Goal: Task Accomplishment & Management: Use online tool/utility

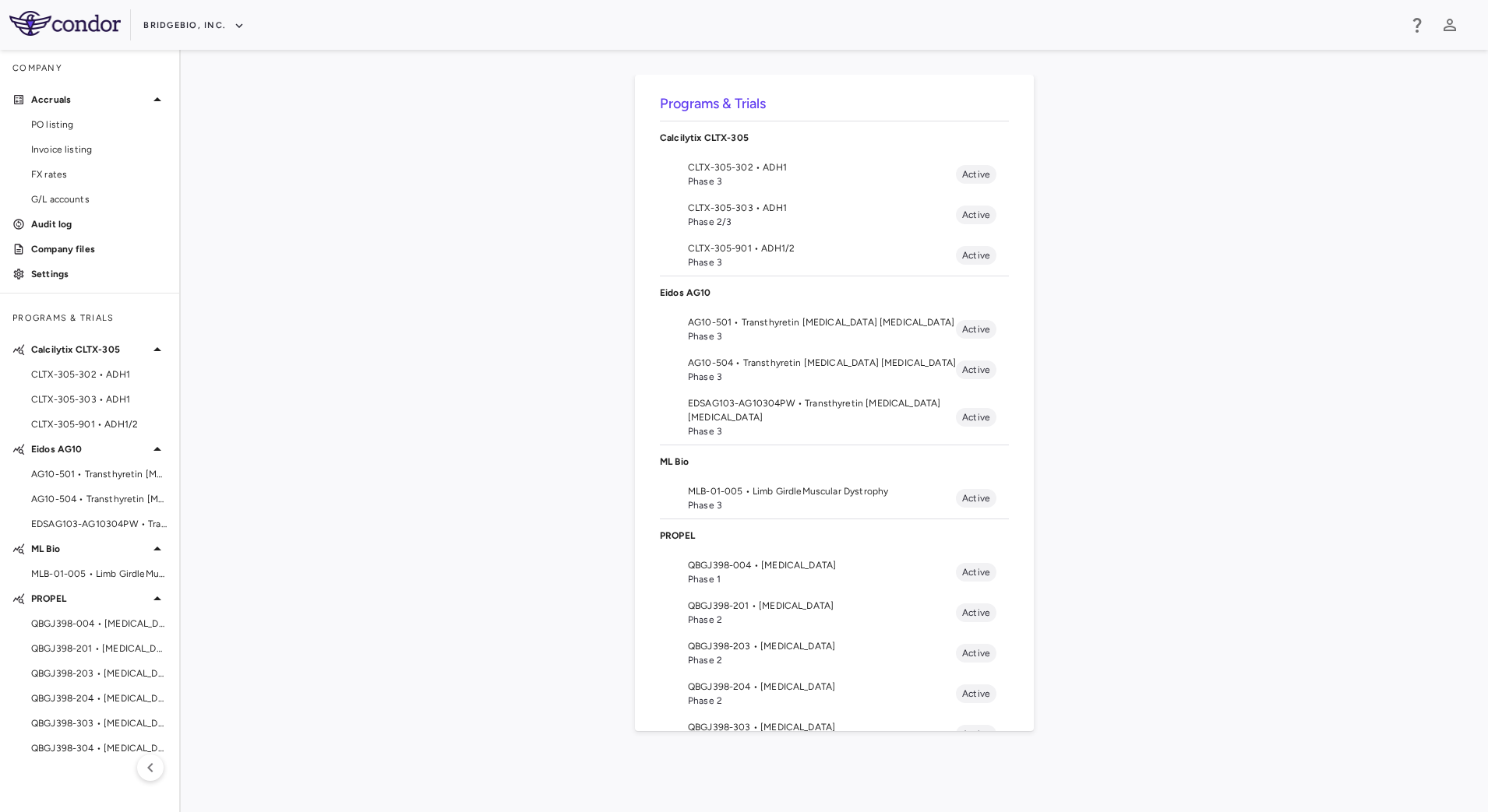
click at [804, 175] on span "Phase 3" at bounding box center [822, 182] width 268 height 14
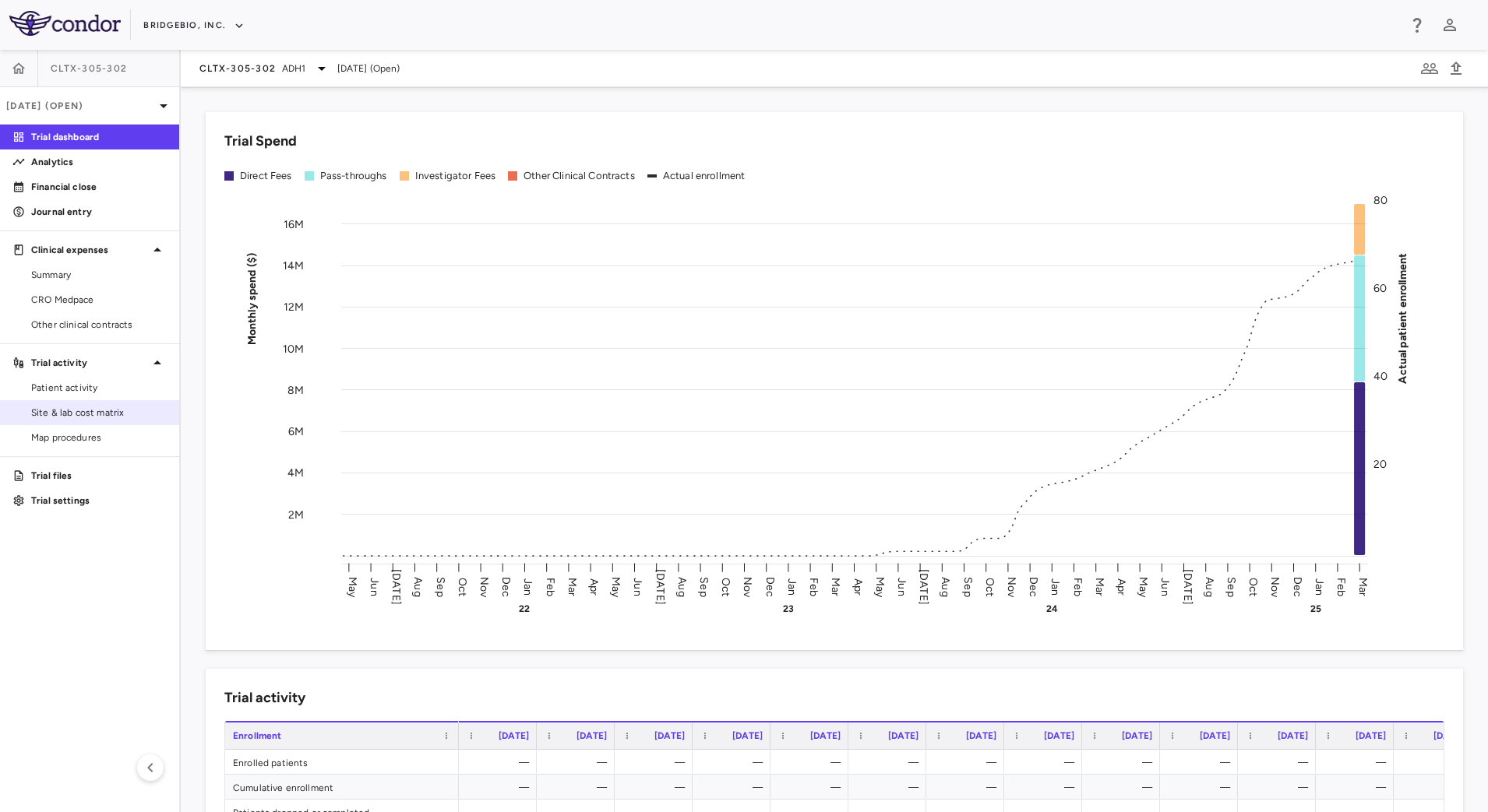
click at [85, 412] on span "Site & lab cost matrix" at bounding box center [99, 413] width 136 height 14
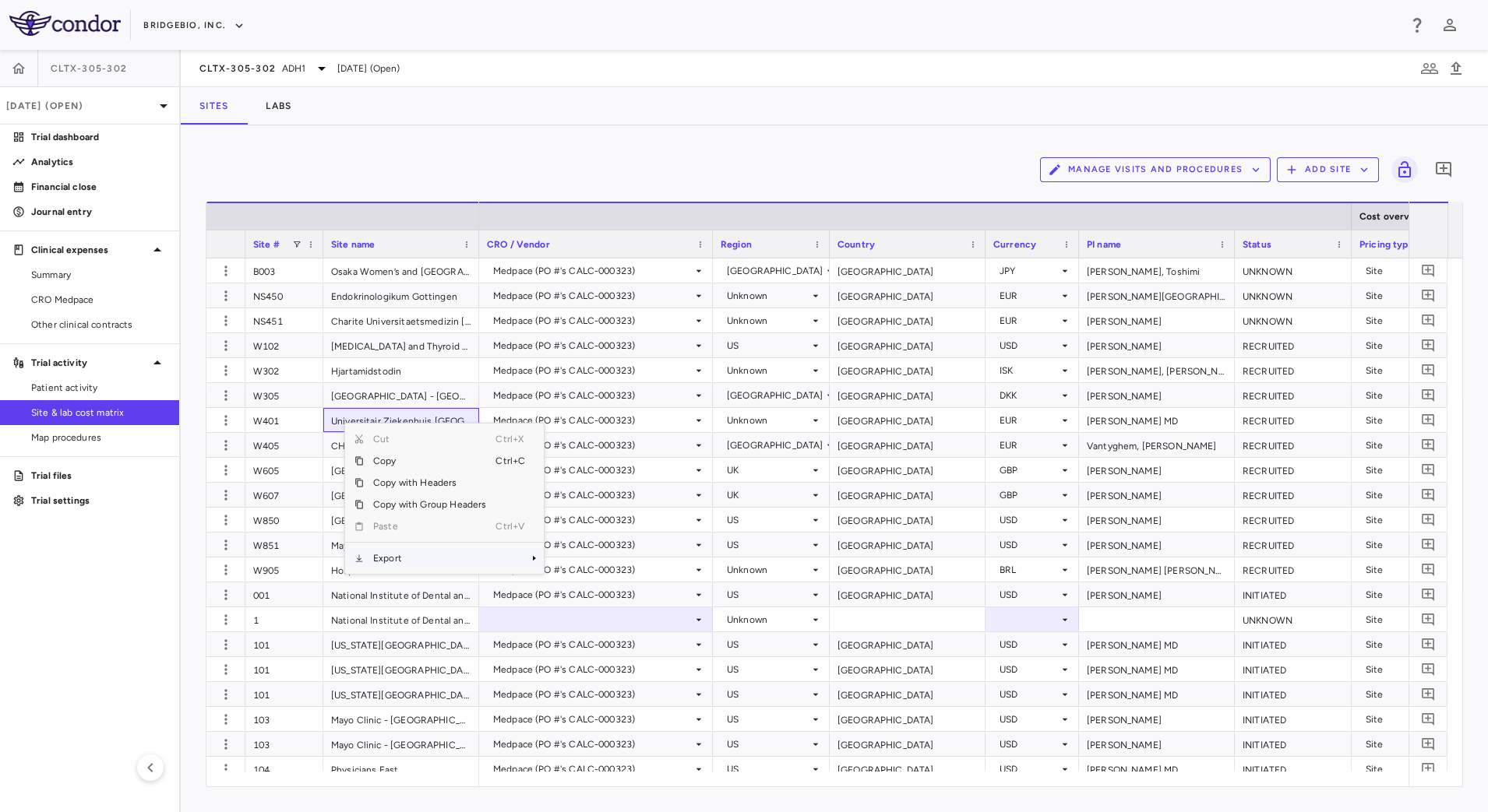
click at [400, 555] on span "Export" at bounding box center [430, 559] width 132 height 22
click at [581, 565] on span "CSV Export" at bounding box center [596, 564] width 73 height 22
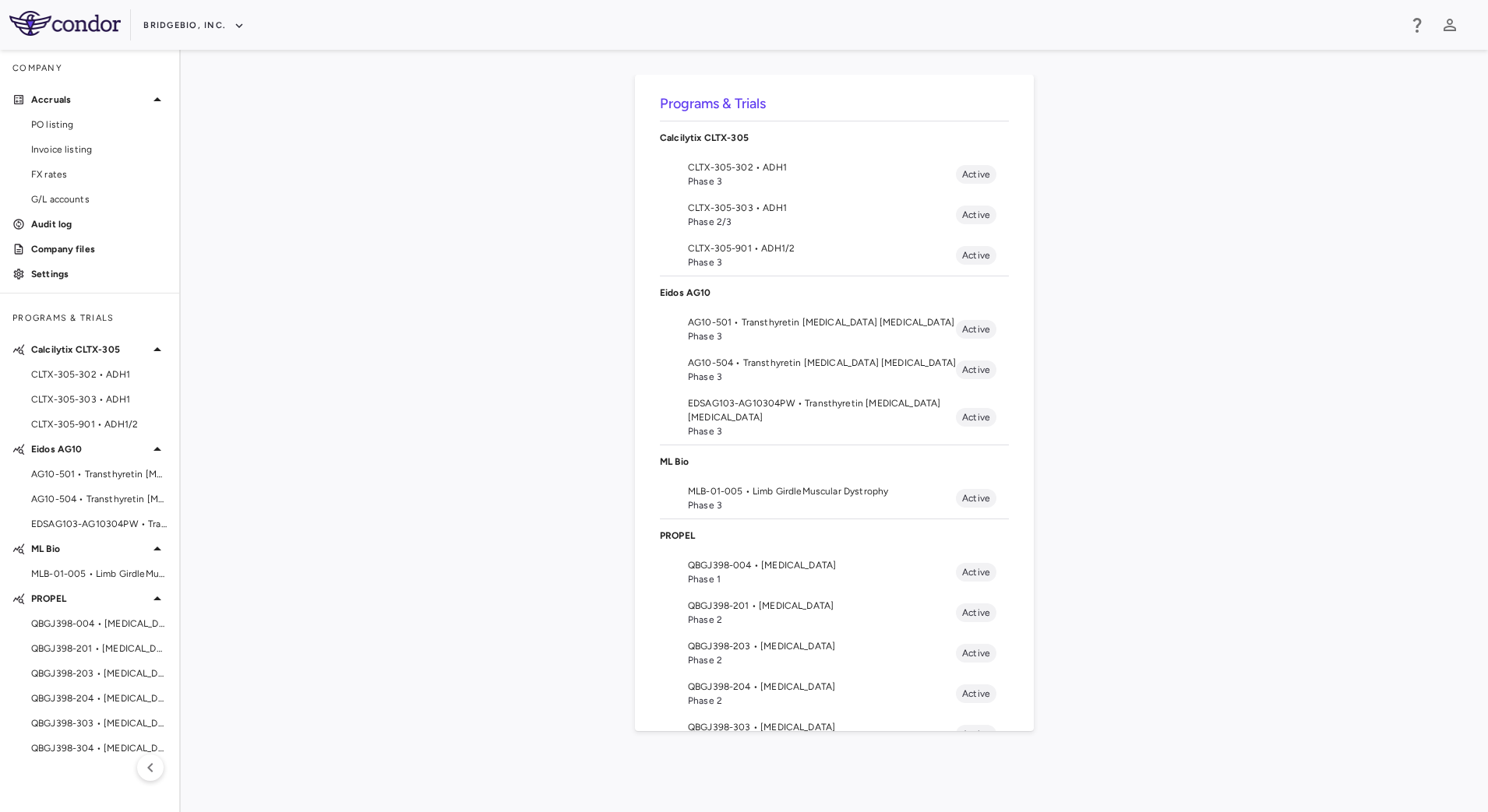
scroll to position [95, 0]
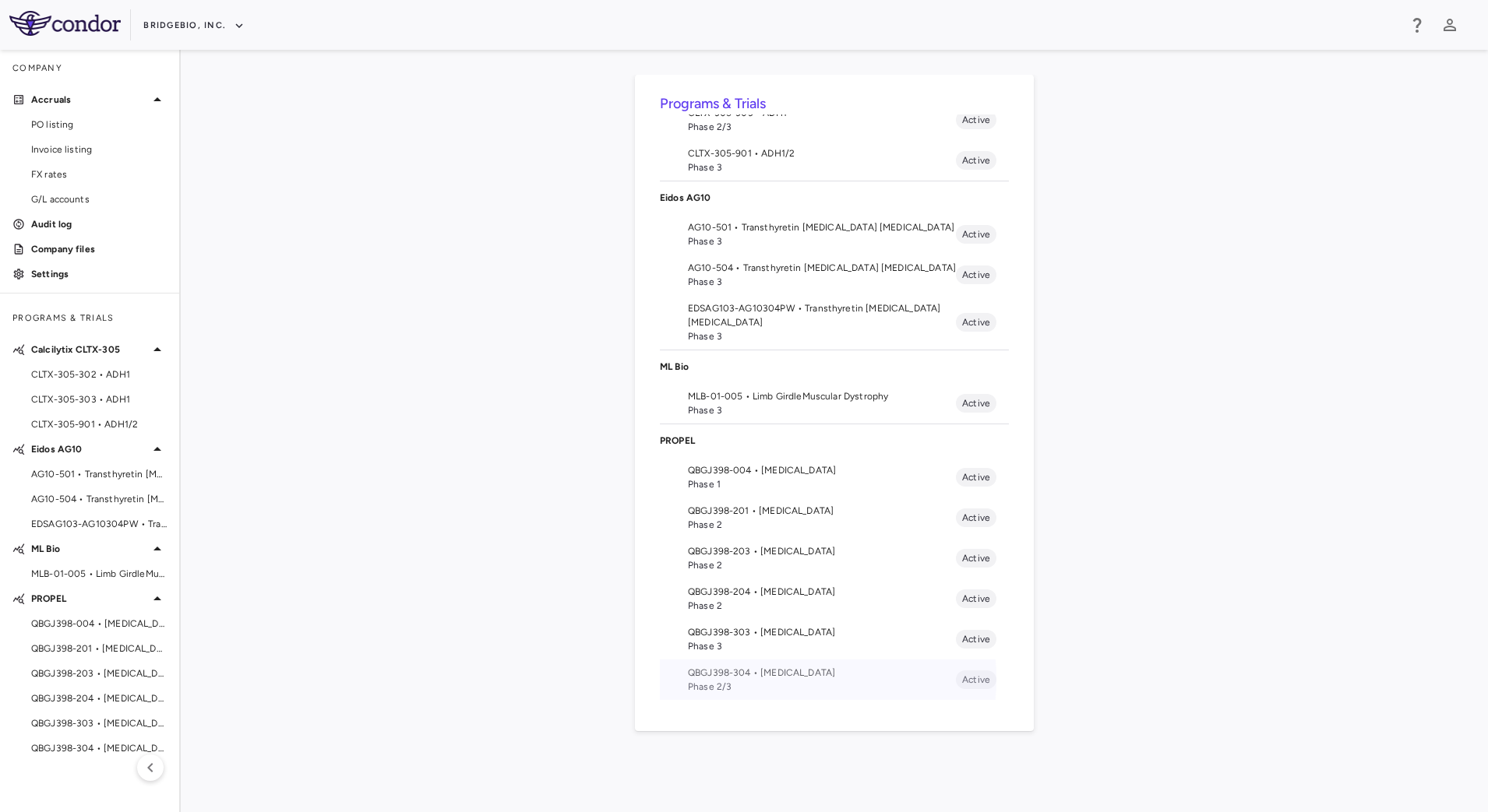
click at [796, 680] on span "Phase 2/3" at bounding box center [822, 687] width 268 height 14
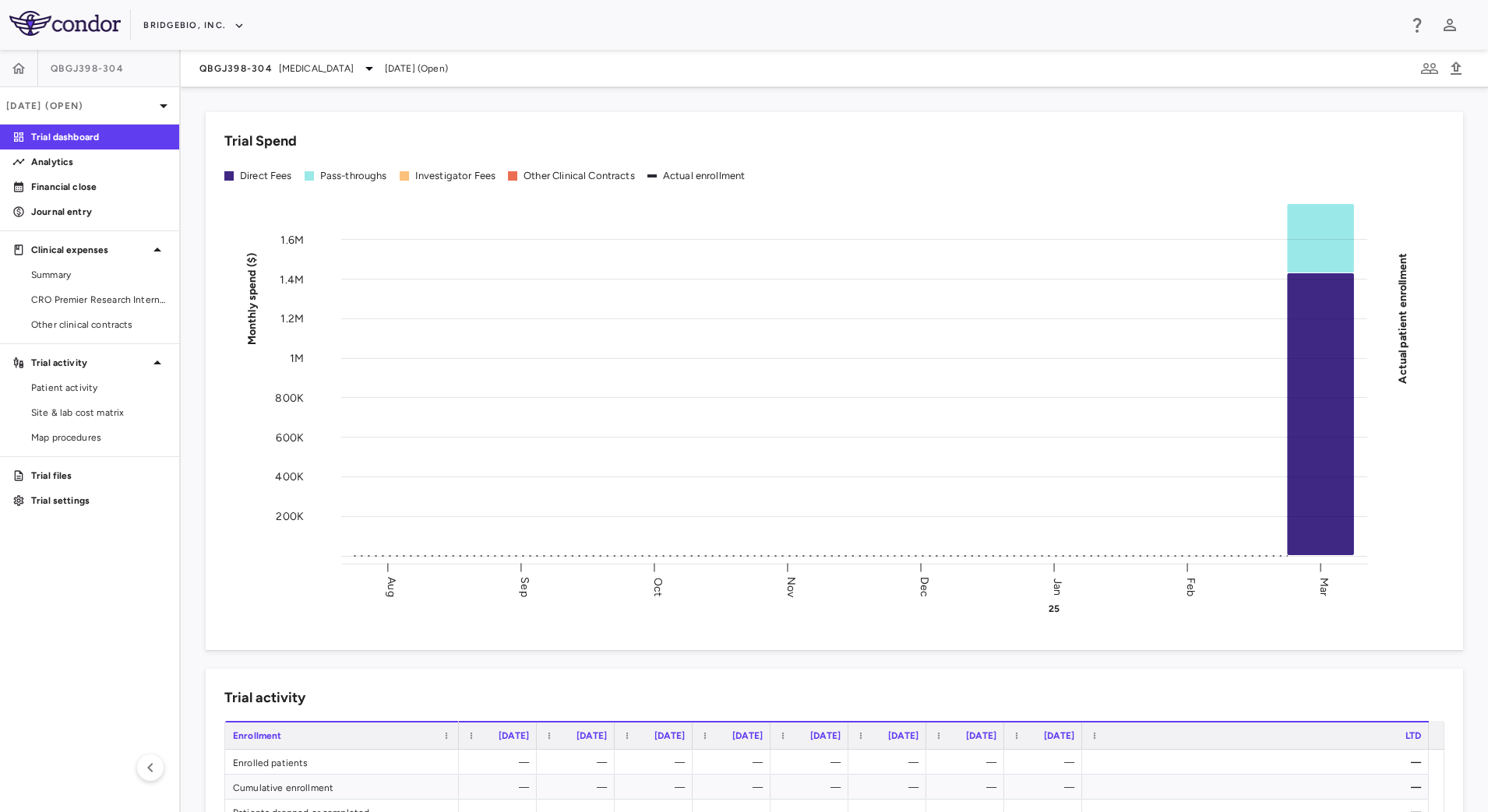
drag, startPoint x: 83, startPoint y: 309, endPoint x: 232, endPoint y: 265, distance: 155.4
click at [84, 308] on link "CRO Premier Research International LLC" at bounding box center [90, 300] width 179 height 24
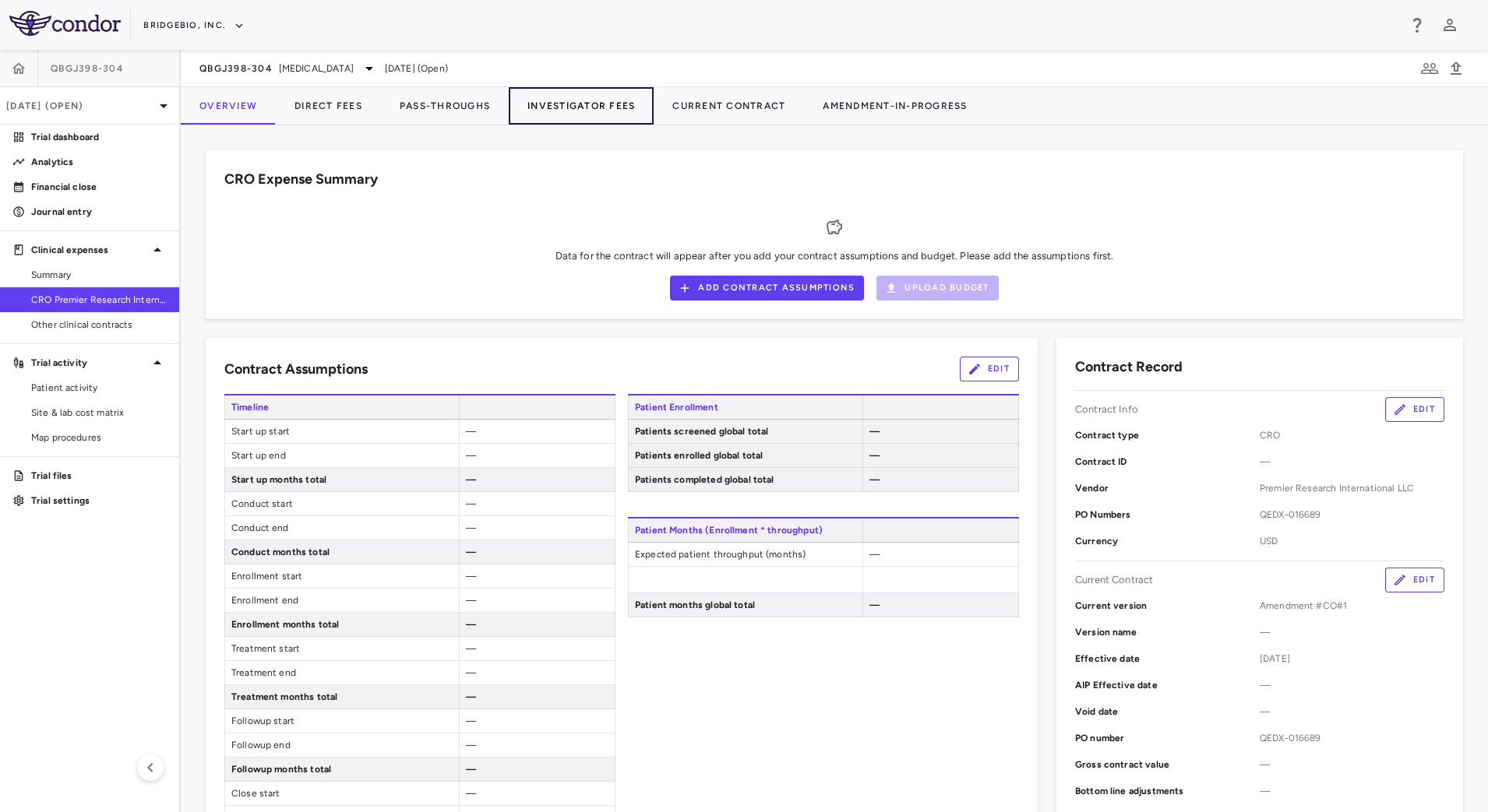
click at [611, 114] on button "Investigator Fees" at bounding box center [582, 105] width 145 height 37
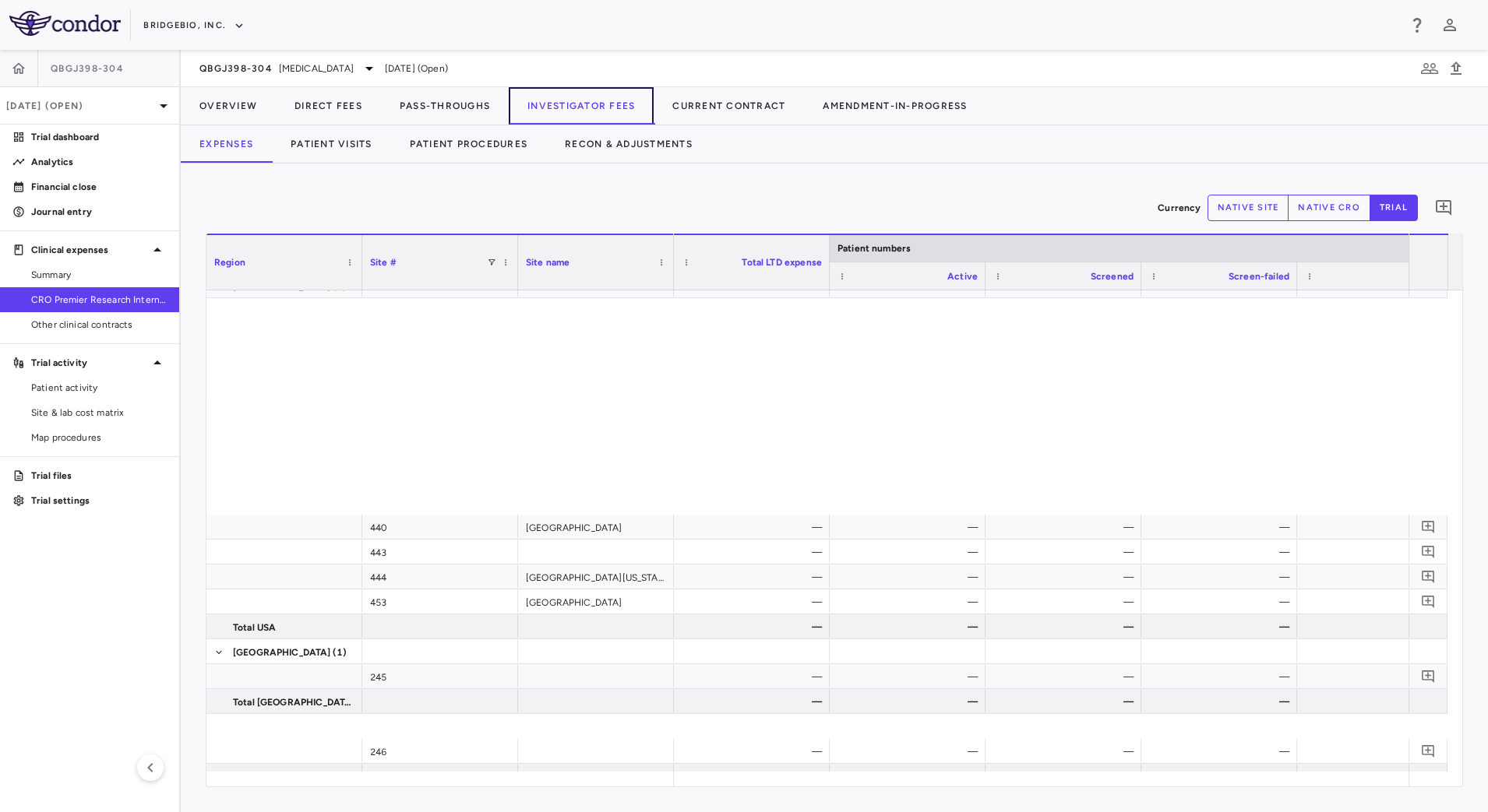
scroll to position [491, 0]
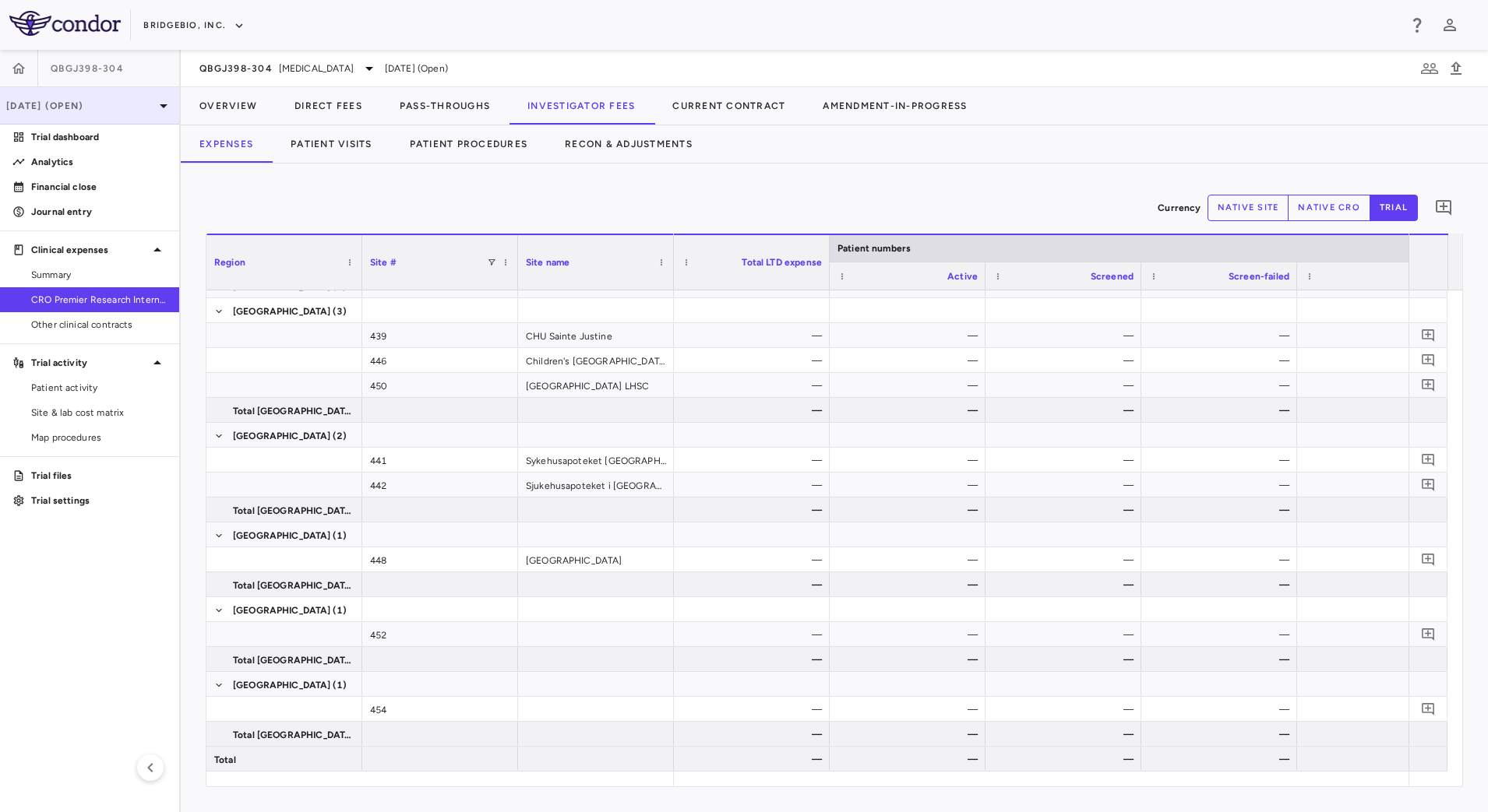
click at [123, 95] on div "[DATE] (Open)" at bounding box center [90, 105] width 179 height 37
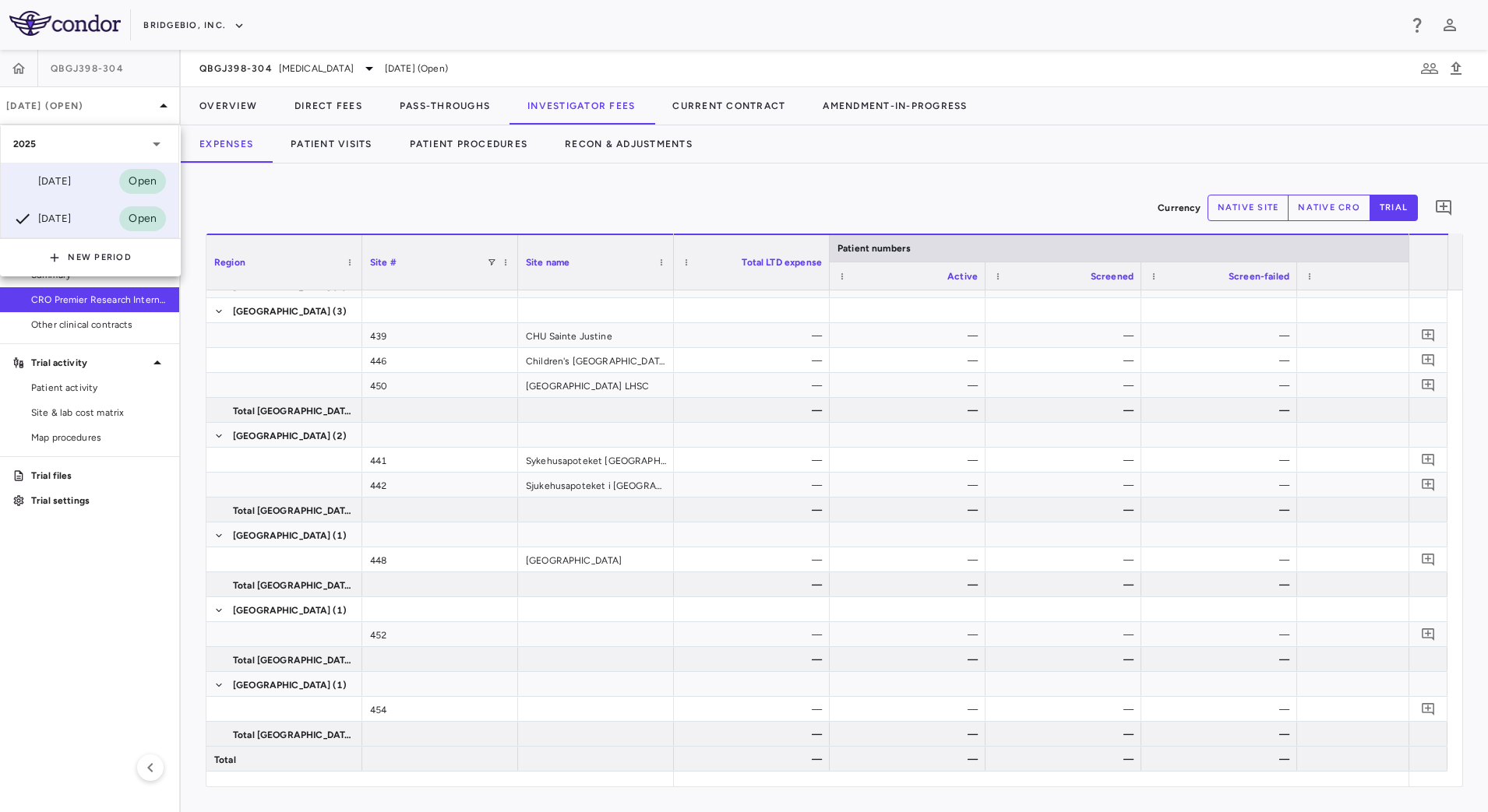
click at [88, 194] on div "Jun 2025 Open" at bounding box center [90, 181] width 177 height 37
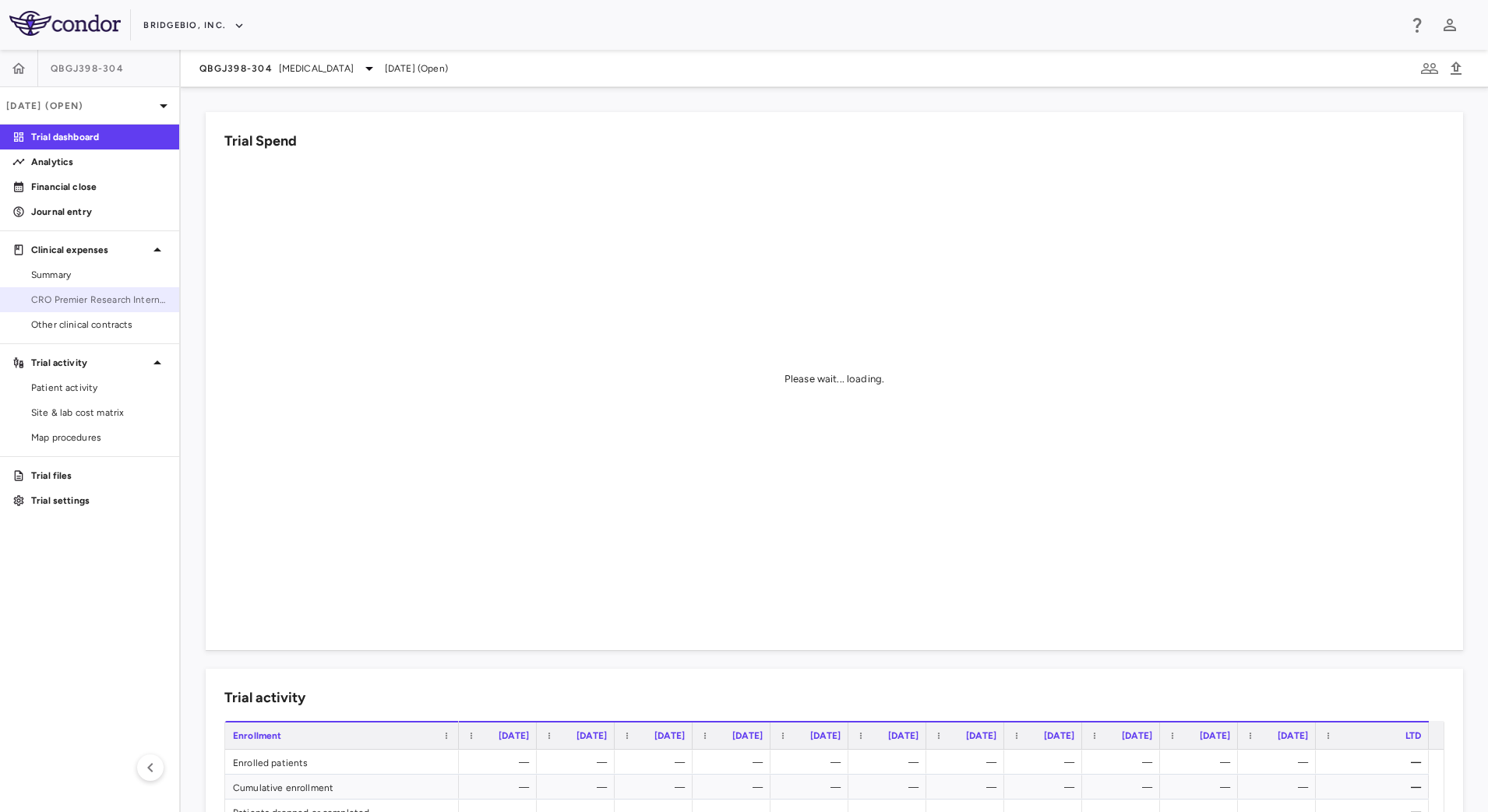
click at [116, 302] on span "CRO Premier Research International LLC" at bounding box center [99, 300] width 136 height 14
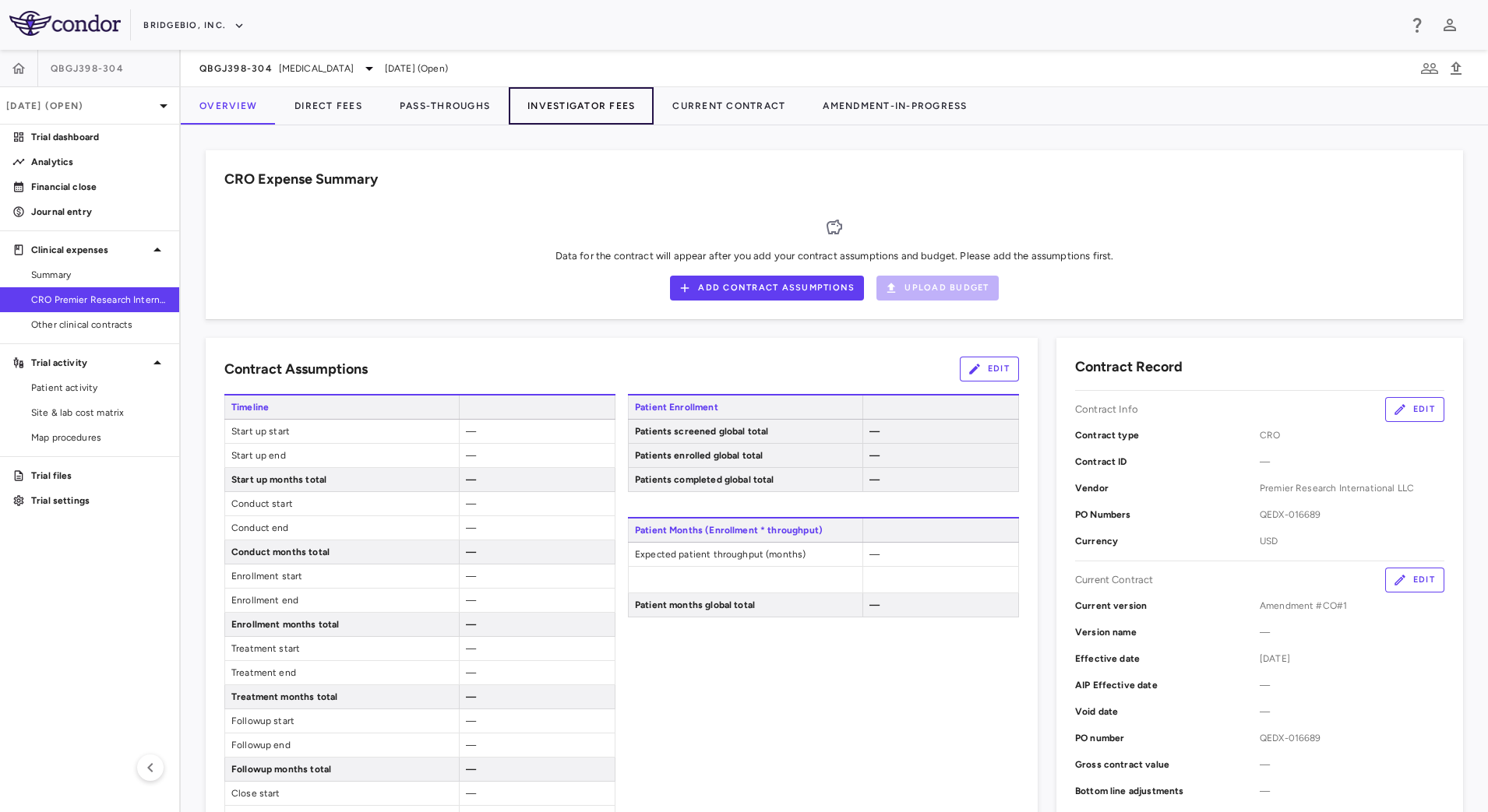
click at [544, 100] on button "Investigator Fees" at bounding box center [582, 105] width 145 height 37
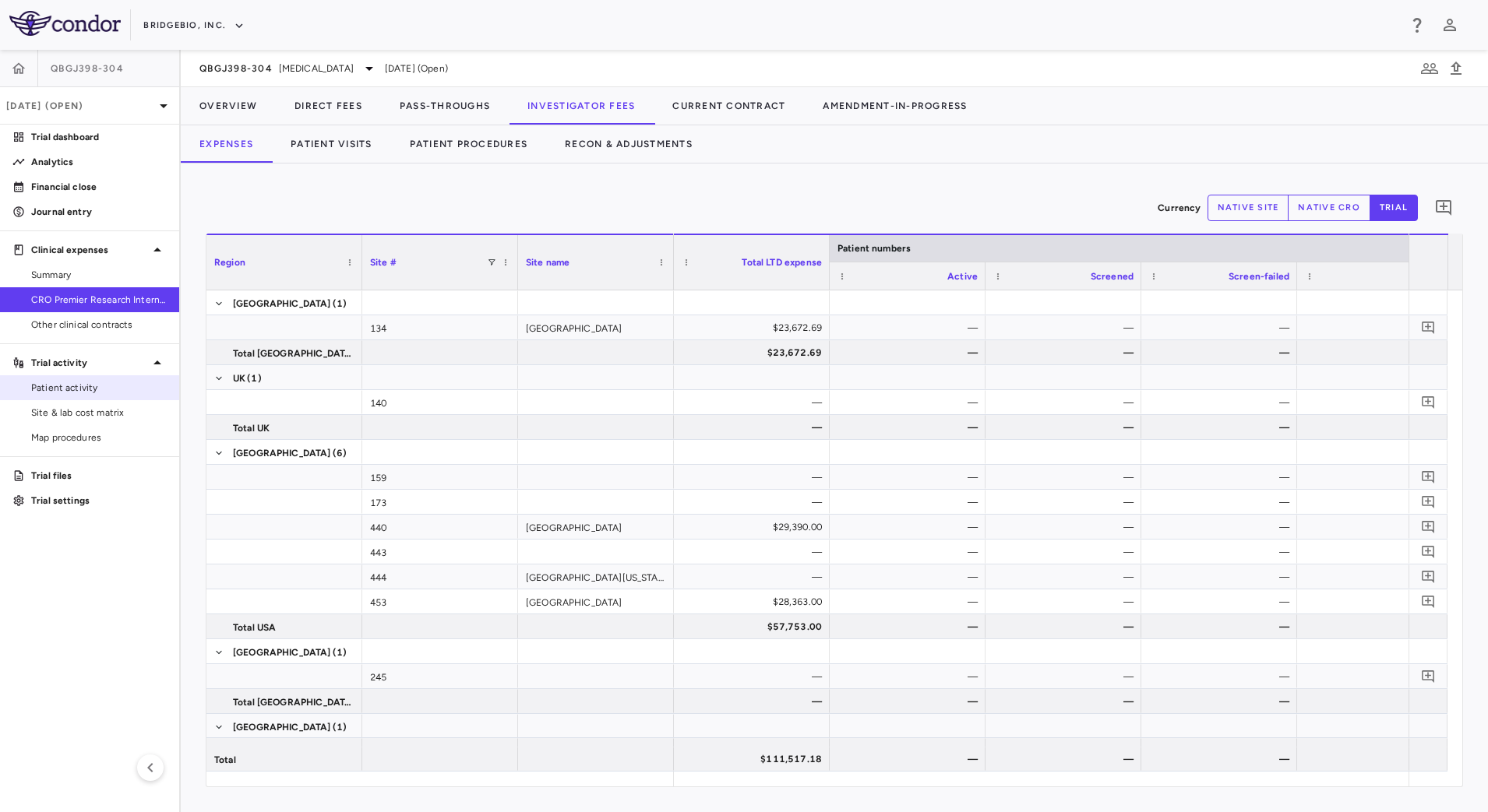
click at [109, 385] on span "Patient activity" at bounding box center [99, 388] width 136 height 14
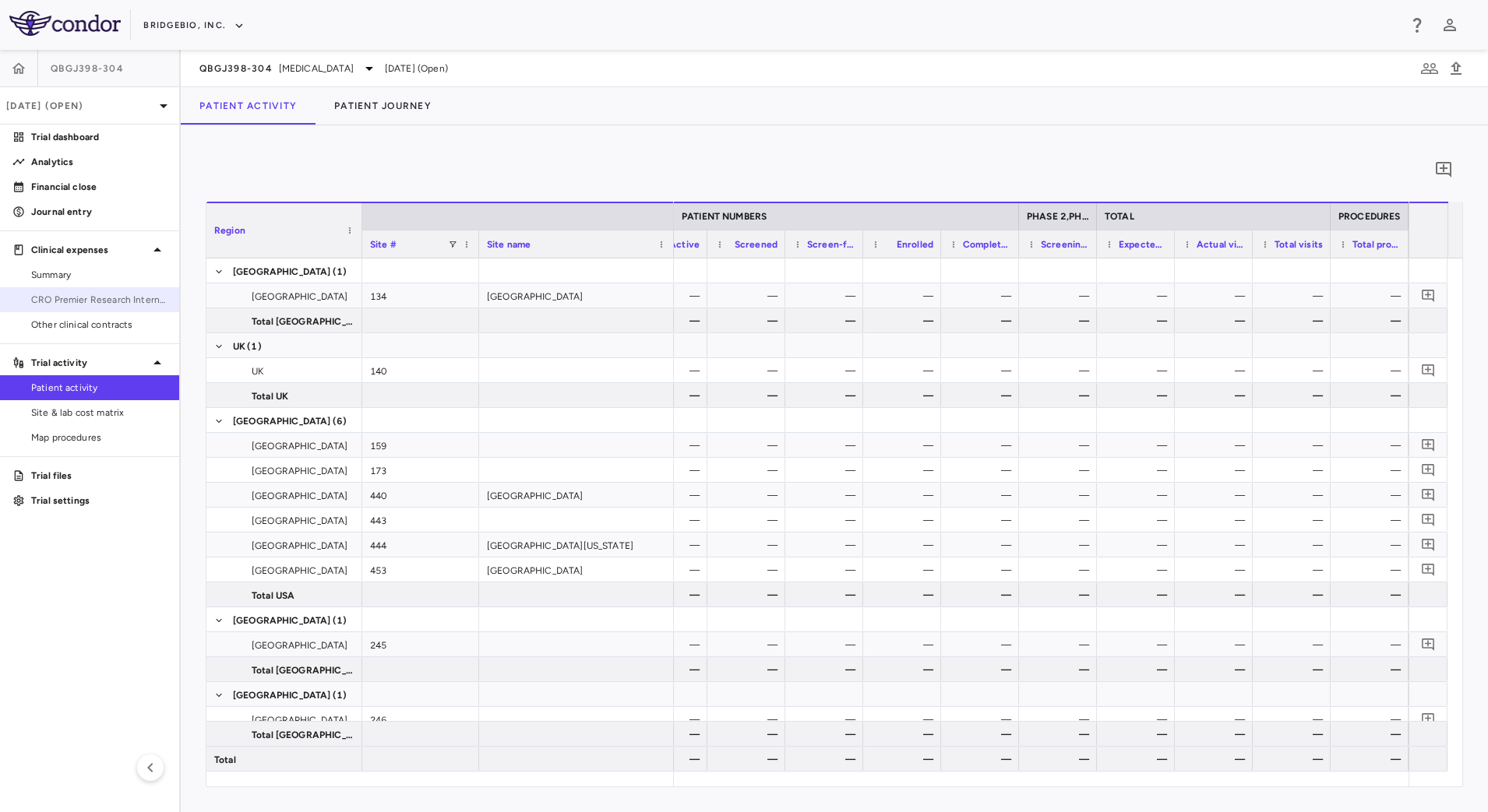
click at [133, 304] on span "CRO Premier Research International LLC" at bounding box center [99, 300] width 136 height 14
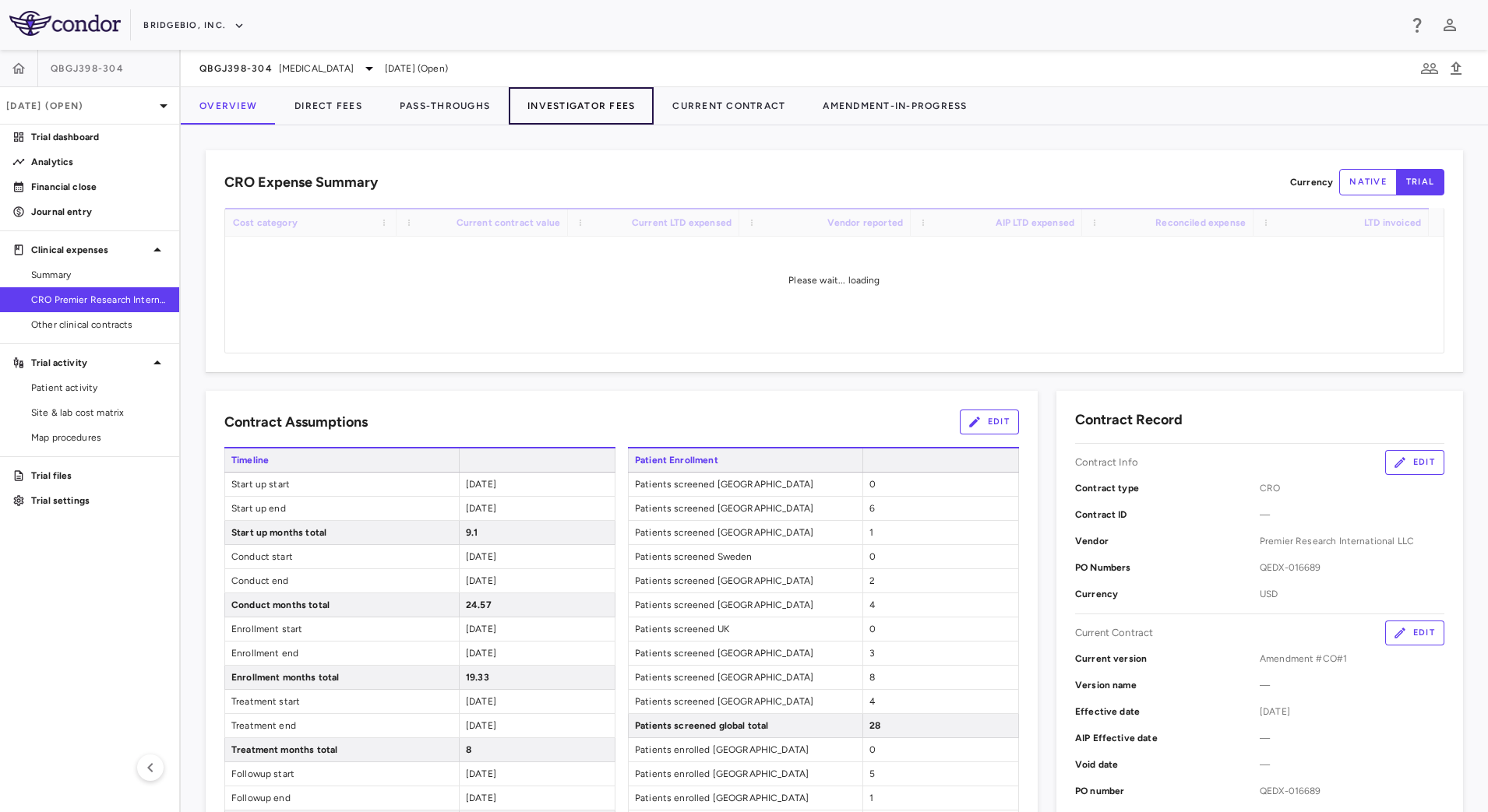
click at [621, 102] on button "Investigator Fees" at bounding box center [582, 105] width 145 height 37
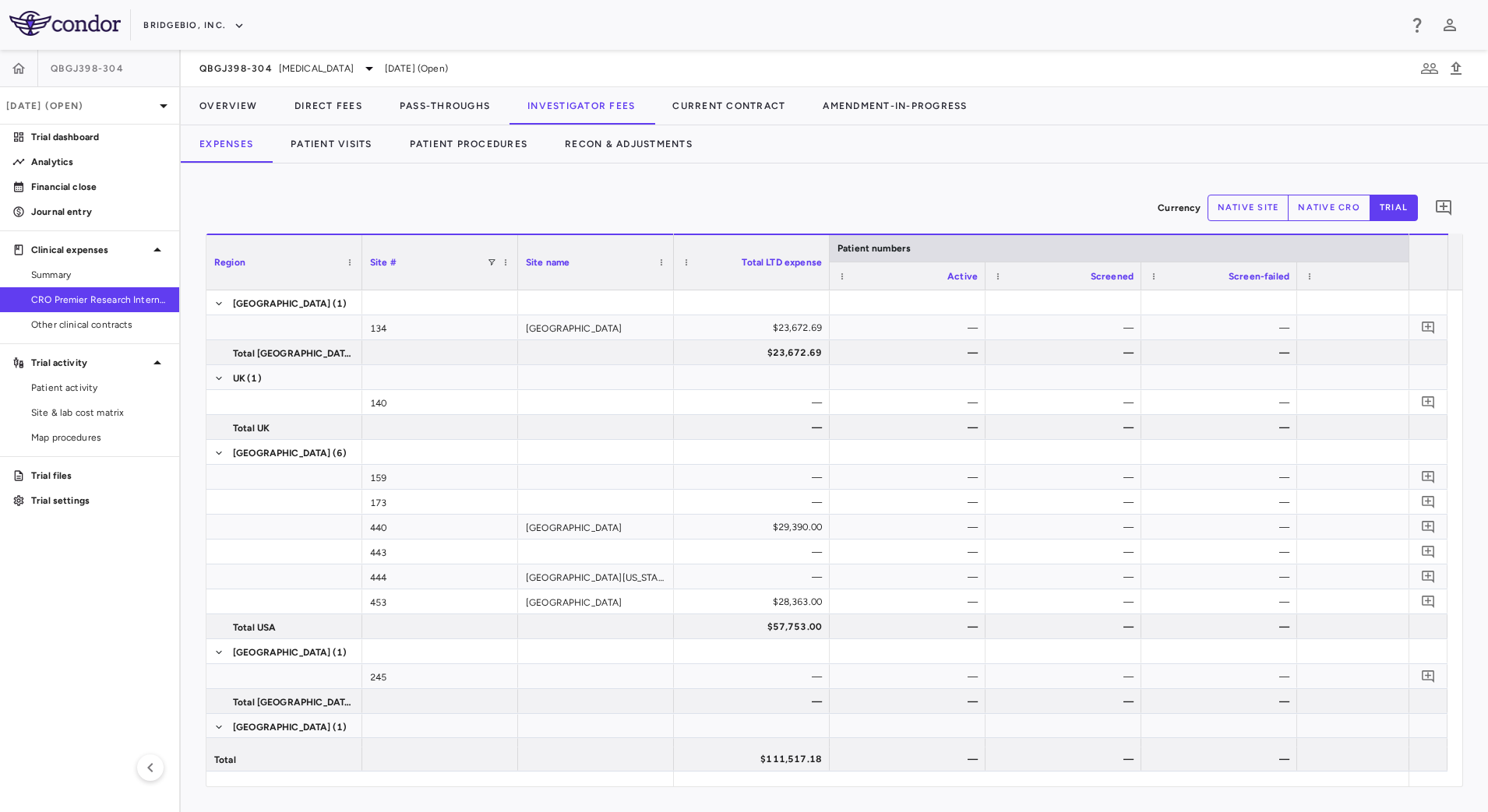
click at [804, 191] on div "Currency native site native cro trial 0" at bounding box center [834, 207] width 1257 height 39
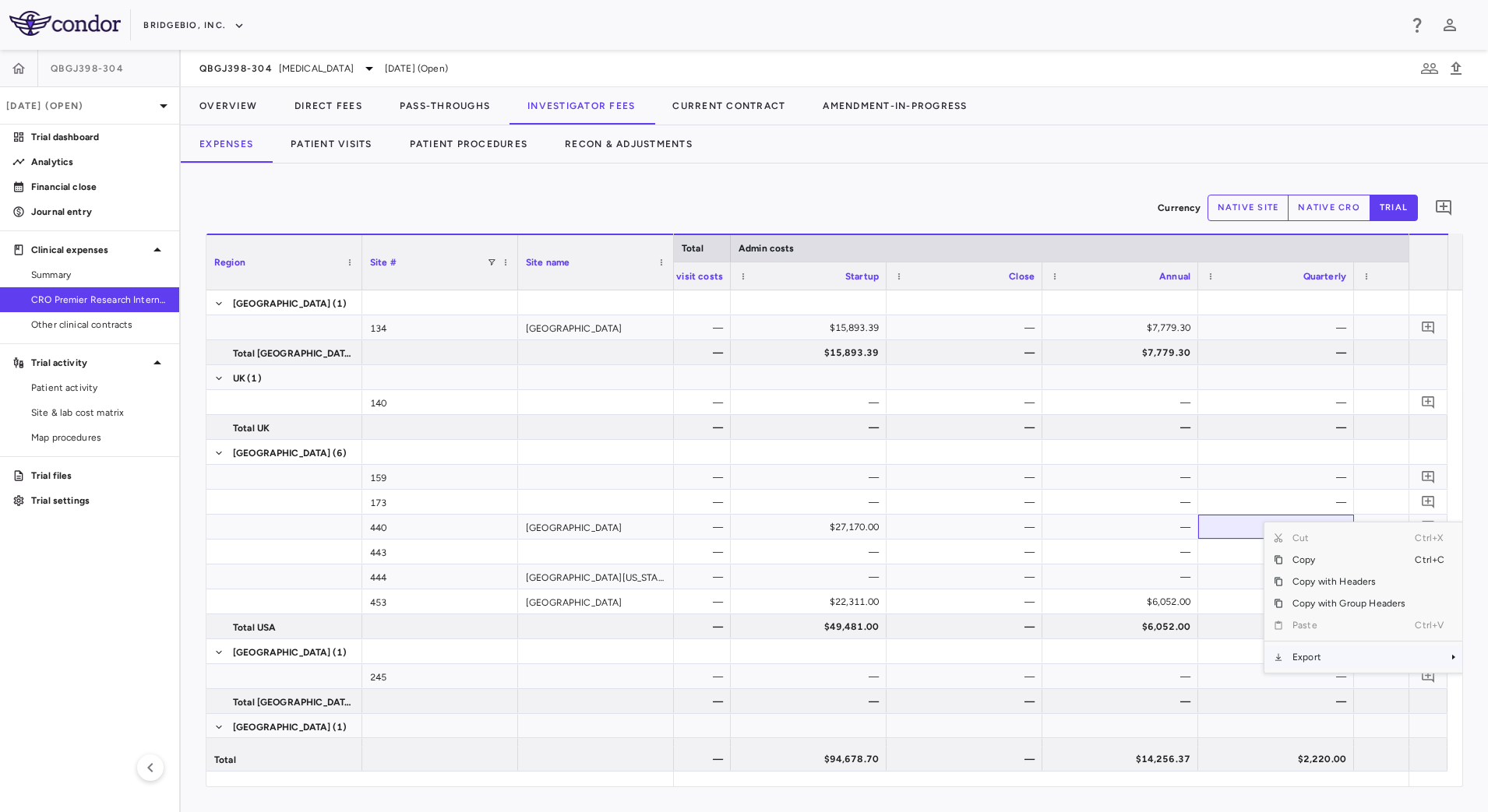
click at [1302, 661] on span "Export" at bounding box center [1350, 657] width 132 height 22
click at [1291, 654] on span "Export" at bounding box center [1350, 657] width 132 height 22
click at [1239, 657] on span "CSV Export" at bounding box center [1220, 663] width 73 height 22
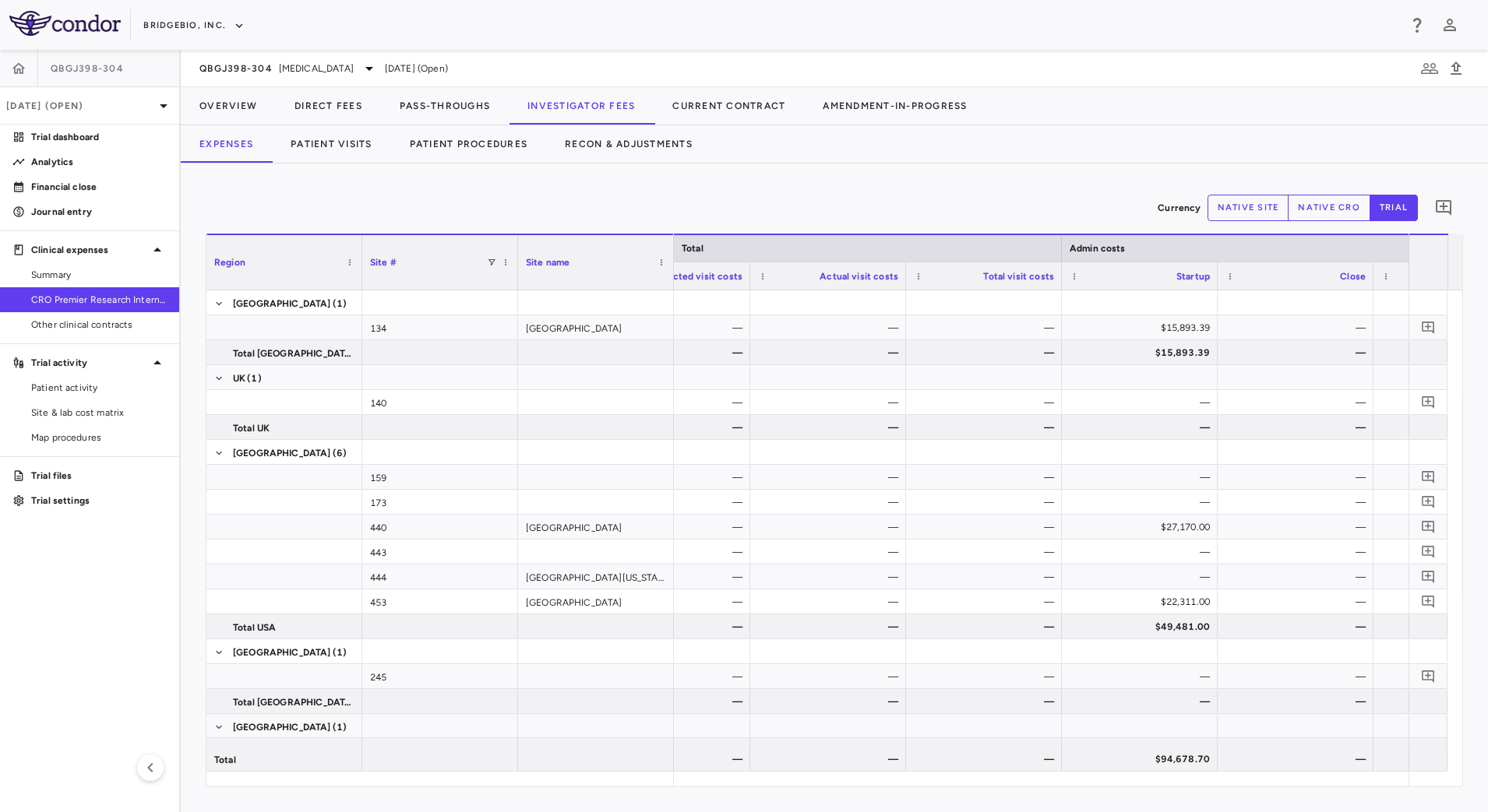
scroll to position [0, 33]
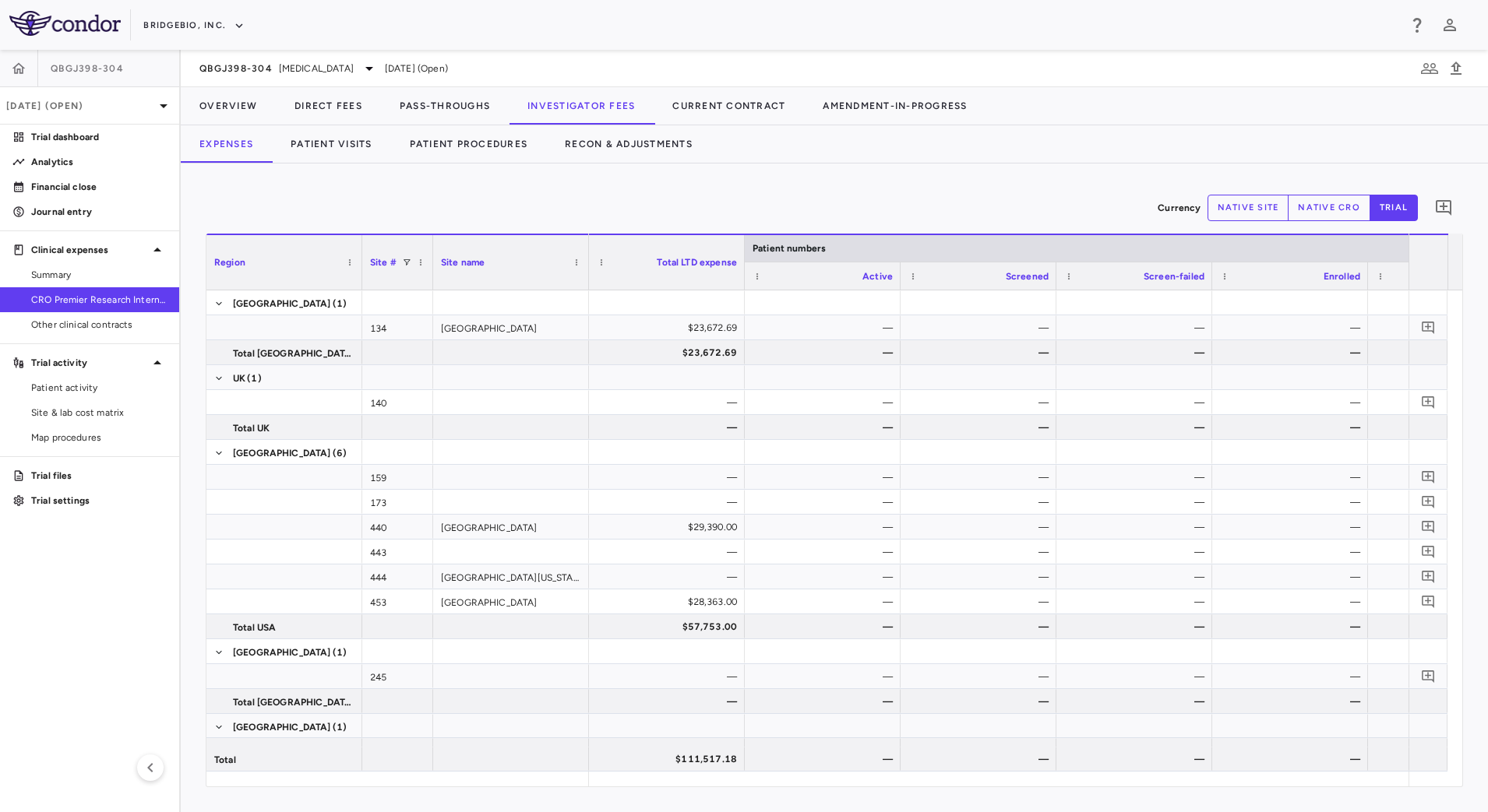
drag, startPoint x: 517, startPoint y: 279, endPoint x: 432, endPoint y: 297, distance: 86.9
click at [432, 297] on div "Region Site # Site name Patient numbers UK" at bounding box center [834, 510] width 1256 height 553
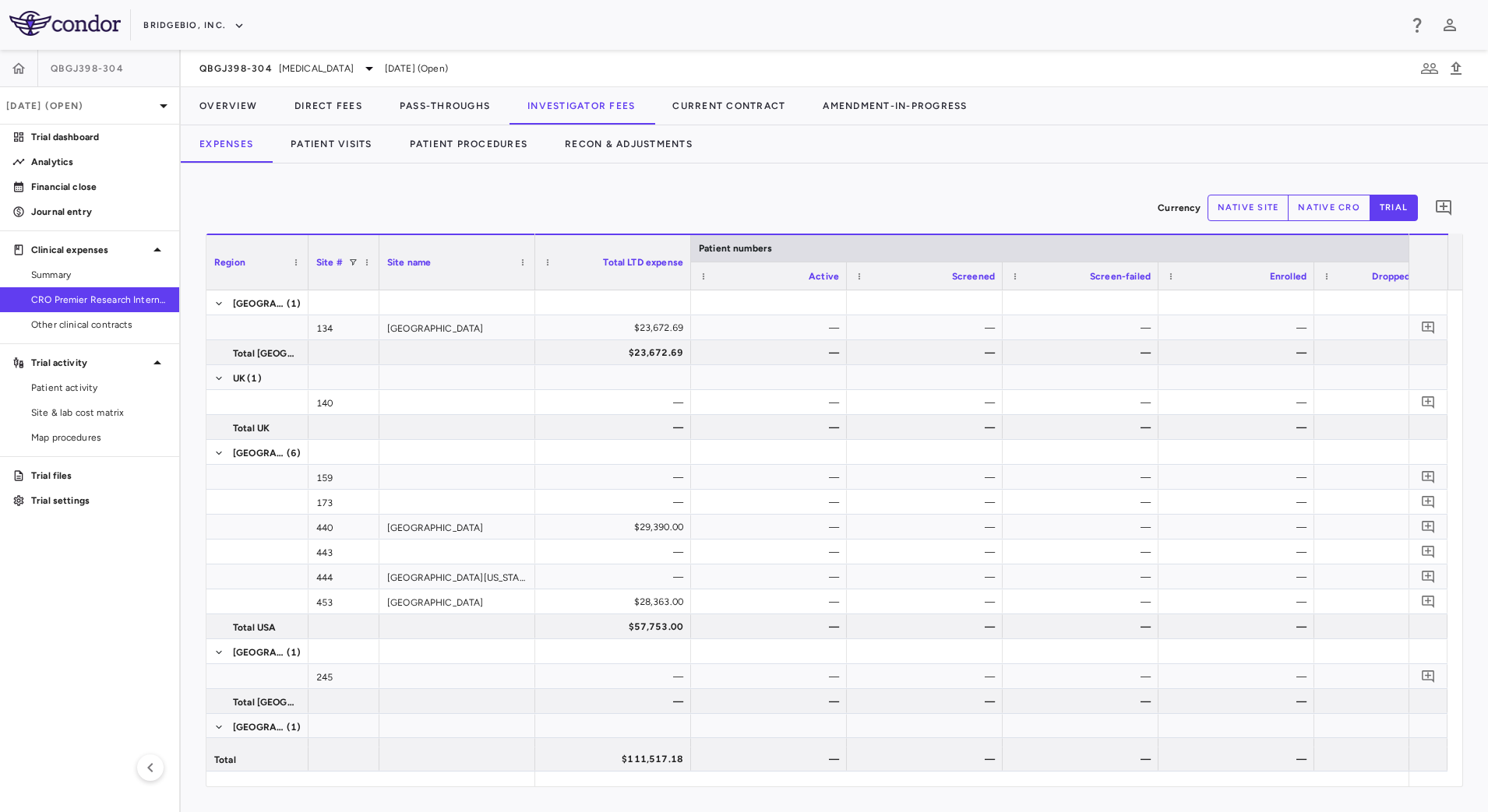
drag, startPoint x: 358, startPoint y: 284, endPoint x: 416, endPoint y: 279, distance: 58.2
click at [307, 281] on div at bounding box center [308, 262] width 6 height 54
drag, startPoint x: 692, startPoint y: 281, endPoint x: 655, endPoint y: 279, distance: 37.1
click at [655, 279] on div at bounding box center [655, 262] width 6 height 54
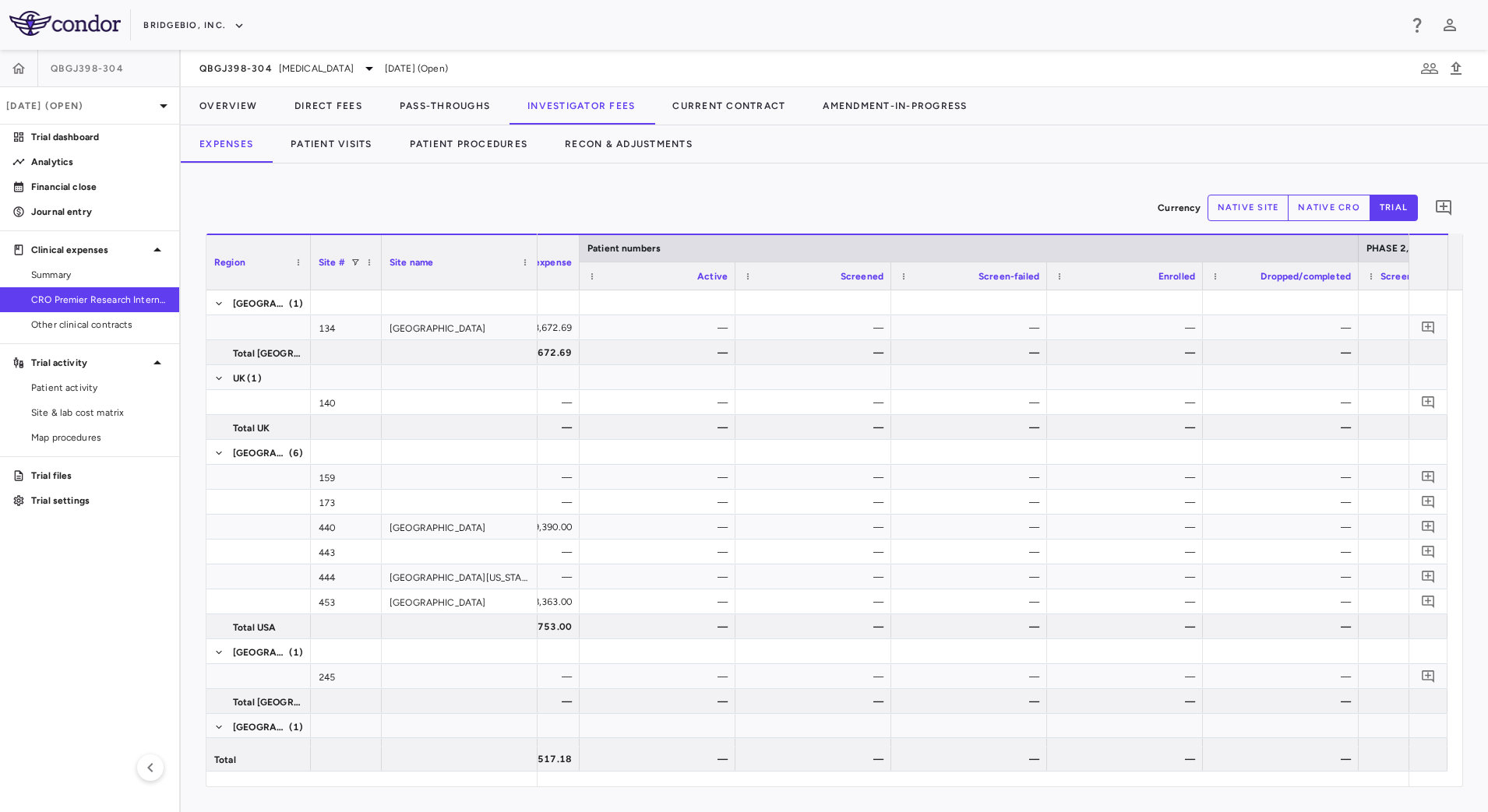
scroll to position [0, 118]
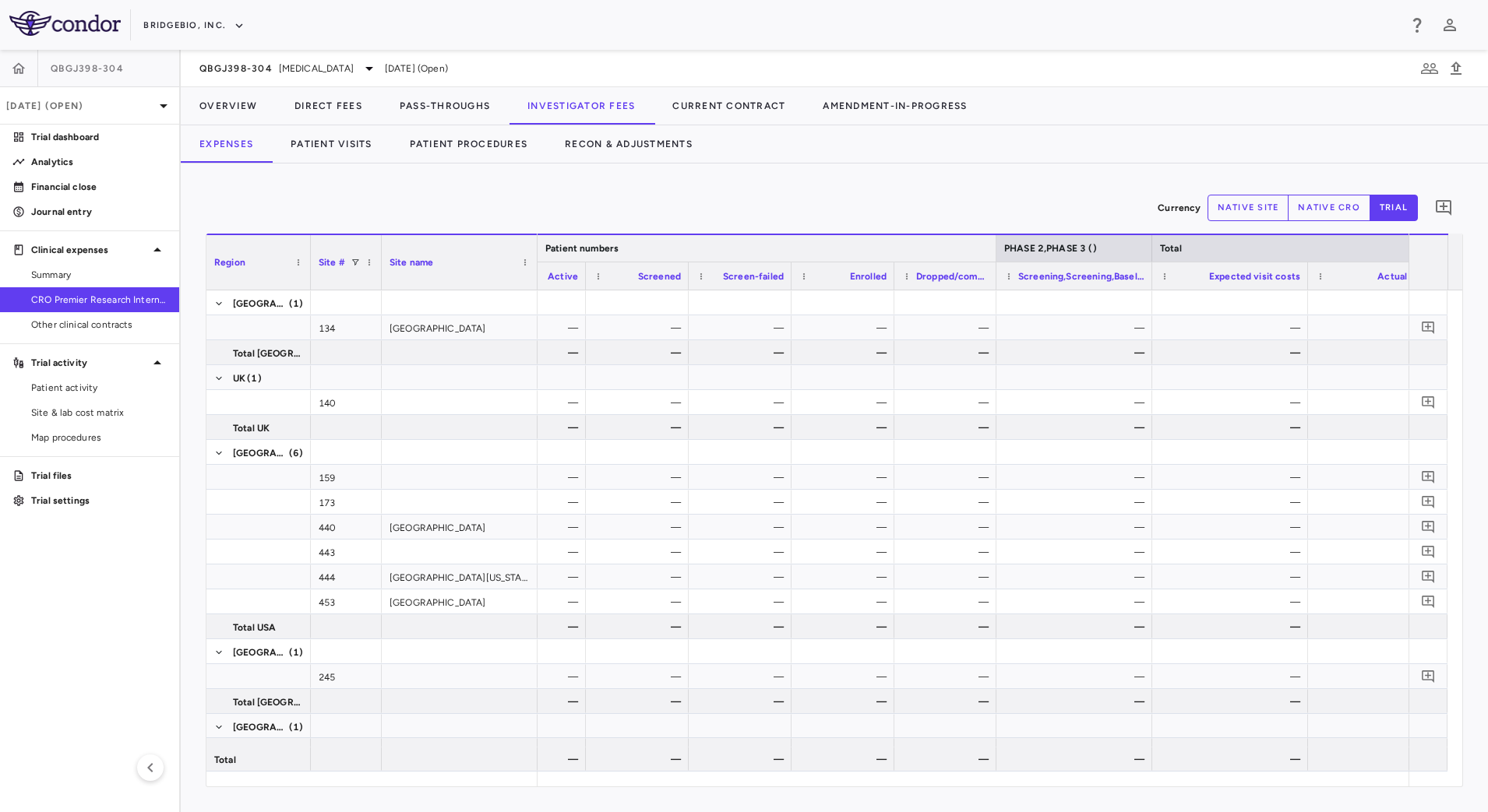
drag, startPoint x: 1262, startPoint y: 251, endPoint x: 964, endPoint y: 260, distance: 298.1
click at [992, 259] on div at bounding box center [995, 248] width 6 height 26
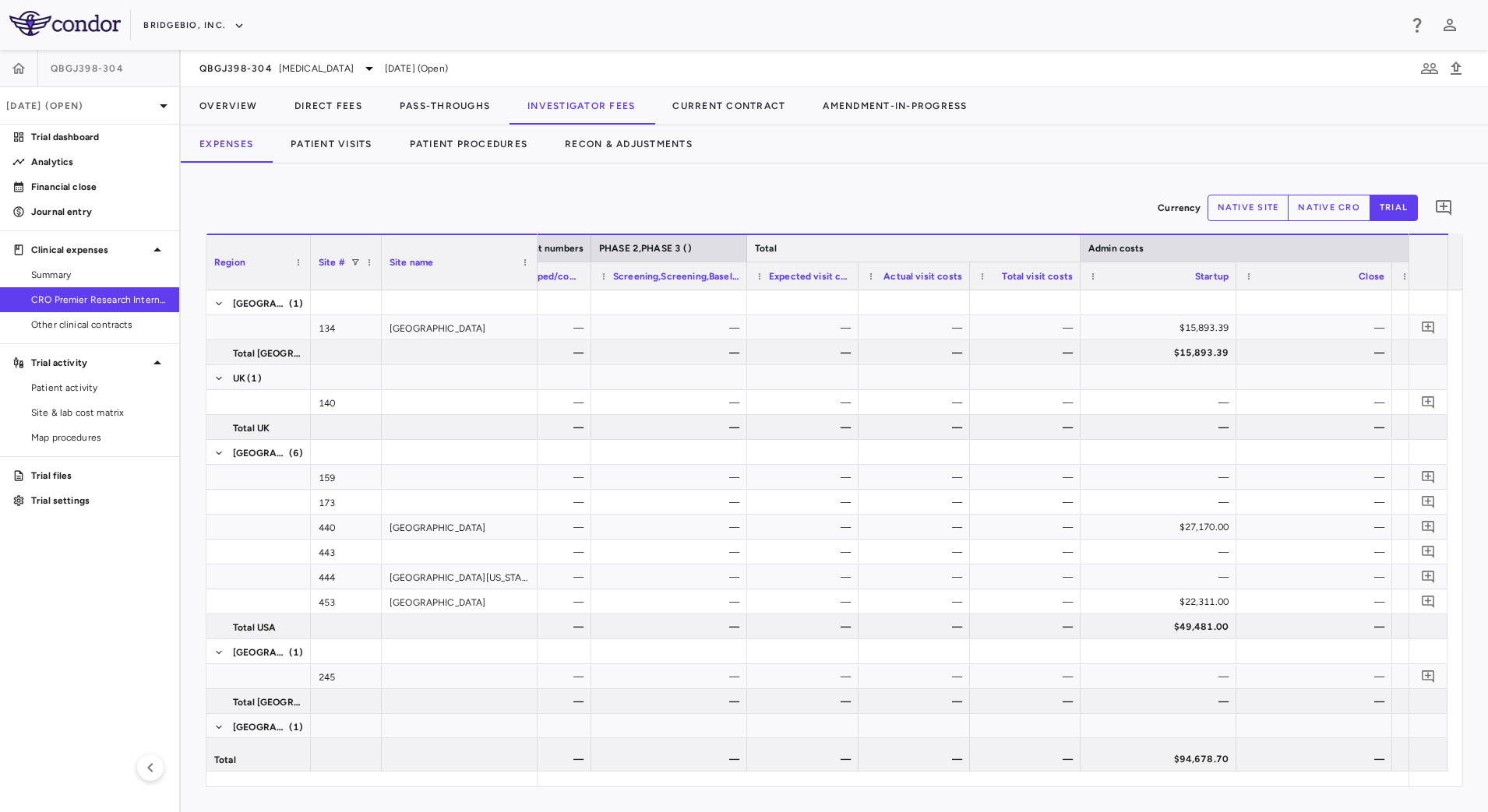
drag, startPoint x: 1212, startPoint y: 244, endPoint x: 1078, endPoint y: 244, distance: 134.0
click at [1078, 244] on div at bounding box center [1080, 248] width 6 height 26
drag, startPoint x: 858, startPoint y: 273, endPoint x: 911, endPoint y: 642, distance: 372.8
click at [868, 278] on div at bounding box center [869, 276] width 6 height 27
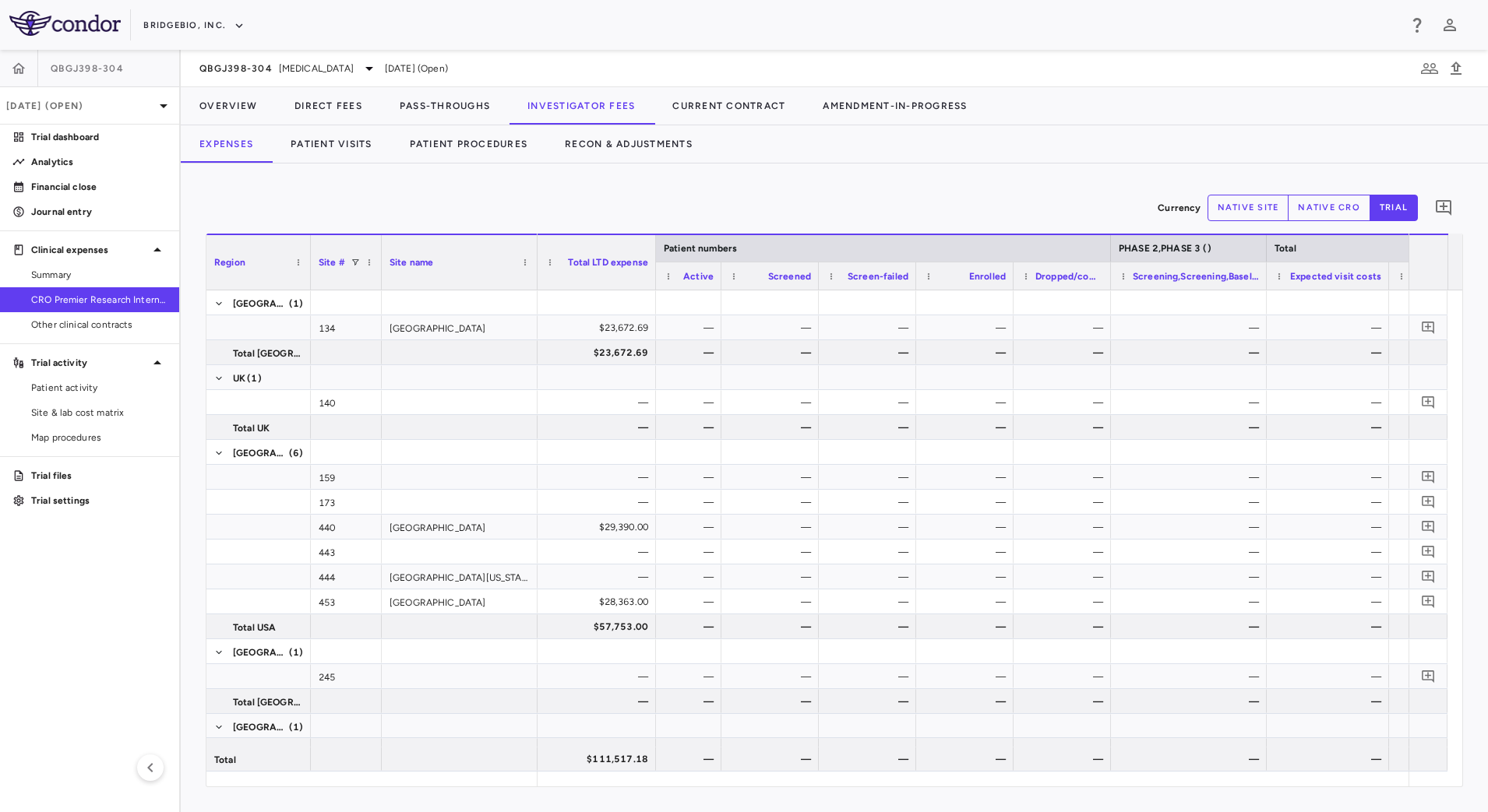
drag, startPoint x: 753, startPoint y: 282, endPoint x: 721, endPoint y: 285, distance: 32.1
click at [721, 285] on div at bounding box center [720, 276] width 6 height 27
drag, startPoint x: 818, startPoint y: 287, endPoint x: 794, endPoint y: 285, distance: 24.1
click at [794, 285] on div at bounding box center [794, 276] width 6 height 27
drag, startPoint x: 987, startPoint y: 285, endPoint x: 960, endPoint y: 284, distance: 27.0
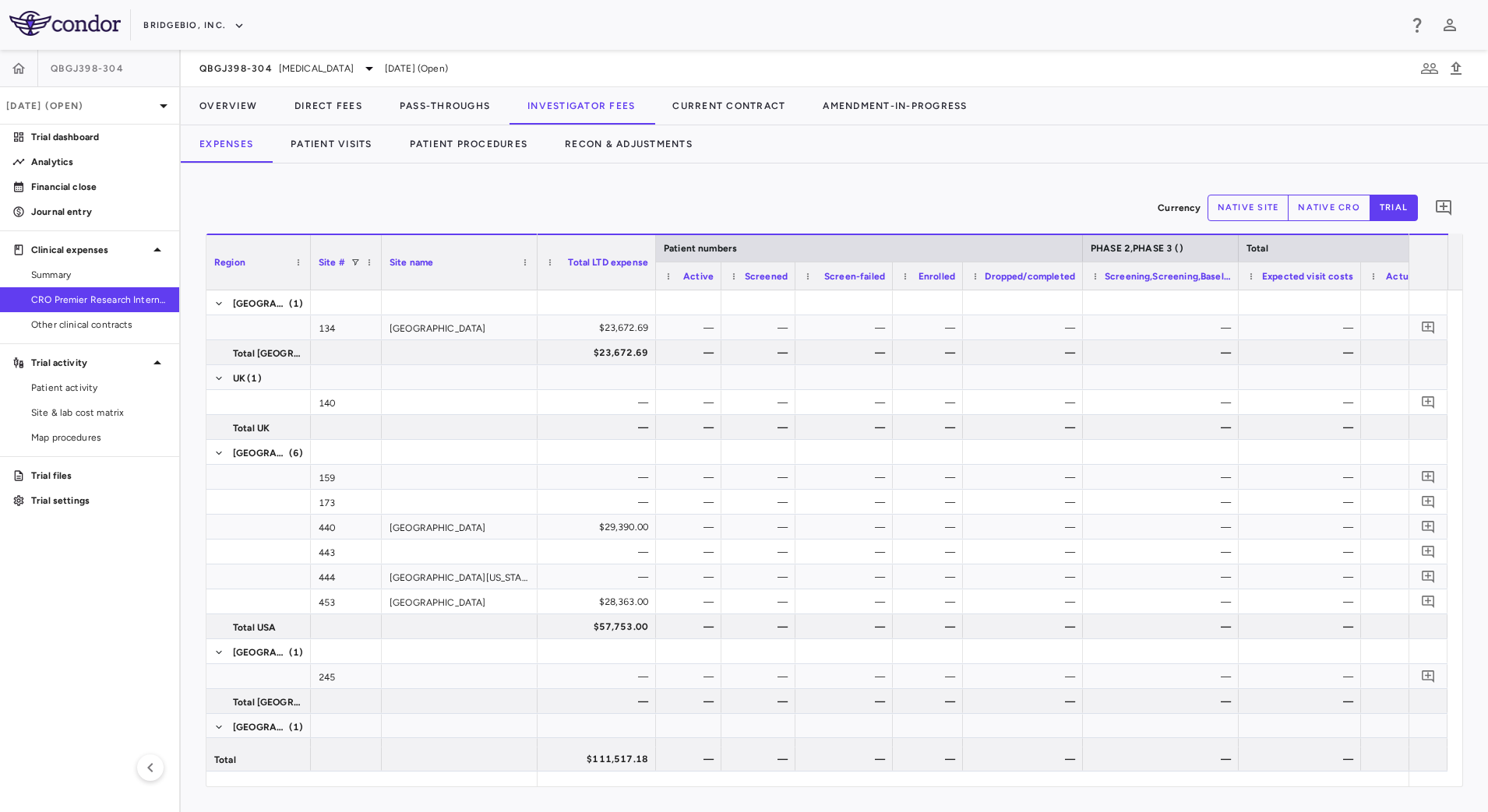
drag, startPoint x: 1060, startPoint y: 283, endPoint x: 1083, endPoint y: 287, distance: 23.3
click at [1083, 287] on div at bounding box center [1082, 276] width 6 height 27
click at [1255, 201] on button "native site" at bounding box center [1248, 207] width 81 height 26
type button "site"
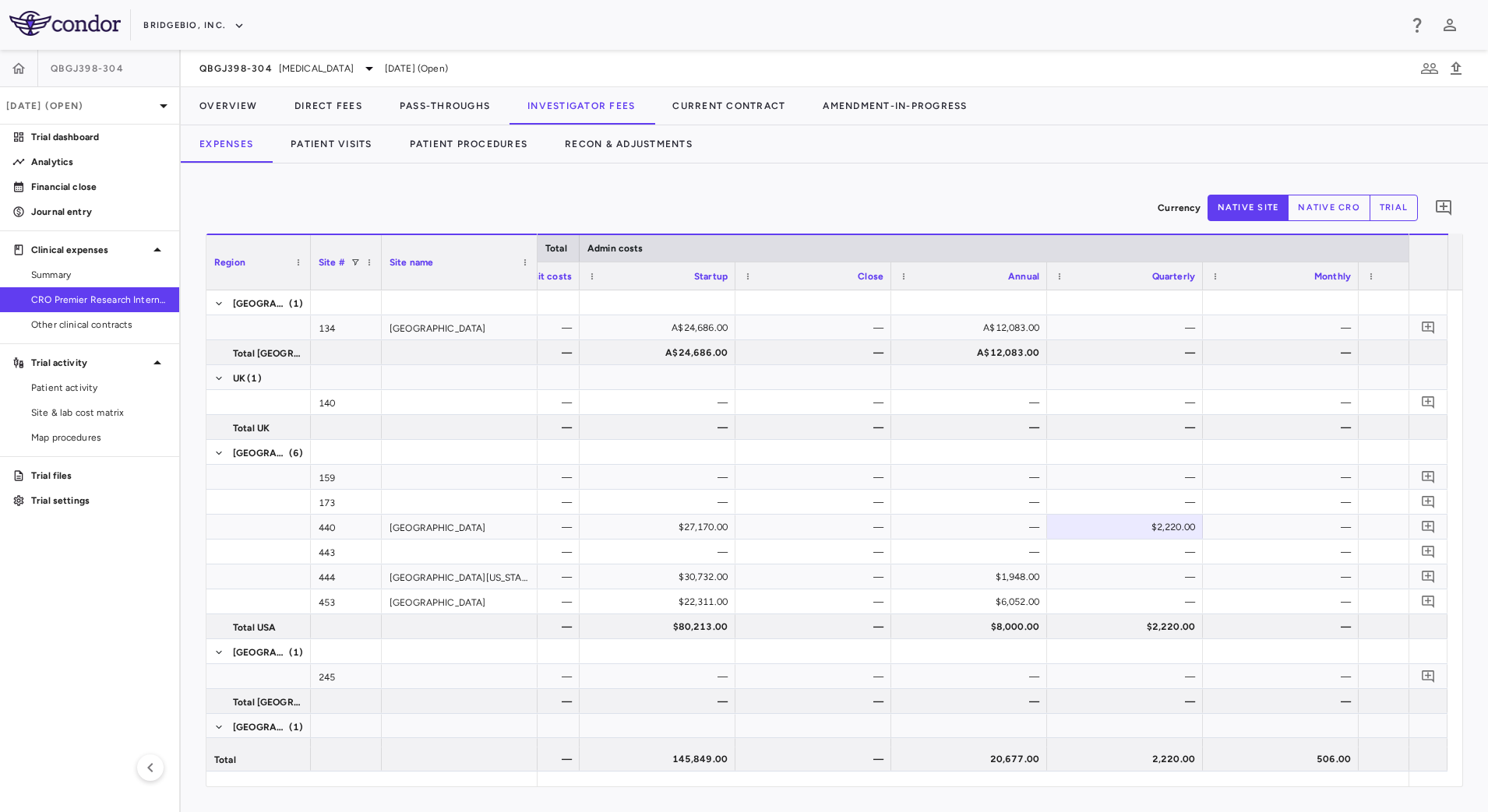
scroll to position [0, 1060]
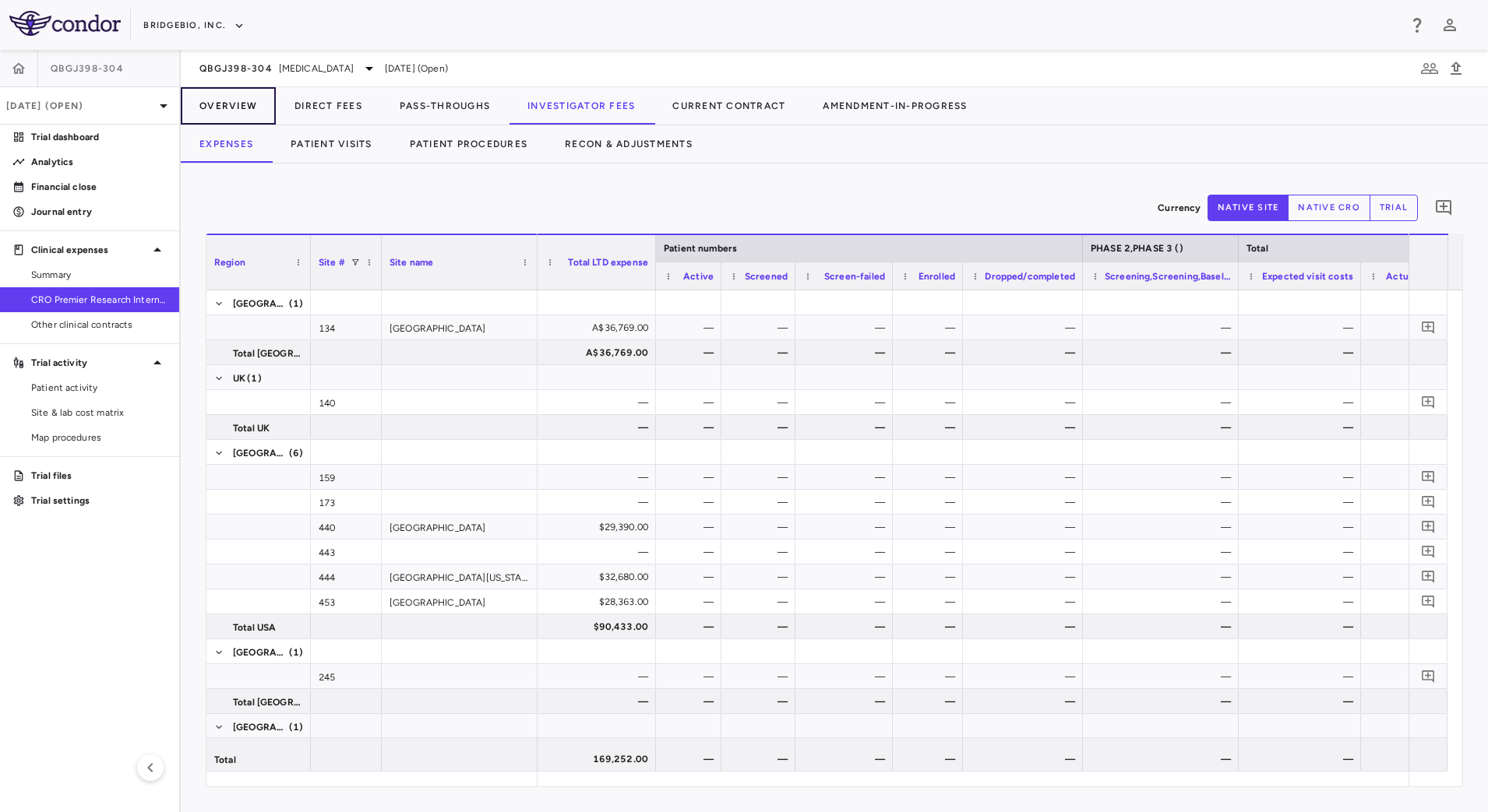
click at [232, 112] on button "Overview" at bounding box center [228, 105] width 95 height 37
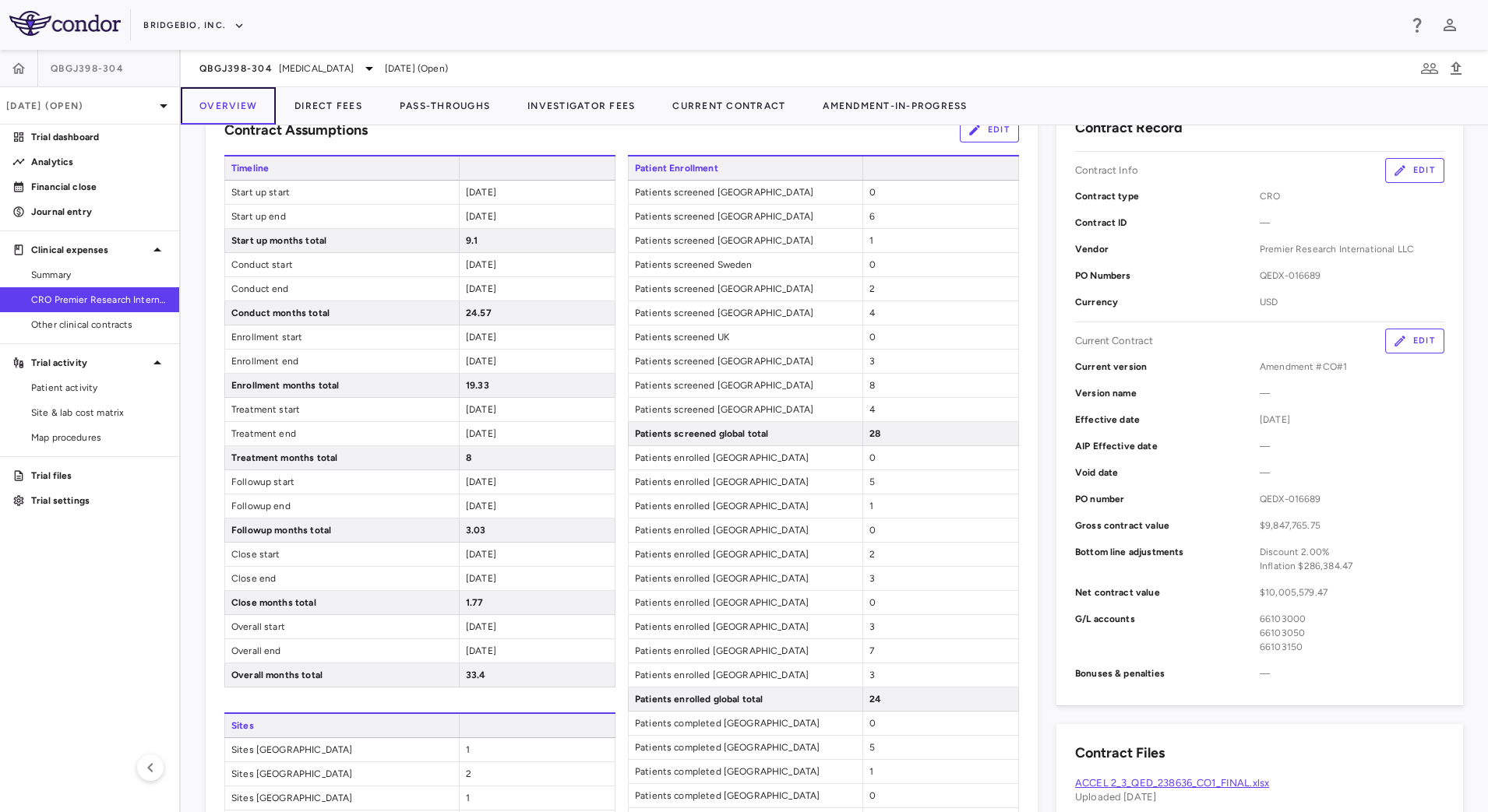
scroll to position [486, 0]
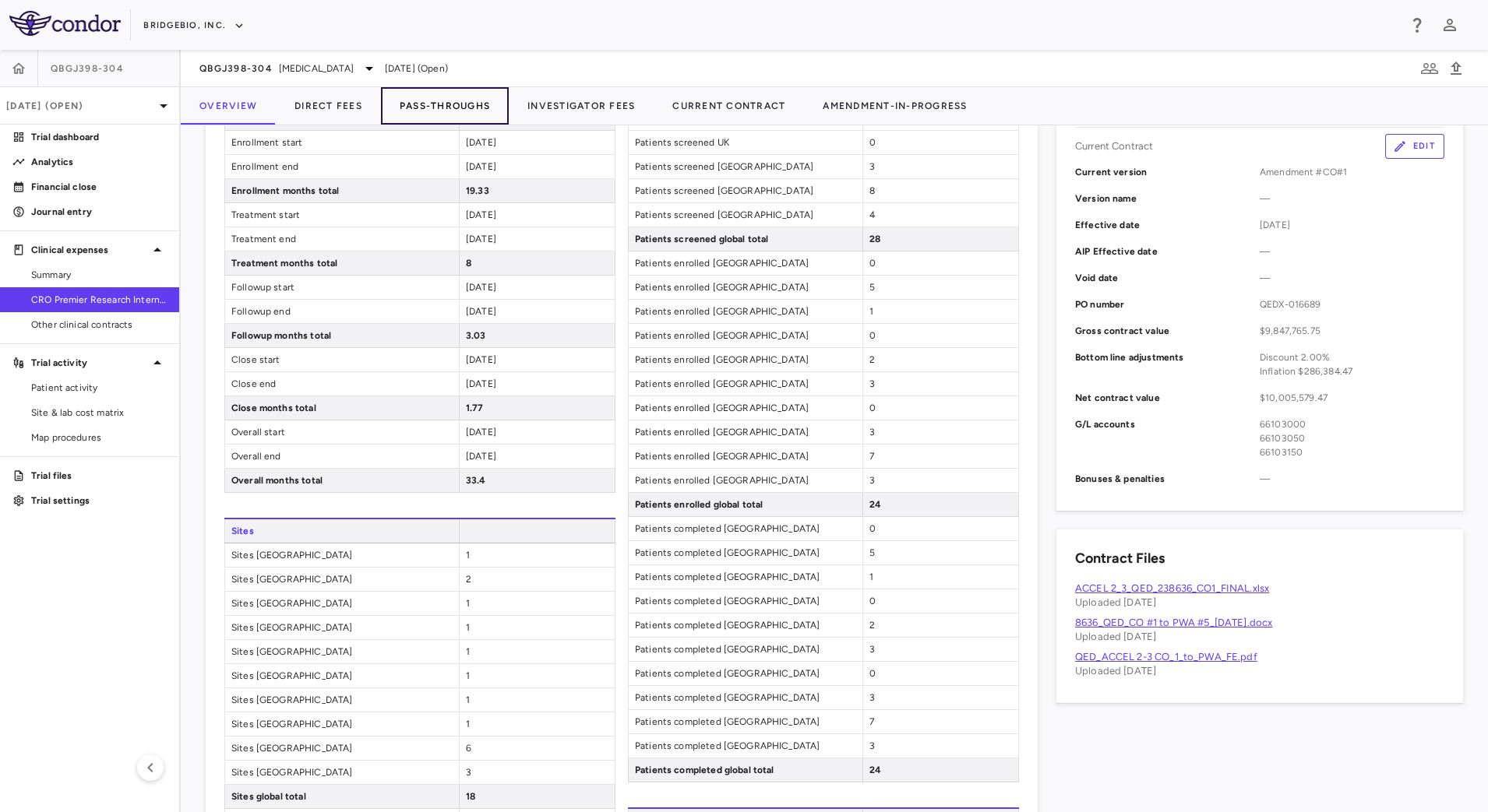
click at [423, 109] on button "Pass-Throughs" at bounding box center [444, 105] width 128 height 37
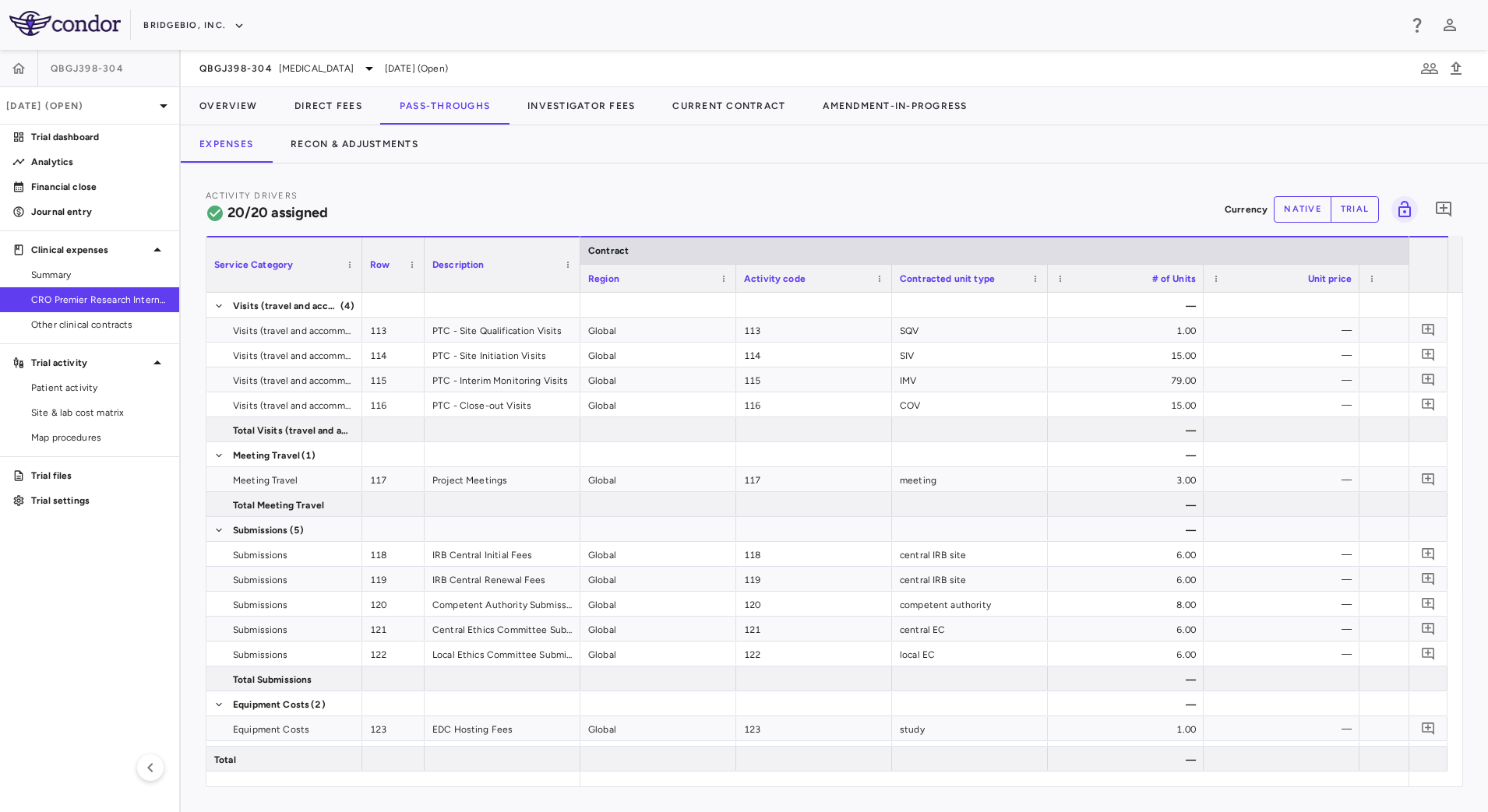
click at [957, 193] on div "Activity Drivers 20/20 assigned Currency native trial 0" at bounding box center [834, 209] width 1257 height 42
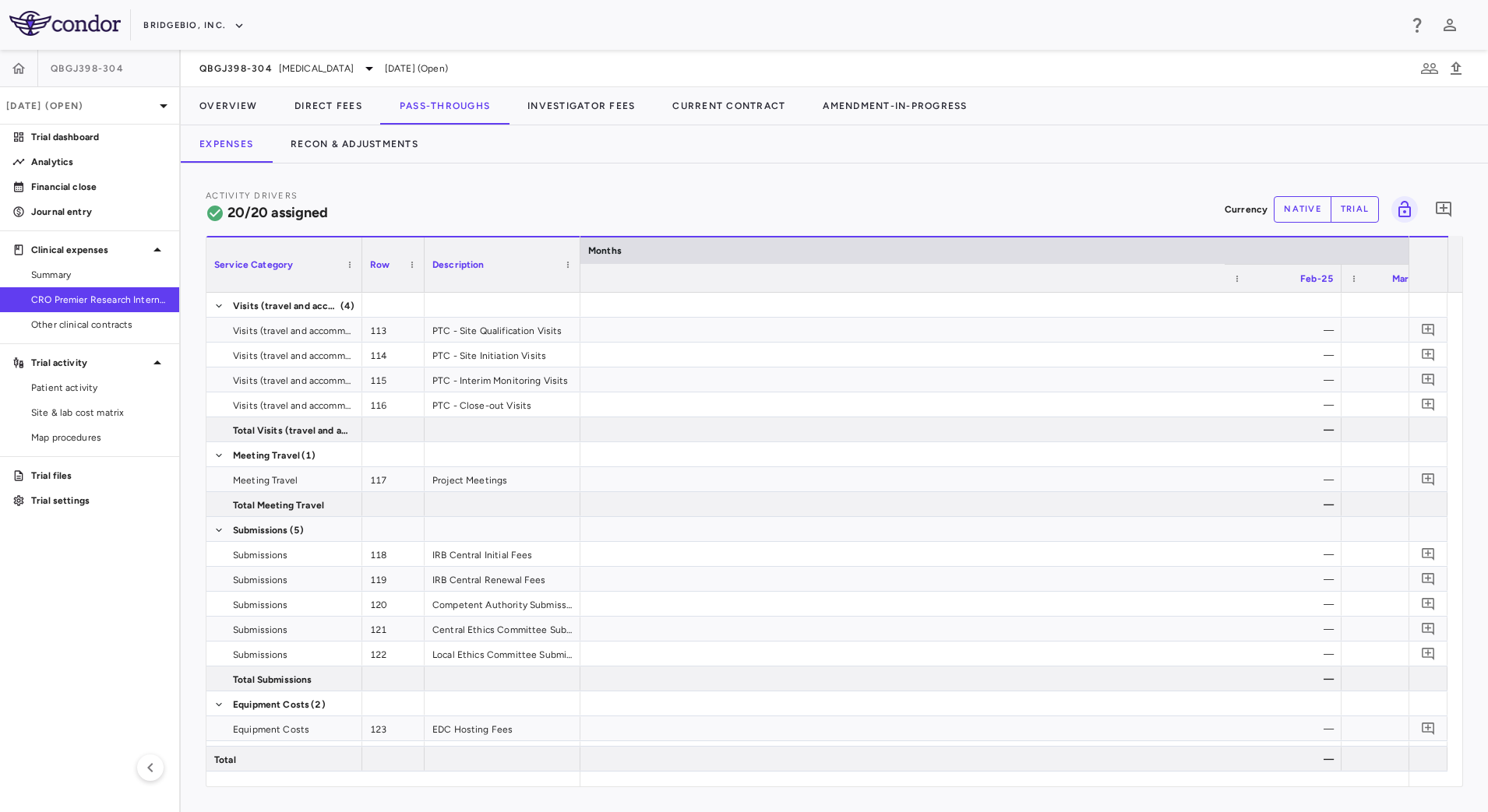
scroll to position [0, 4042]
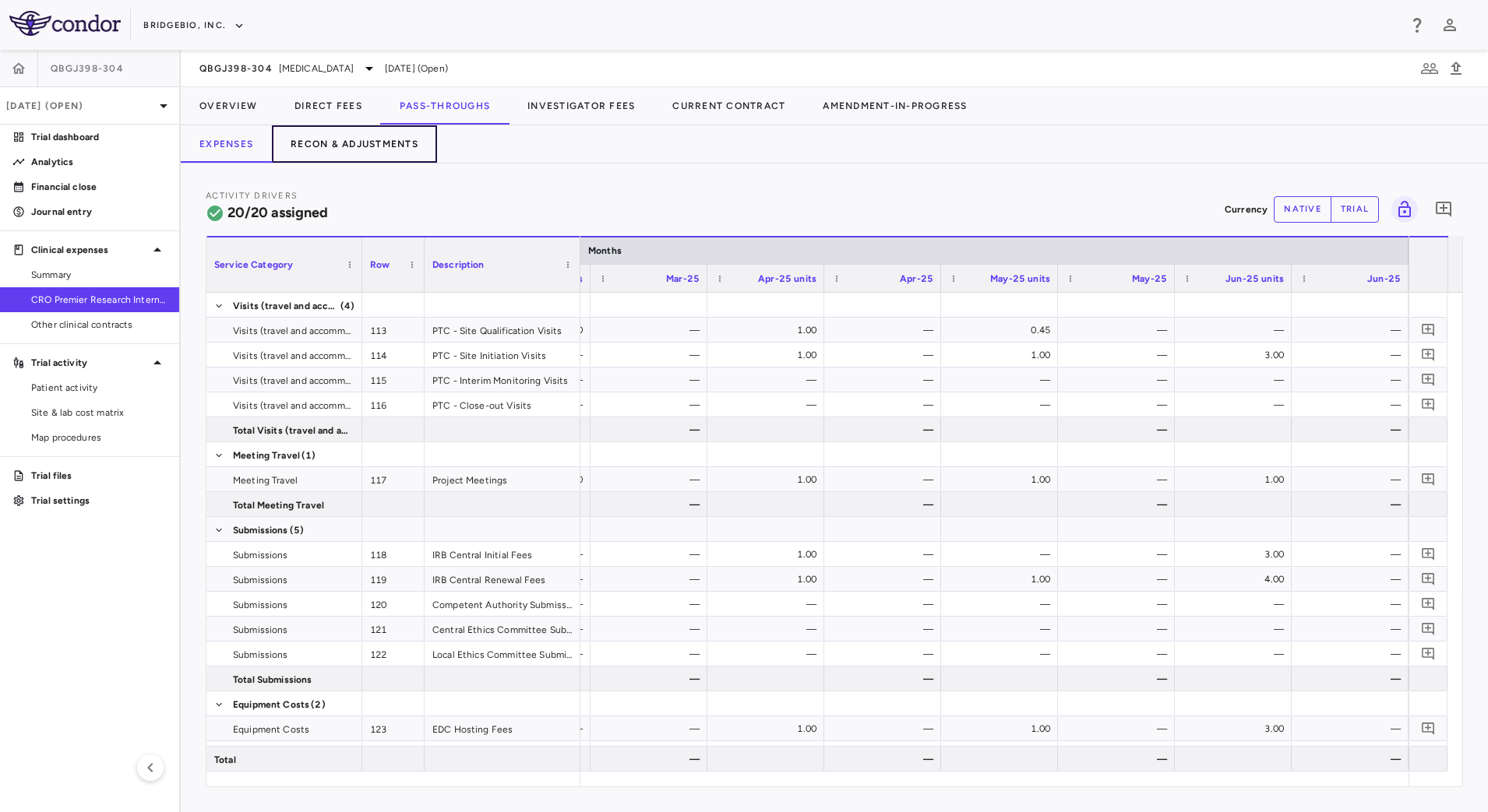
click at [376, 132] on button "Recon & Adjustments" at bounding box center [355, 144] width 166 height 37
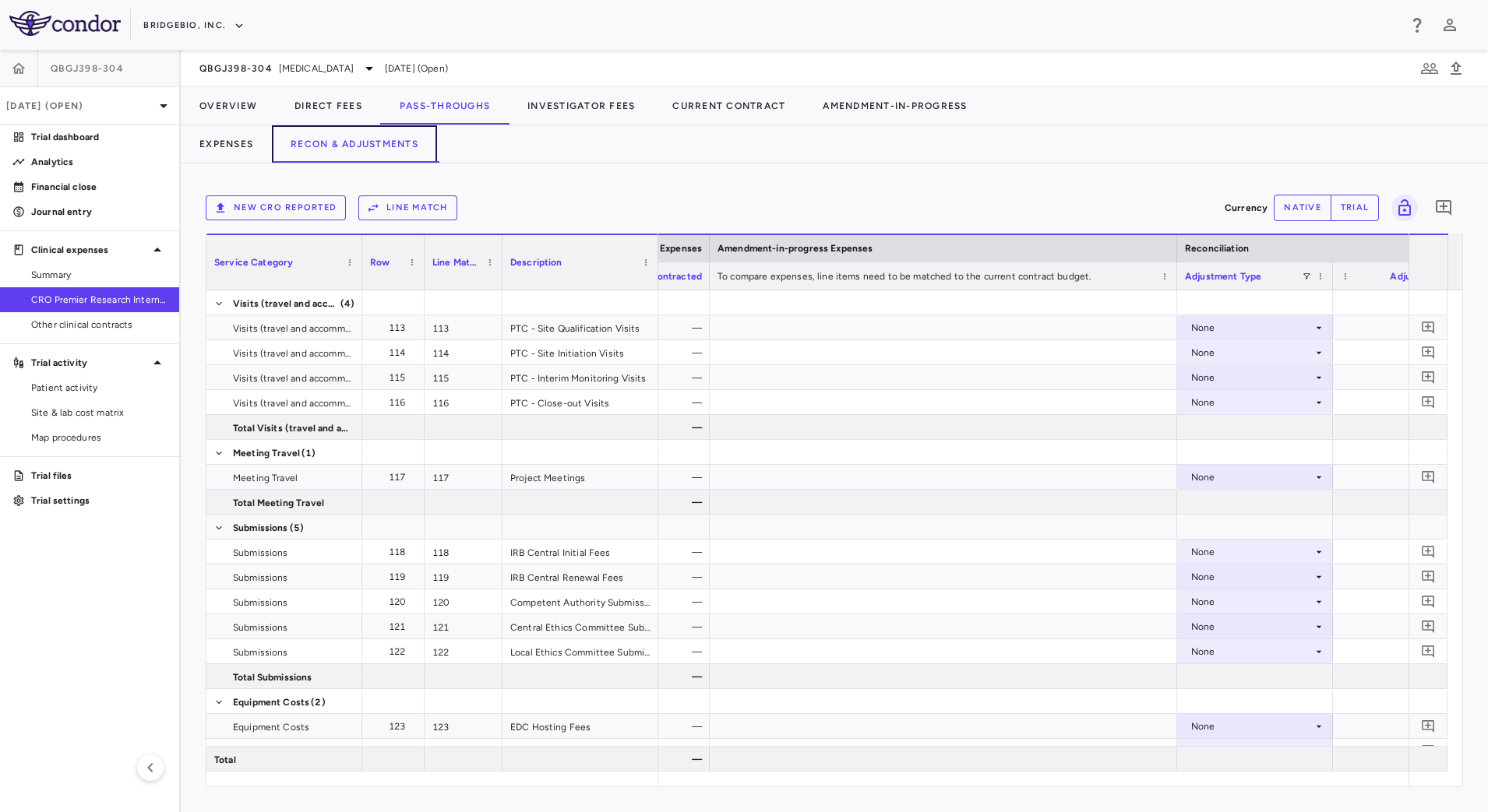
scroll to position [0, 1833]
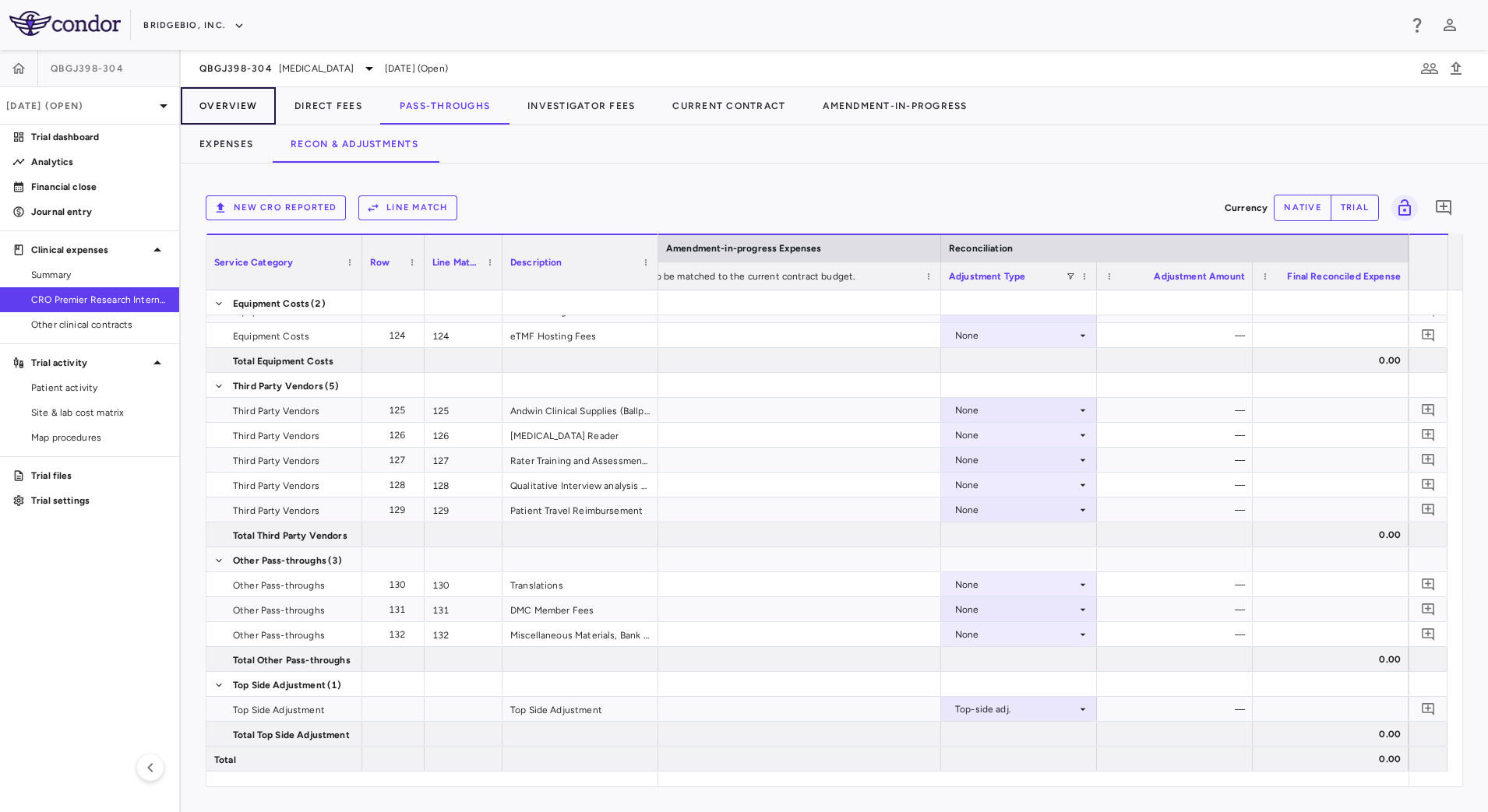
click at [225, 99] on button "Overview" at bounding box center [228, 105] width 95 height 37
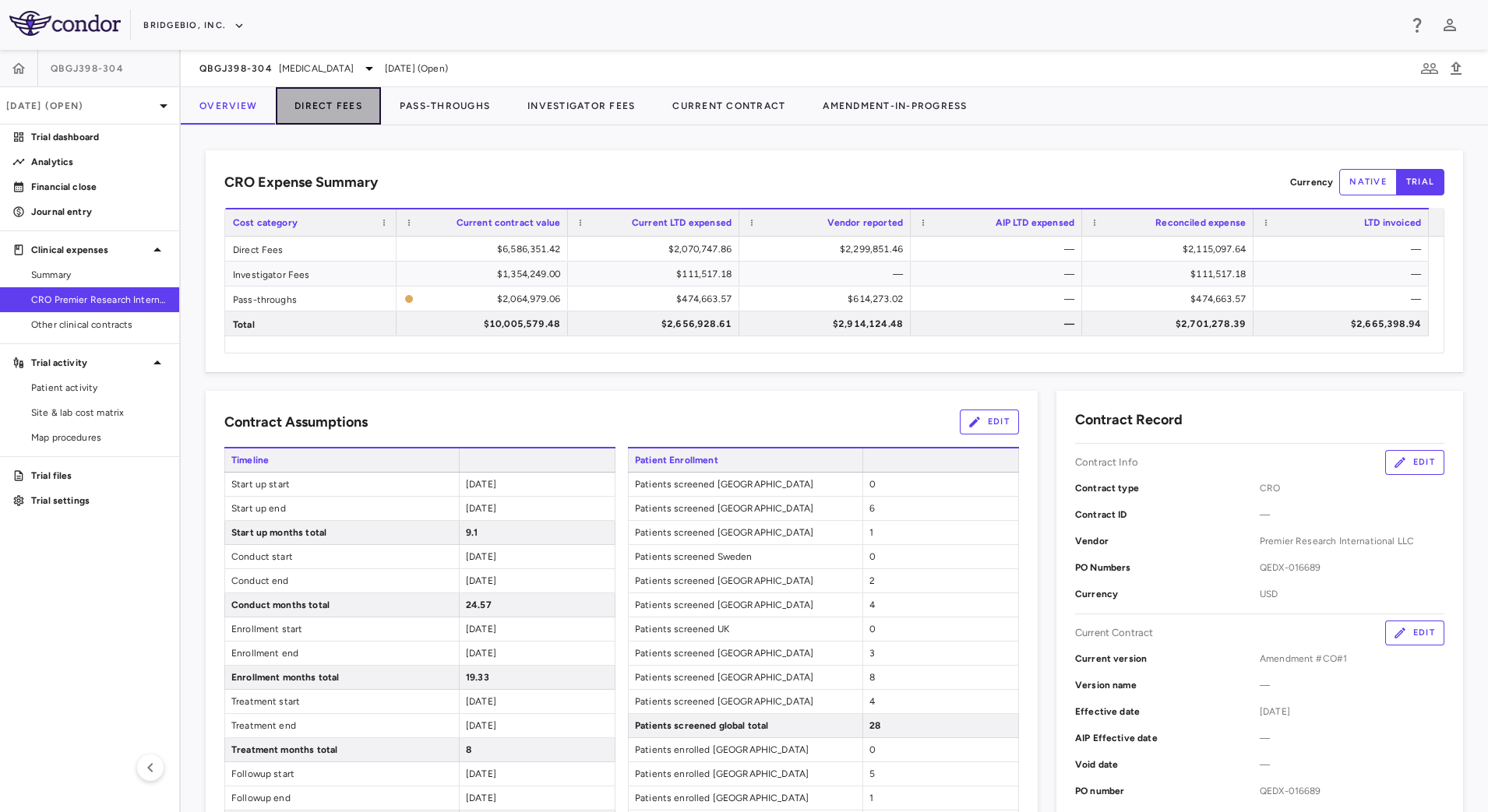
click at [336, 104] on button "Direct Fees" at bounding box center [328, 105] width 105 height 37
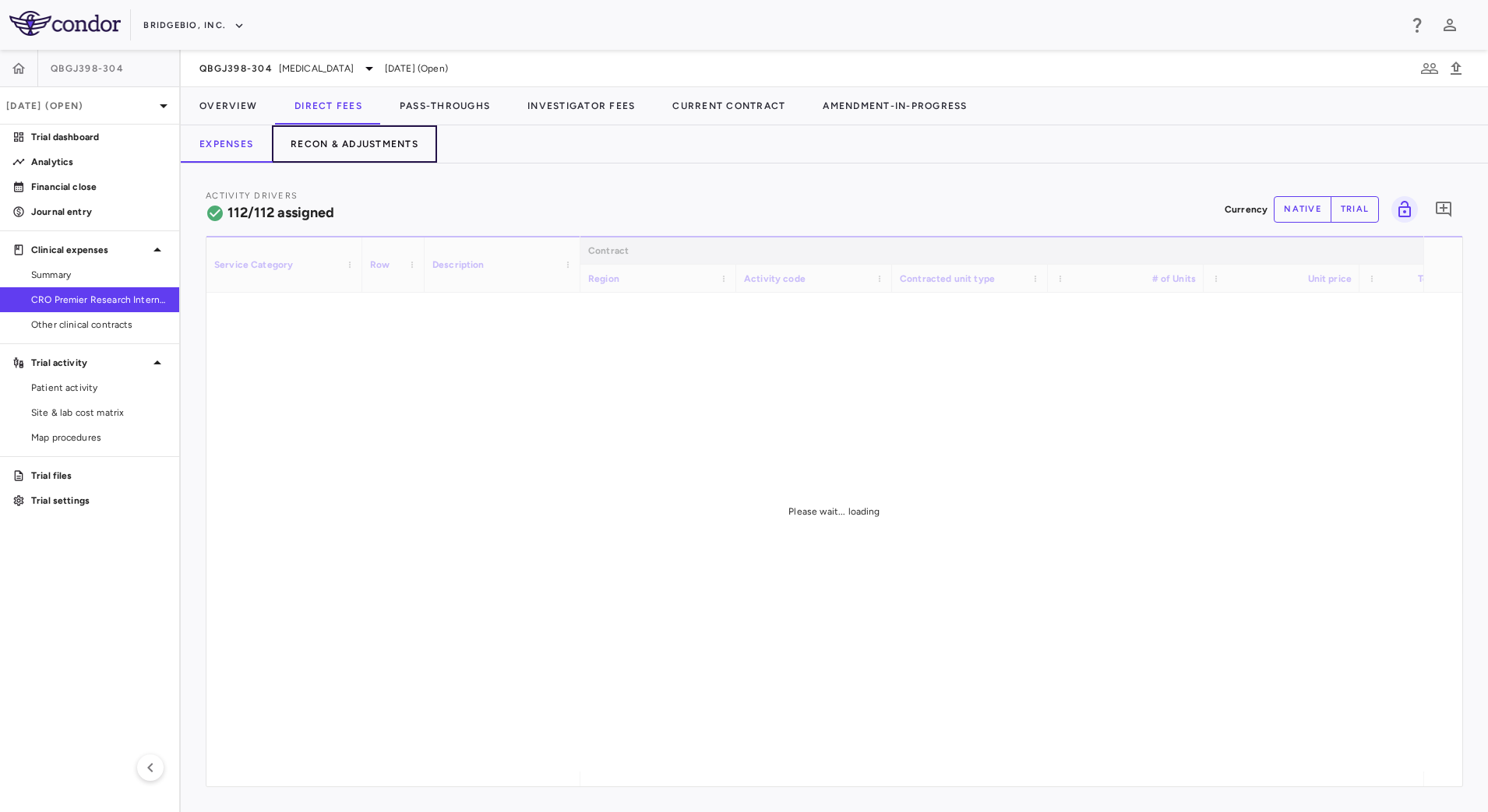
click at [391, 146] on button "Recon & Adjustments" at bounding box center [355, 144] width 166 height 37
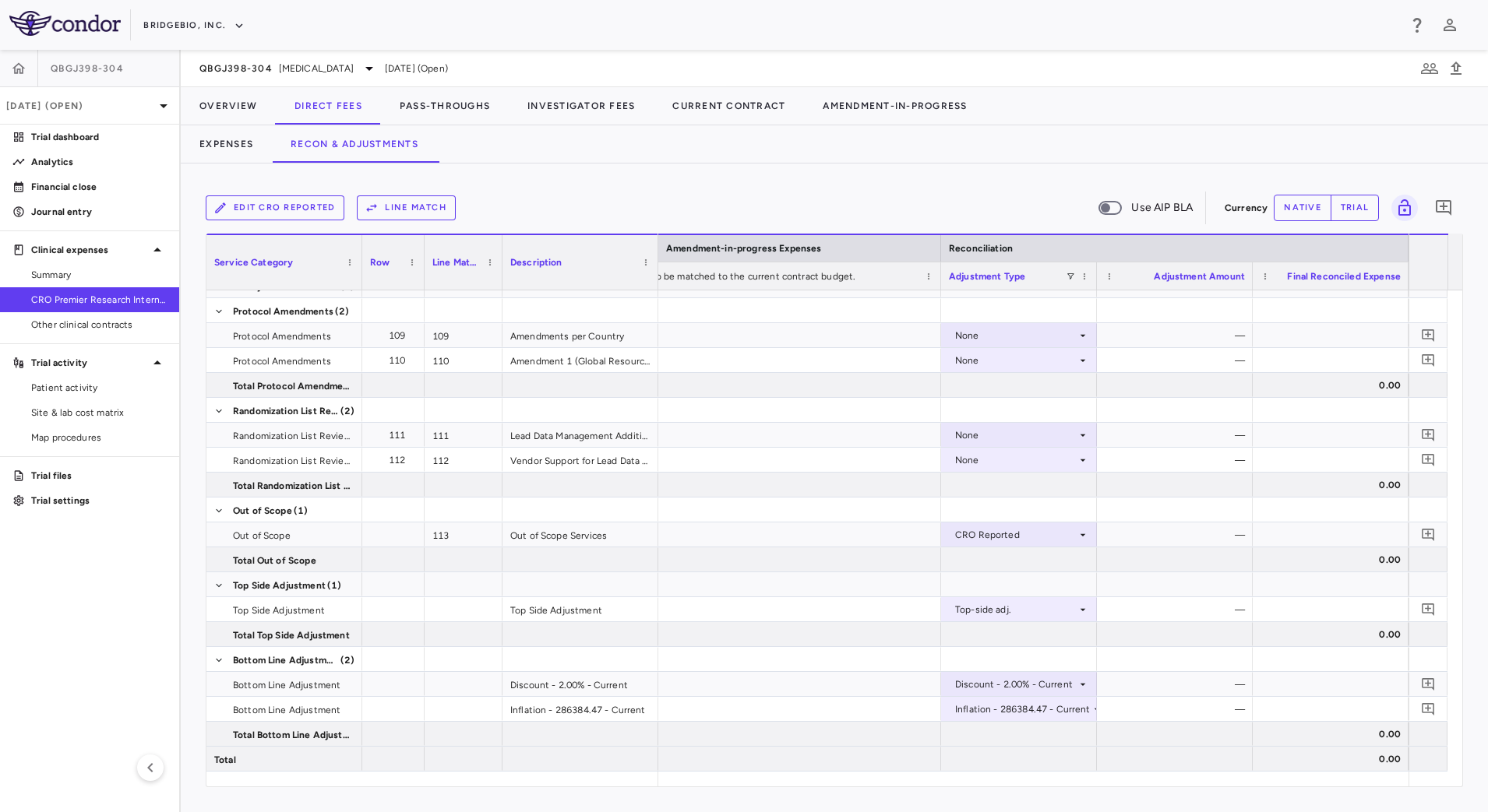
click at [641, 166] on div "Edit CRO reported Line Match Use AIP BLA Currency native trial 0 Service Catego…" at bounding box center [835, 488] width 1308 height 649
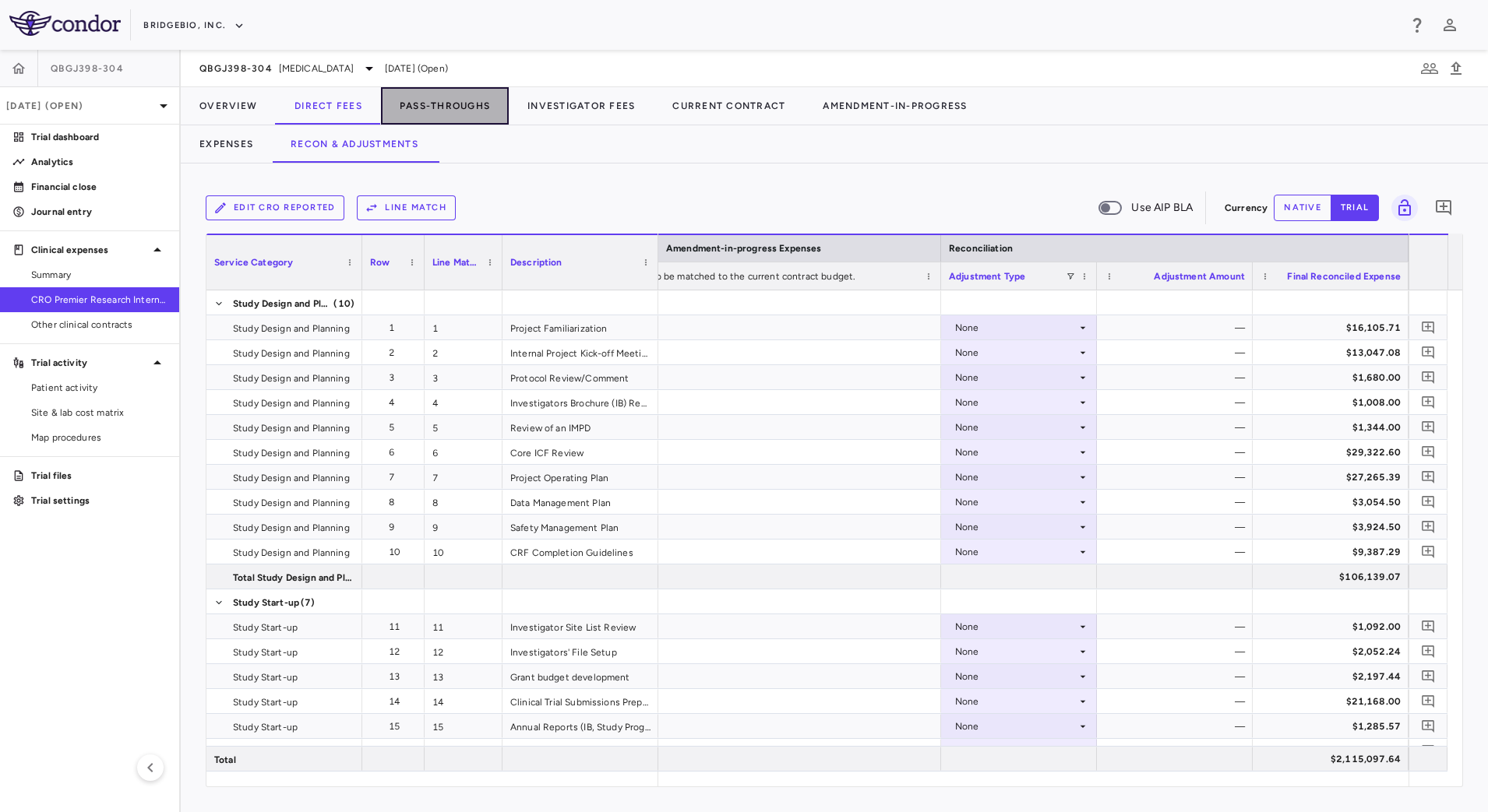
click at [462, 104] on button "Pass-Throughs" at bounding box center [444, 105] width 128 height 37
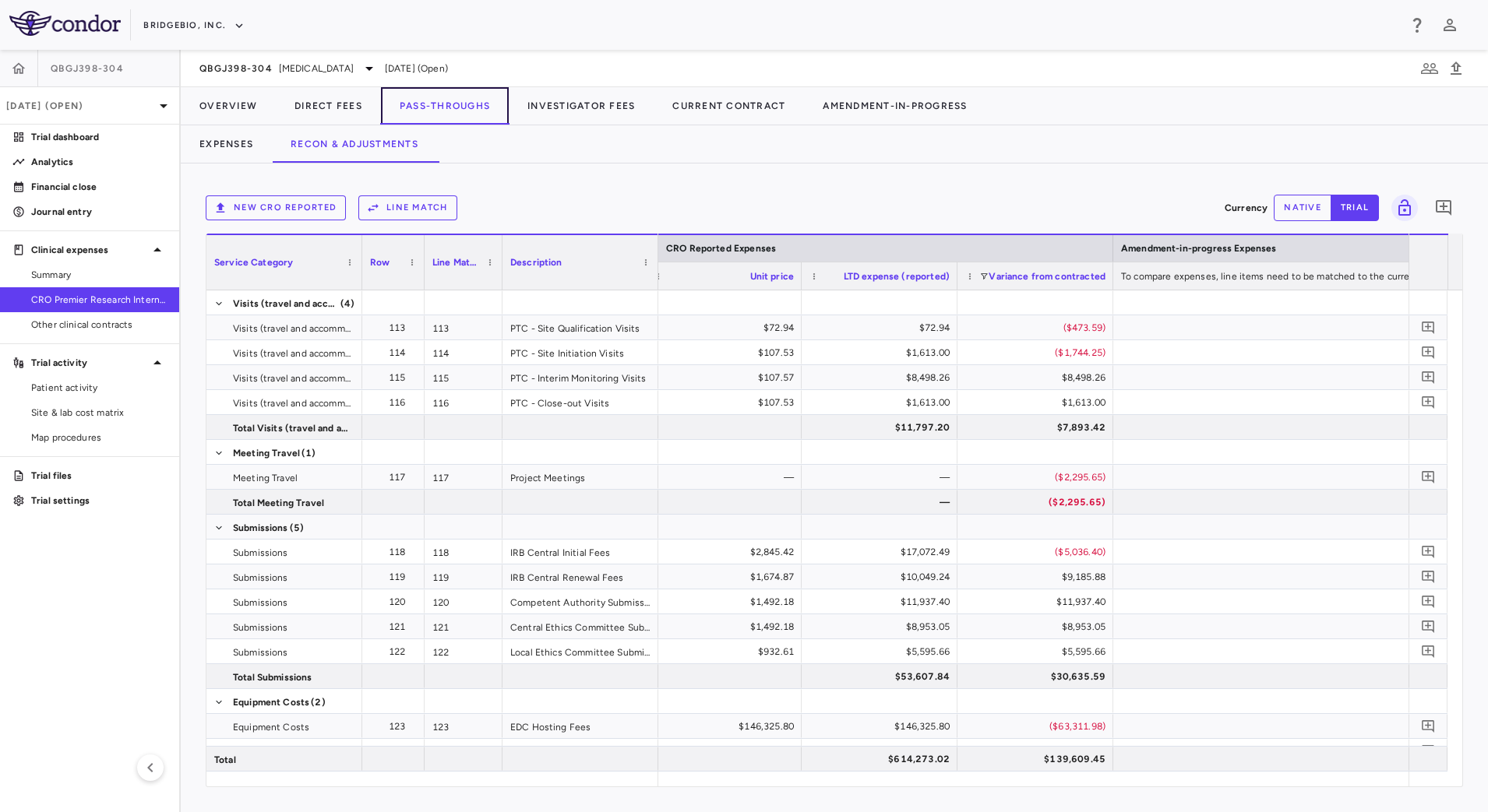
scroll to position [0, 2402]
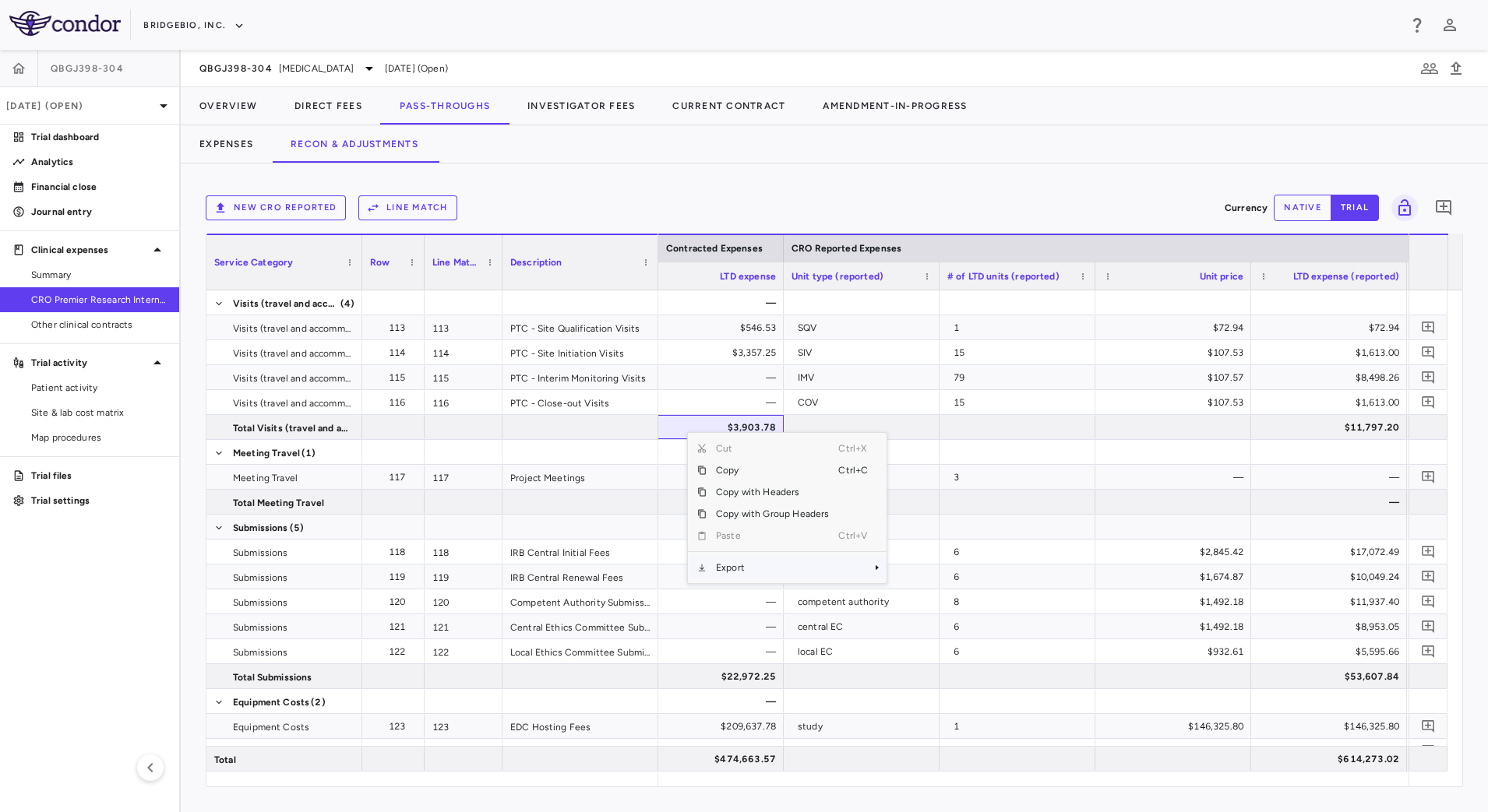
click at [748, 566] on span "Export" at bounding box center [772, 568] width 132 height 22
click at [899, 570] on span "SubMenu" at bounding box center [897, 573] width 9 height 9
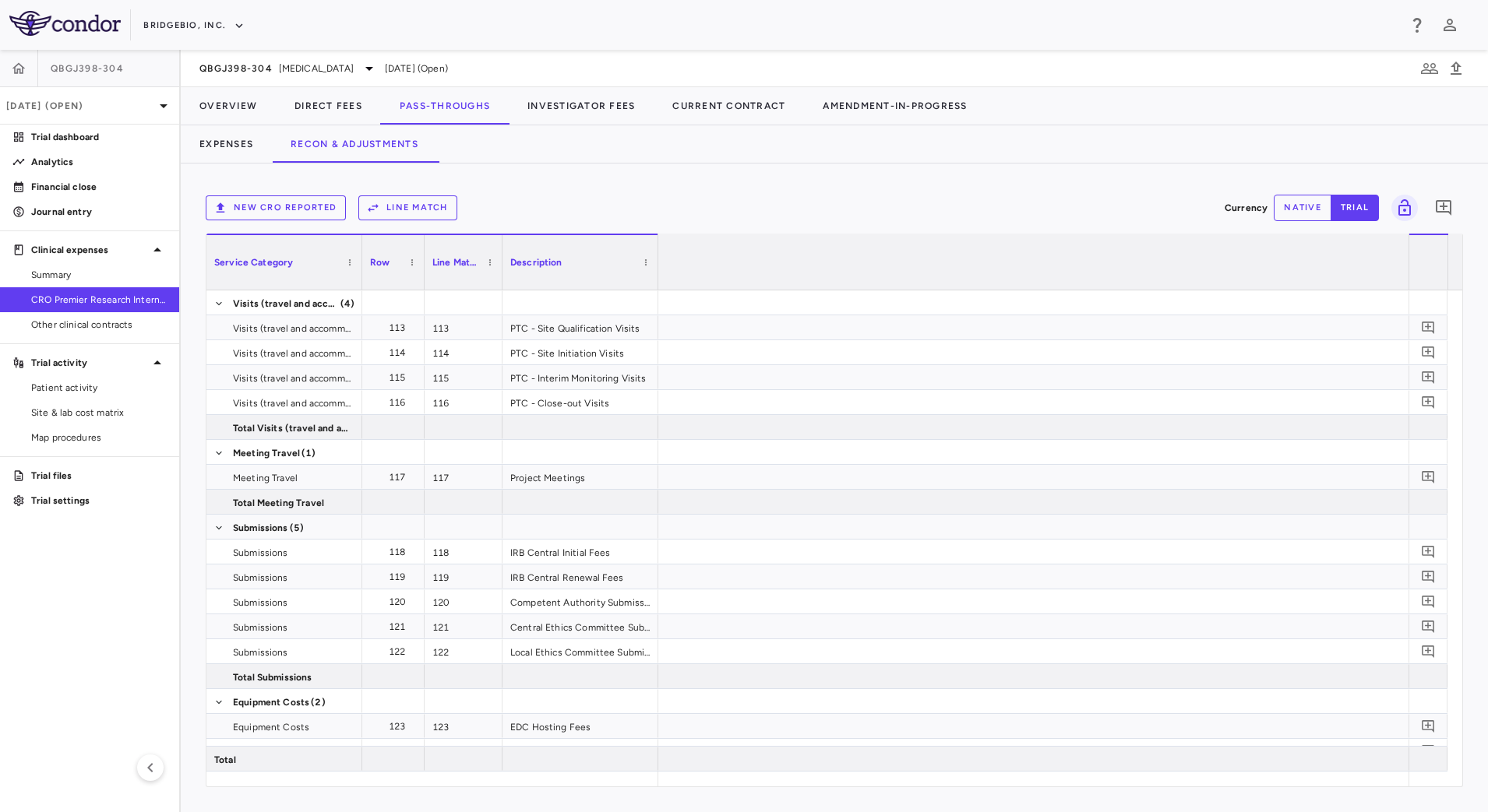
scroll to position [0, 1733]
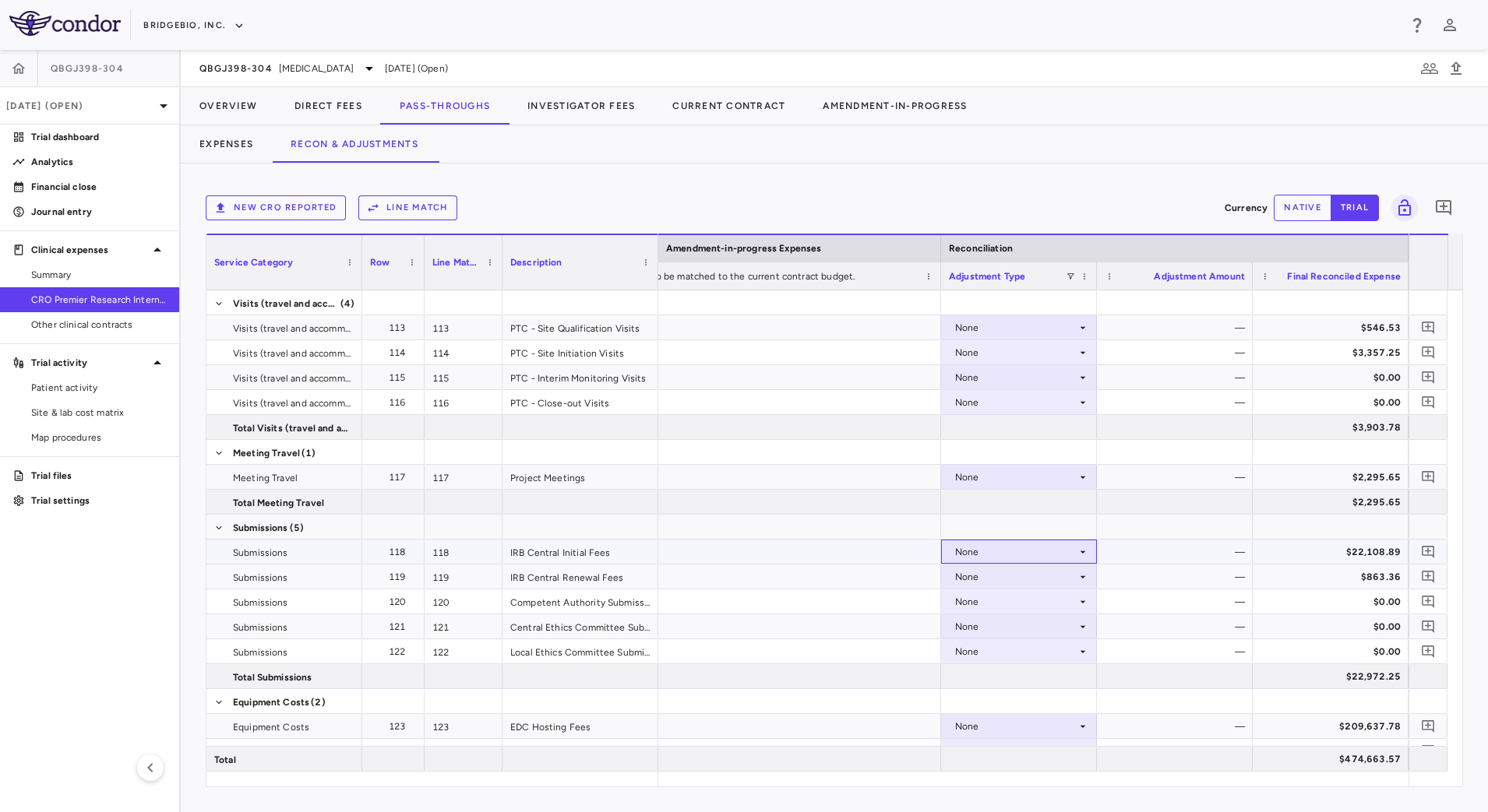
click at [1075, 547] on div "None" at bounding box center [1016, 552] width 121 height 25
click at [1043, 599] on div "CRO Reported" at bounding box center [1010, 606] width 74 height 14
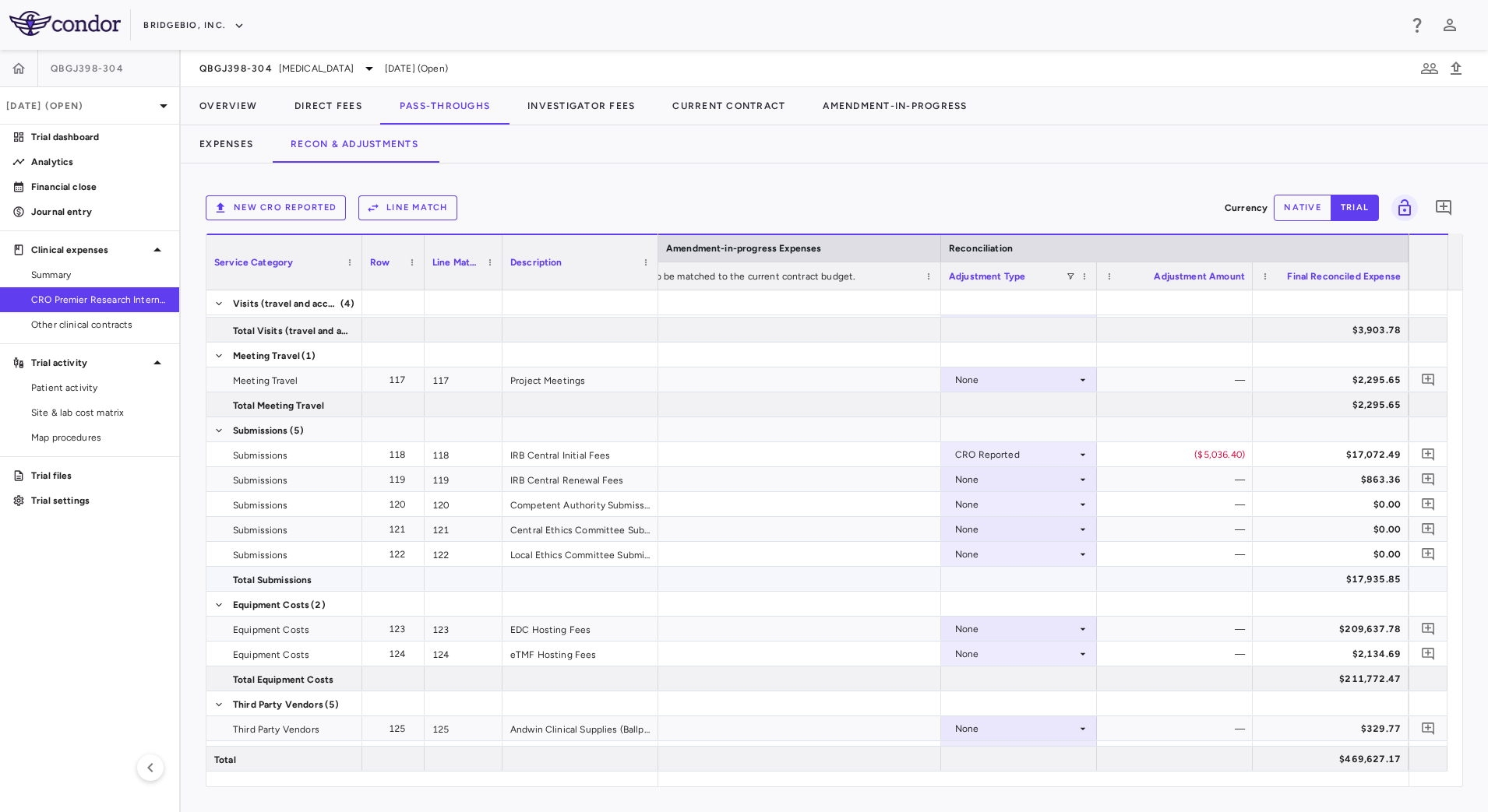
scroll to position [194, 0]
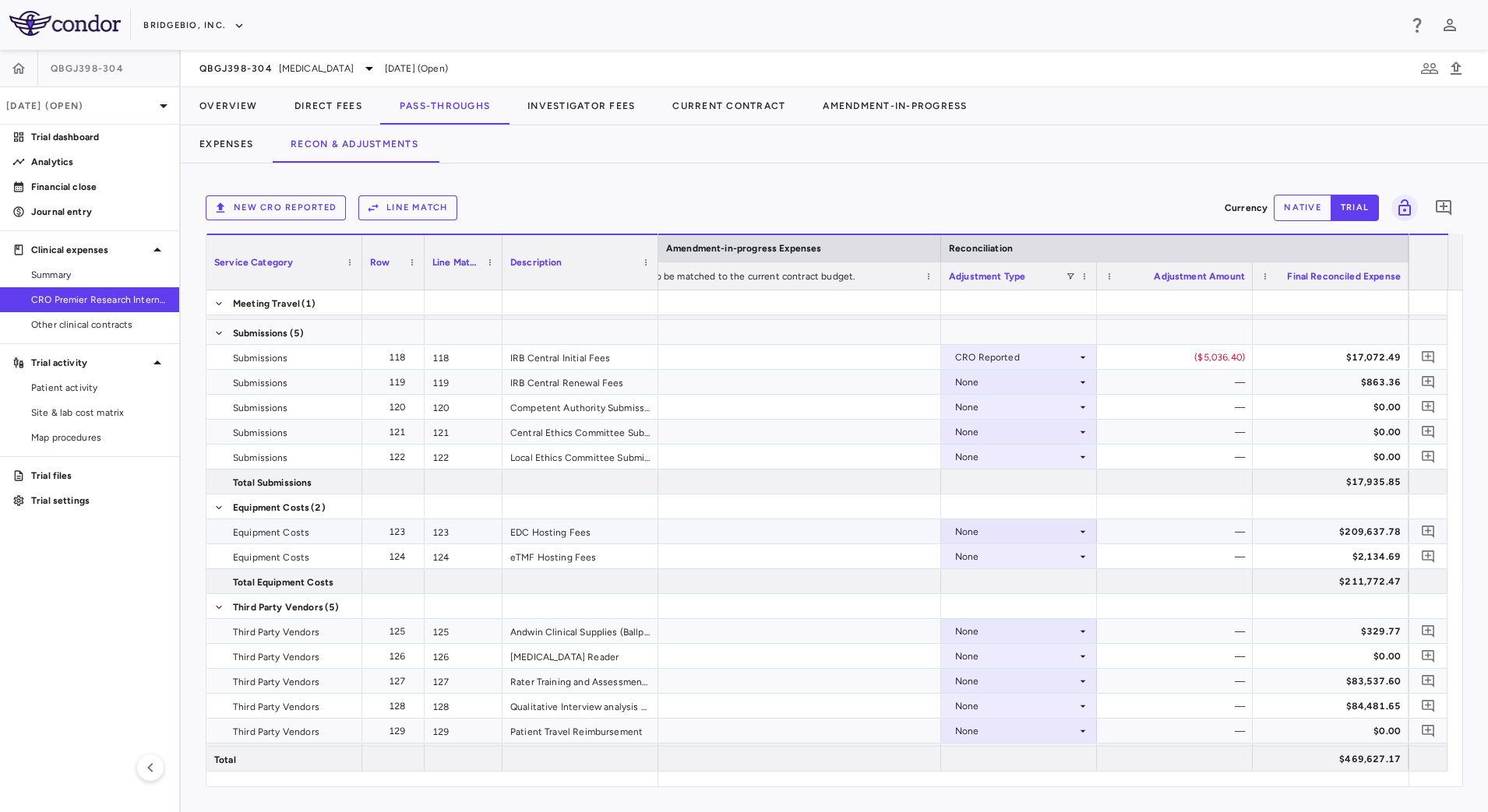
click at [1070, 530] on div "None" at bounding box center [1016, 533] width 121 height 25
click at [1015, 586] on div "CRO Reported" at bounding box center [1010, 586] width 74 height 14
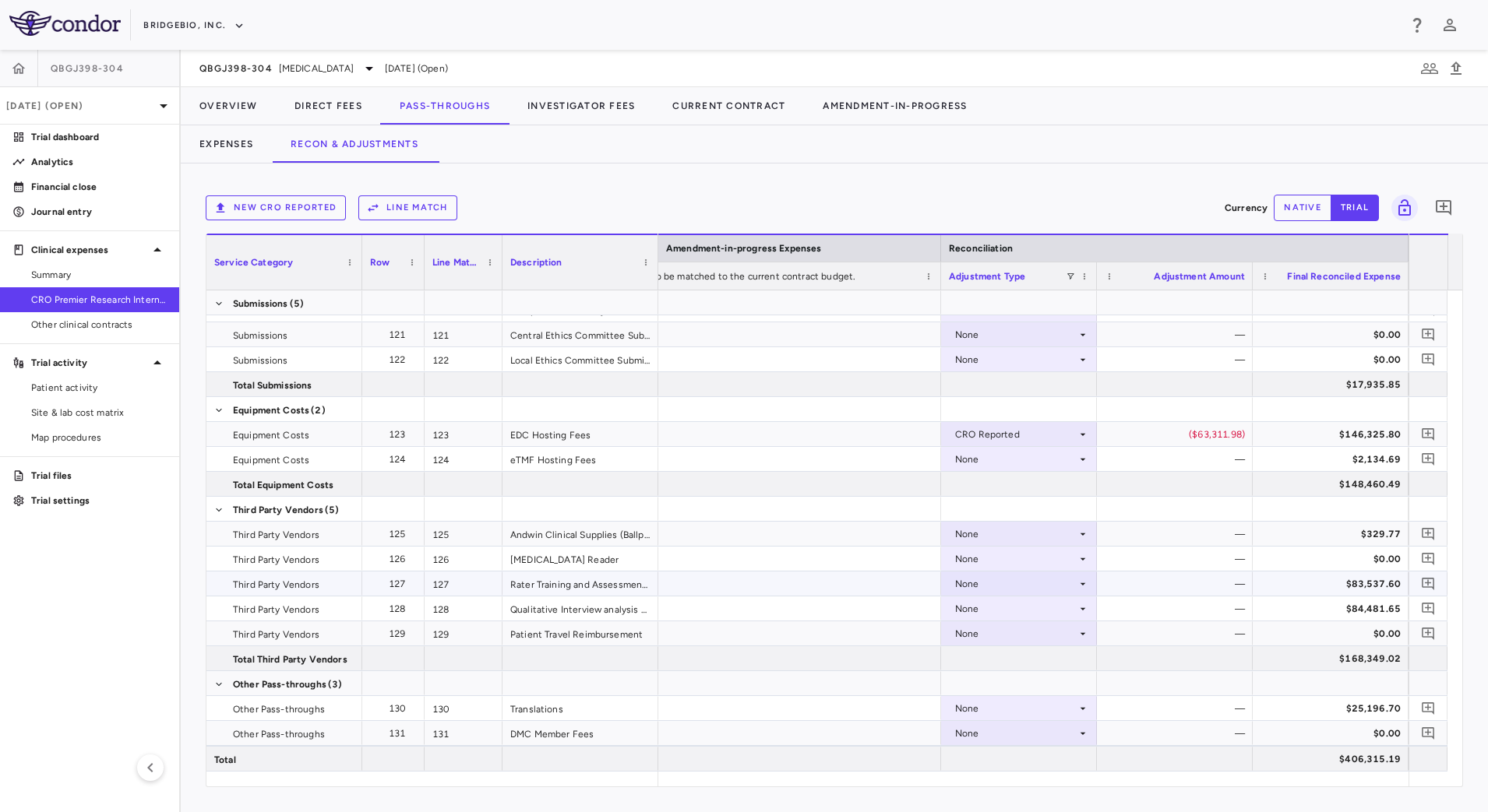
click at [1080, 581] on icon at bounding box center [1084, 584] width 13 height 13
click at [1032, 634] on div "CRO Reported" at bounding box center [1010, 638] width 74 height 14
click at [1080, 609] on icon at bounding box center [1084, 609] width 13 height 13
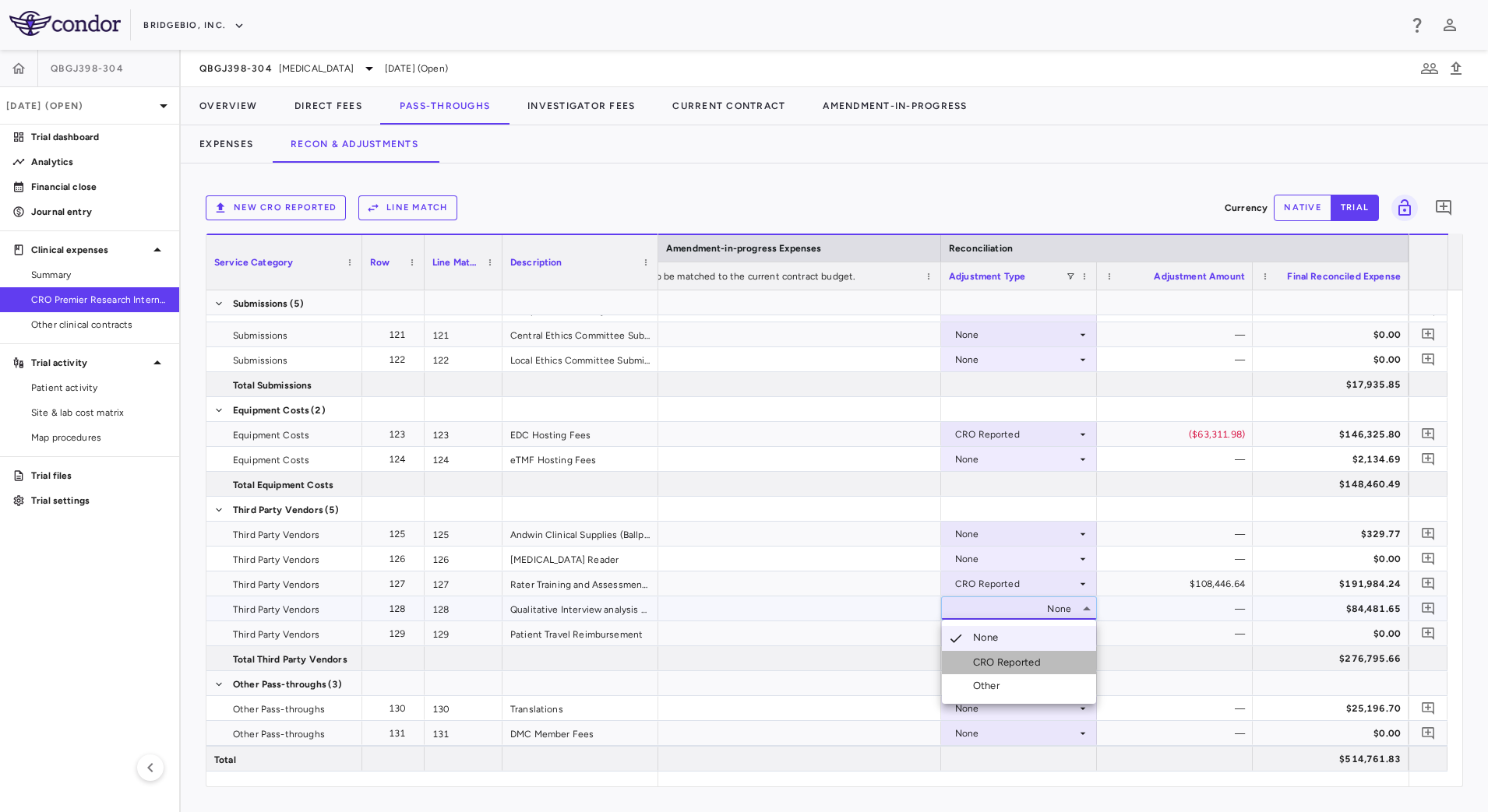
click at [1023, 661] on div "CRO Reported" at bounding box center [1010, 663] width 74 height 14
click at [1077, 629] on icon at bounding box center [1084, 634] width 13 height 13
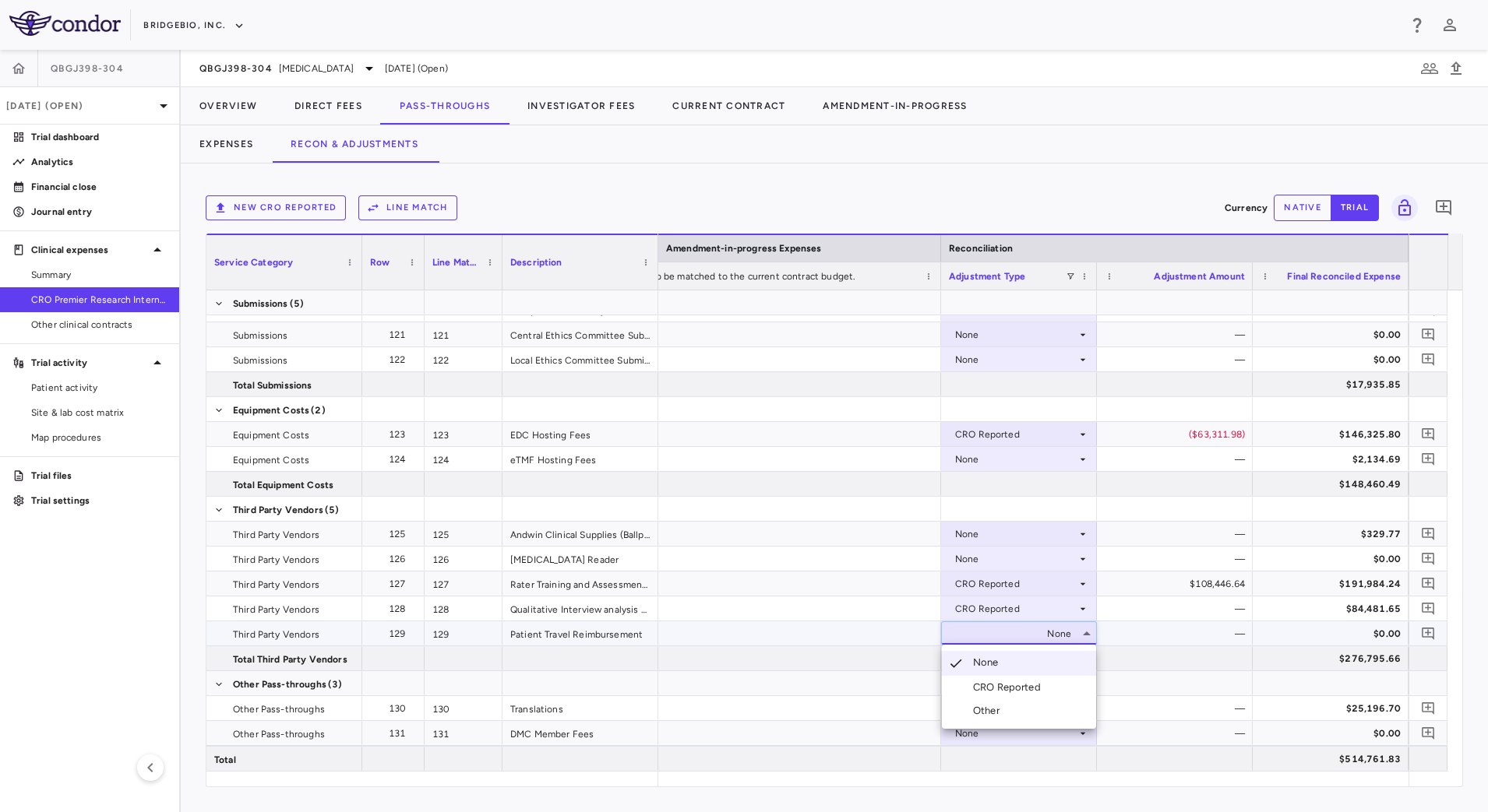
click at [1043, 683] on div "CRO Reported" at bounding box center [1010, 688] width 74 height 14
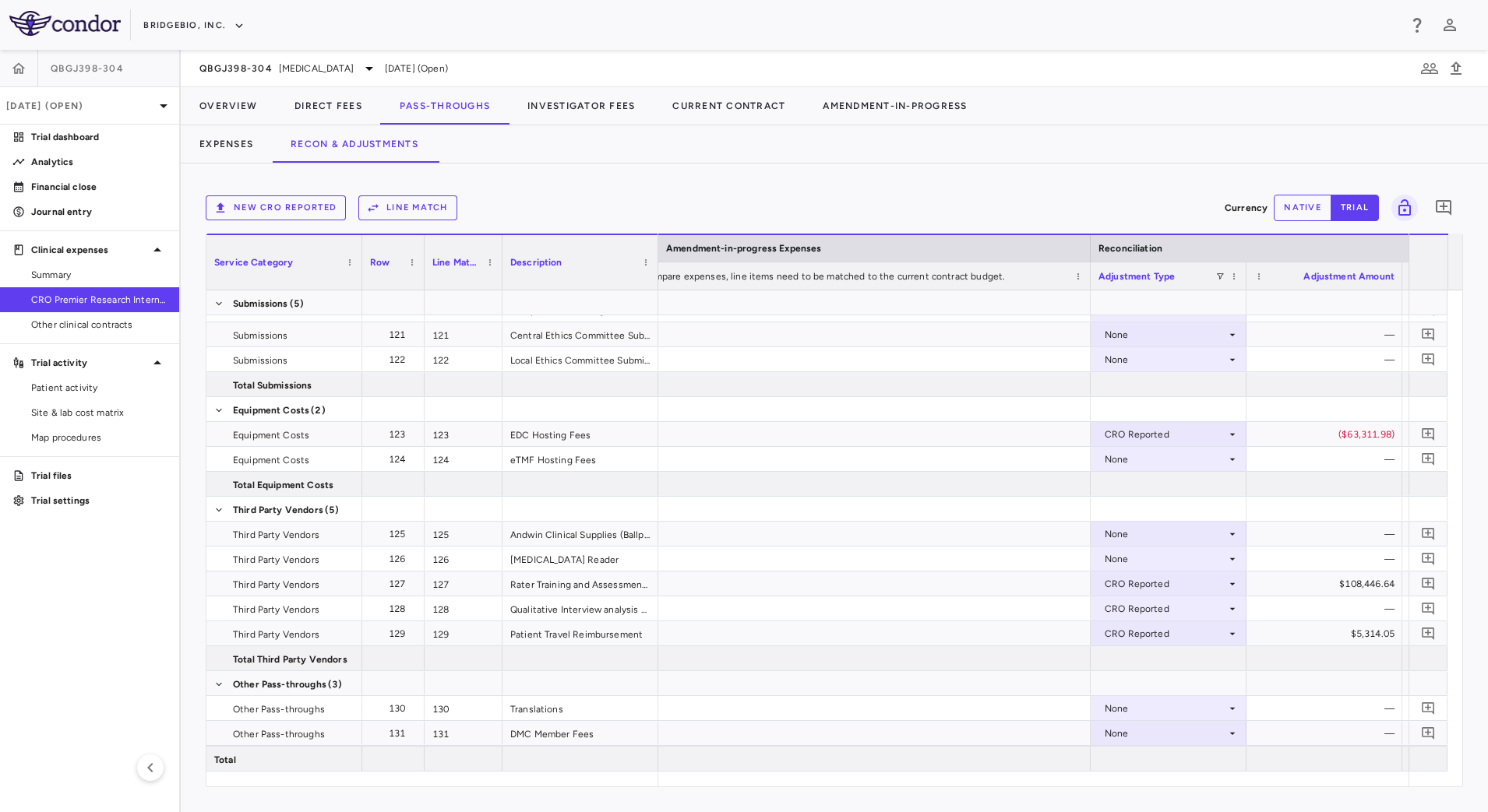
scroll to position [0, 2030]
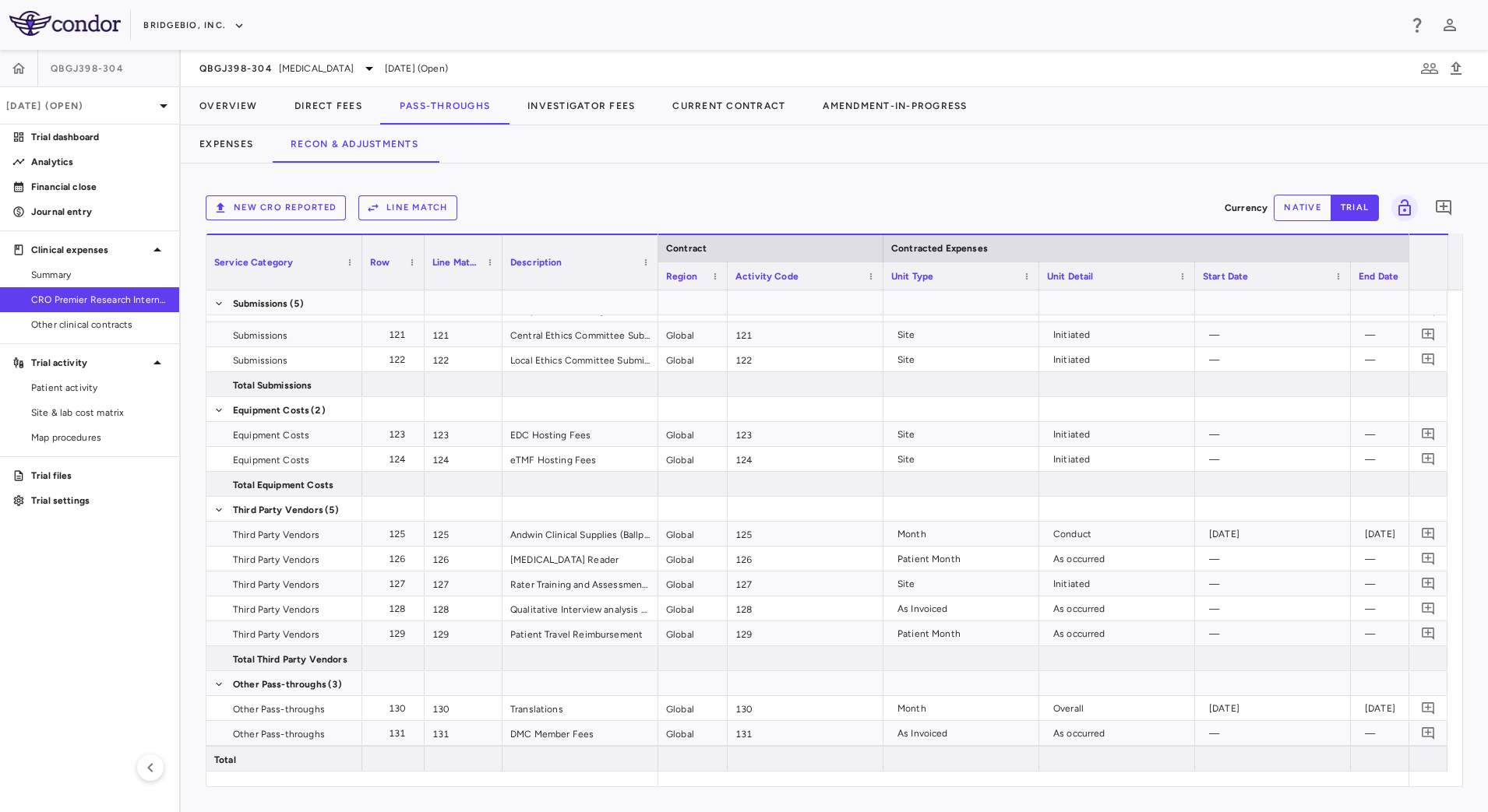
drag, startPoint x: 813, startPoint y: 269, endPoint x: 727, endPoint y: 262, distance: 86.3
click at [727, 262] on div at bounding box center [726, 276] width 6 height 27
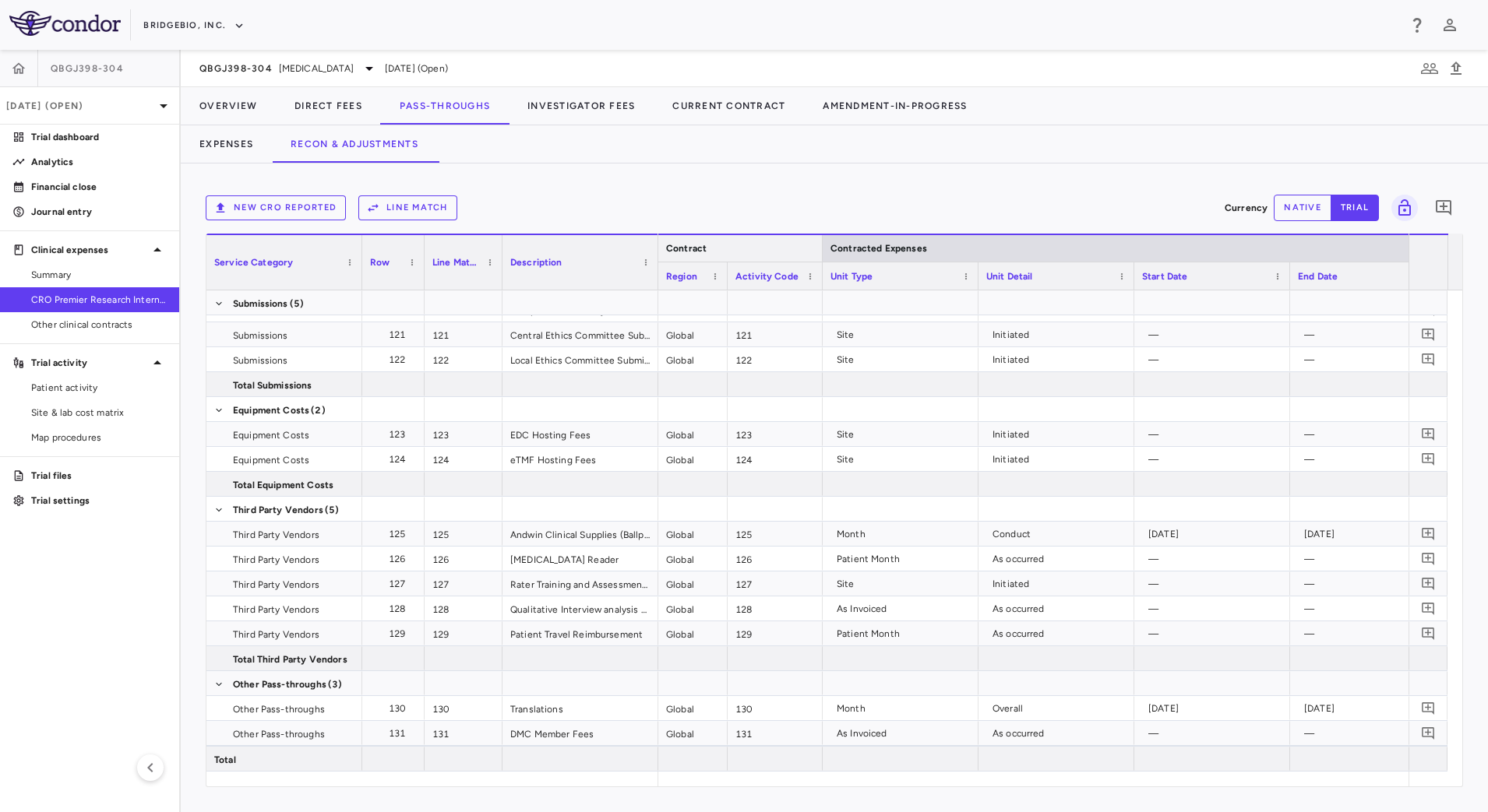
drag, startPoint x: 881, startPoint y: 269, endPoint x: 820, endPoint y: 260, distance: 61.7
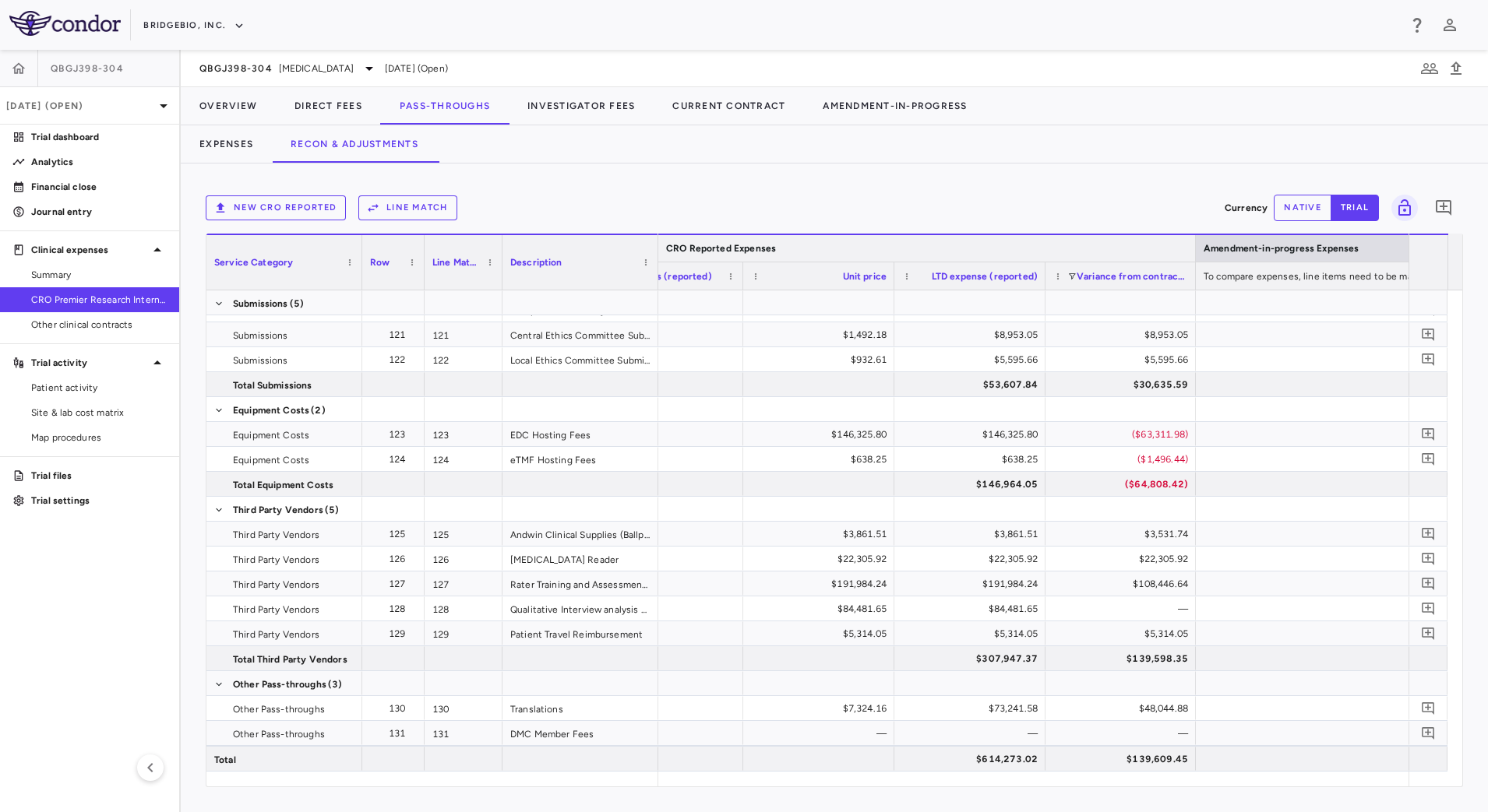
drag, startPoint x: 1218, startPoint y: 242, endPoint x: 842, endPoint y: 231, distance: 376.2
click at [908, 231] on div "New CRO reported Line Match Currency native trial 0 Press ENTER to sort. Press …" at bounding box center [834, 487] width 1257 height 599
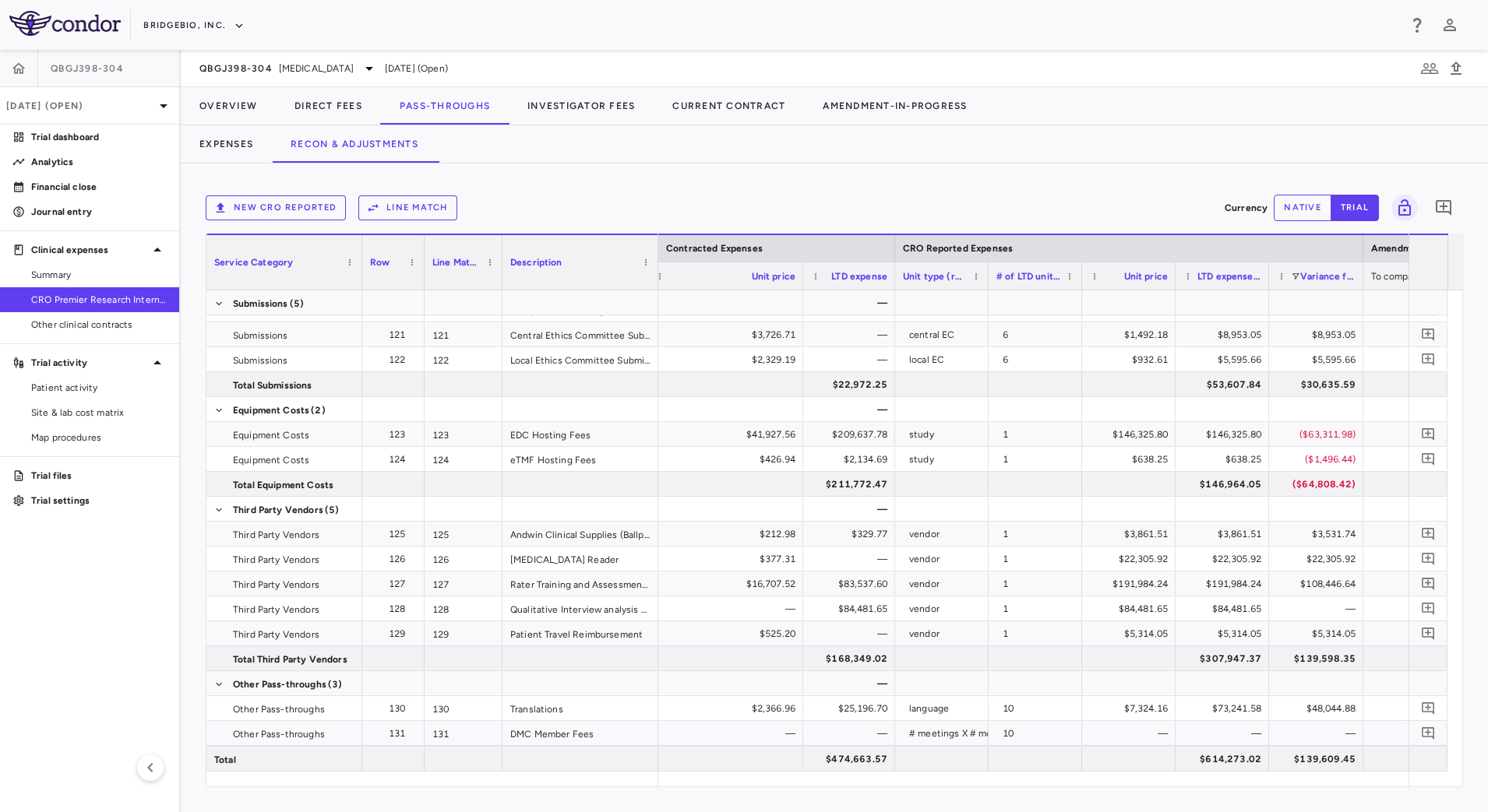
drag, startPoint x: 958, startPoint y: 273, endPoint x: 894, endPoint y: 266, distance: 64.4
click at [894, 266] on div at bounding box center [894, 276] width 6 height 27
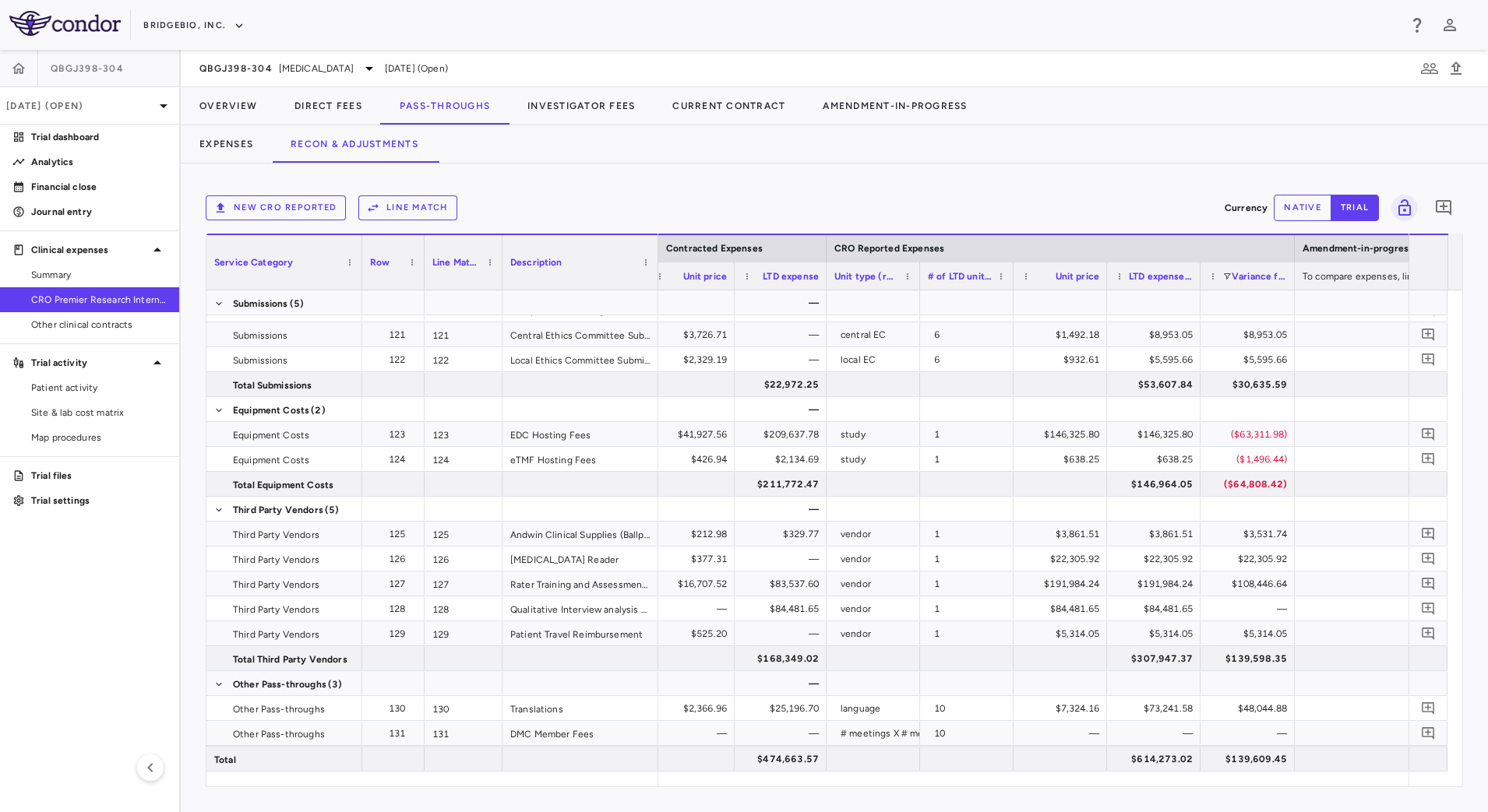
drag, startPoint x: 801, startPoint y: 284, endPoint x: 734, endPoint y: 284, distance: 67.0
click at [734, 284] on div at bounding box center [734, 276] width 6 height 27
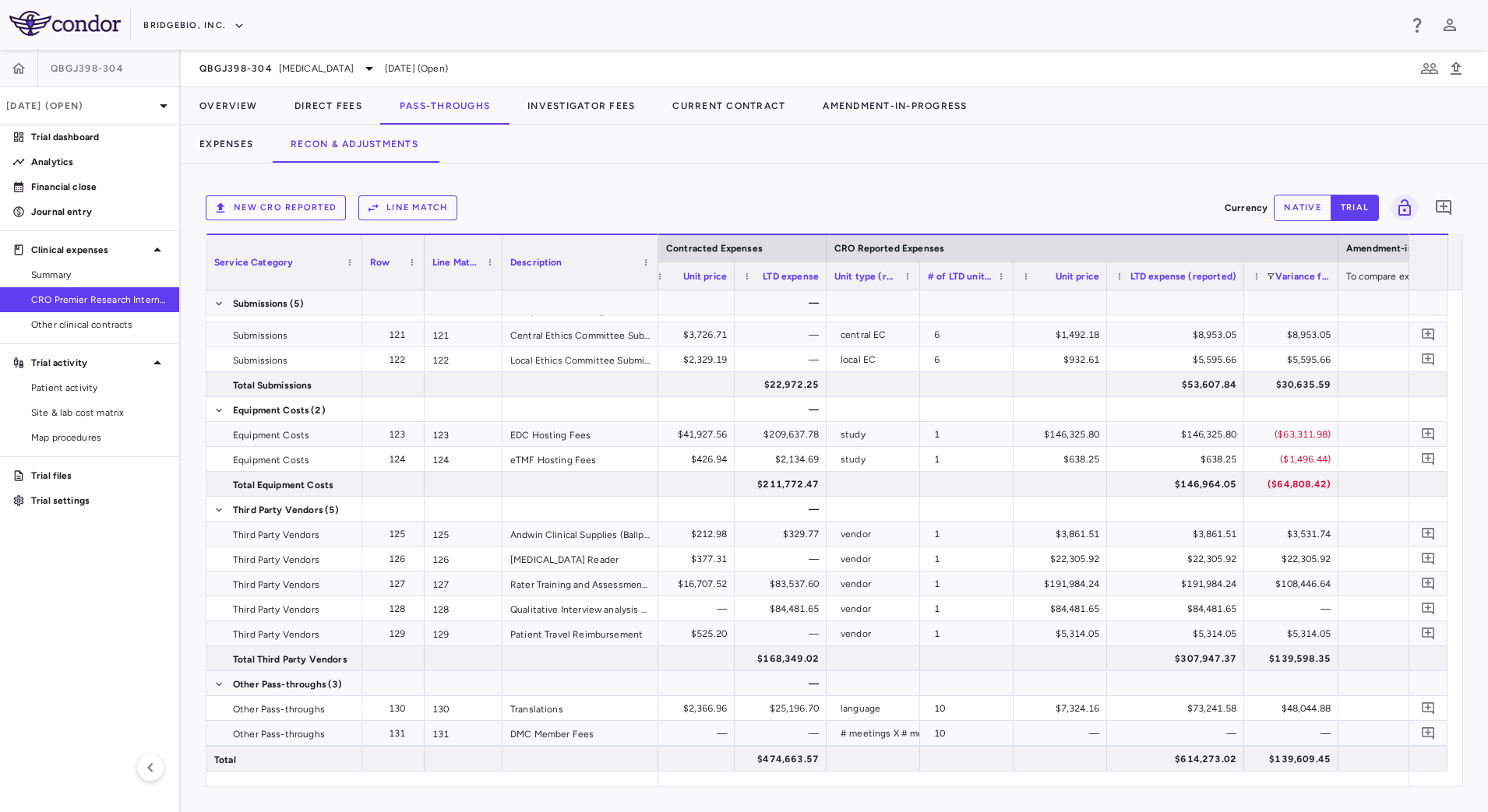
drag, startPoint x: 1198, startPoint y: 284, endPoint x: 1240, endPoint y: 289, distance: 42.3
click at [1240, 289] on div "Service Category Row Line Match" at bounding box center [834, 510] width 1256 height 553
click at [341, 112] on button "Direct Fees" at bounding box center [328, 105] width 105 height 37
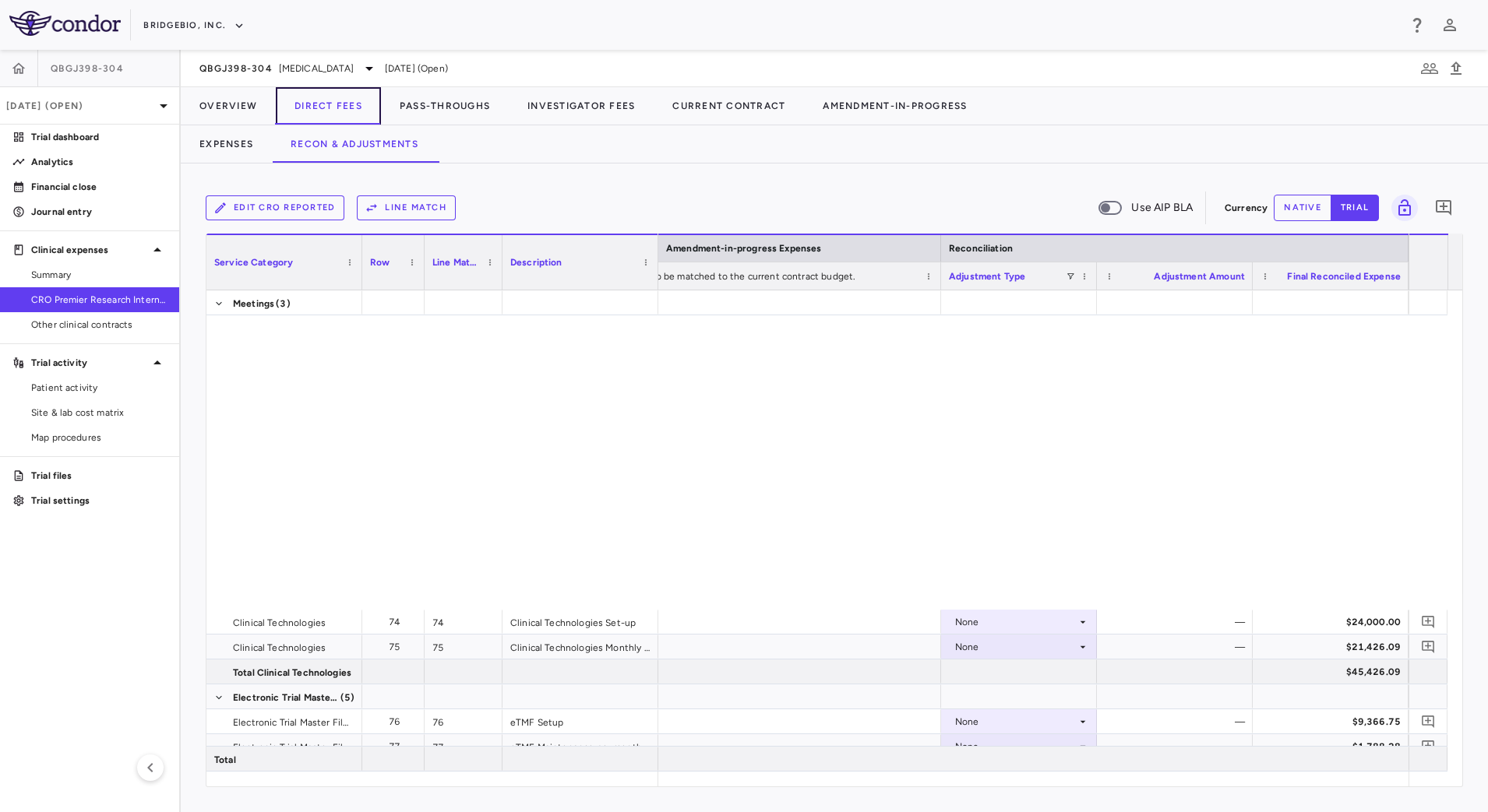
scroll to position [2658, 0]
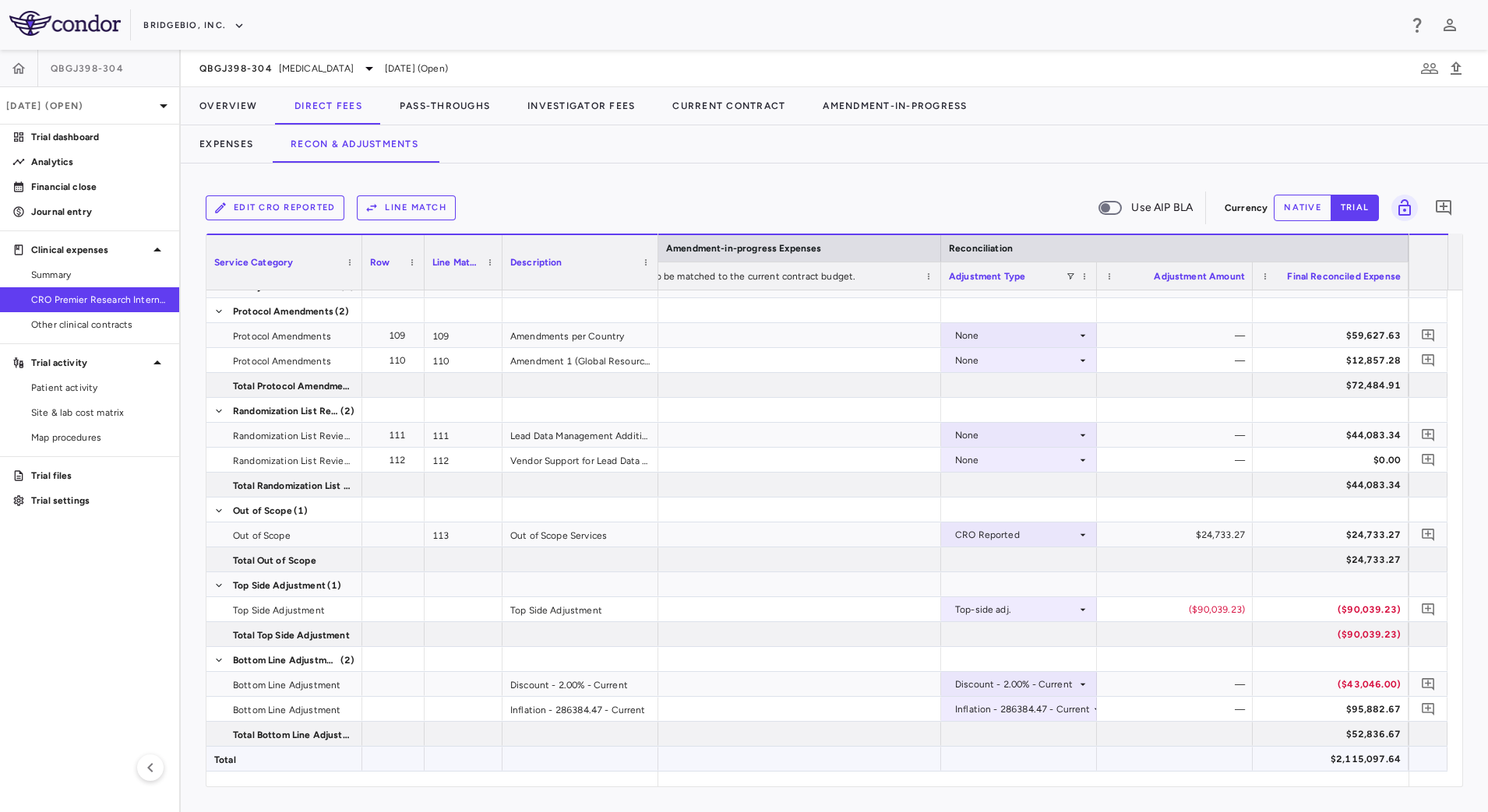
click at [1303, 765] on div "$2,115,097.64" at bounding box center [1334, 760] width 134 height 25
click at [1286, 705] on div "$95,882.67" at bounding box center [1334, 710] width 134 height 25
click at [1289, 608] on div "($90,039.23)" at bounding box center [1334, 610] width 134 height 25
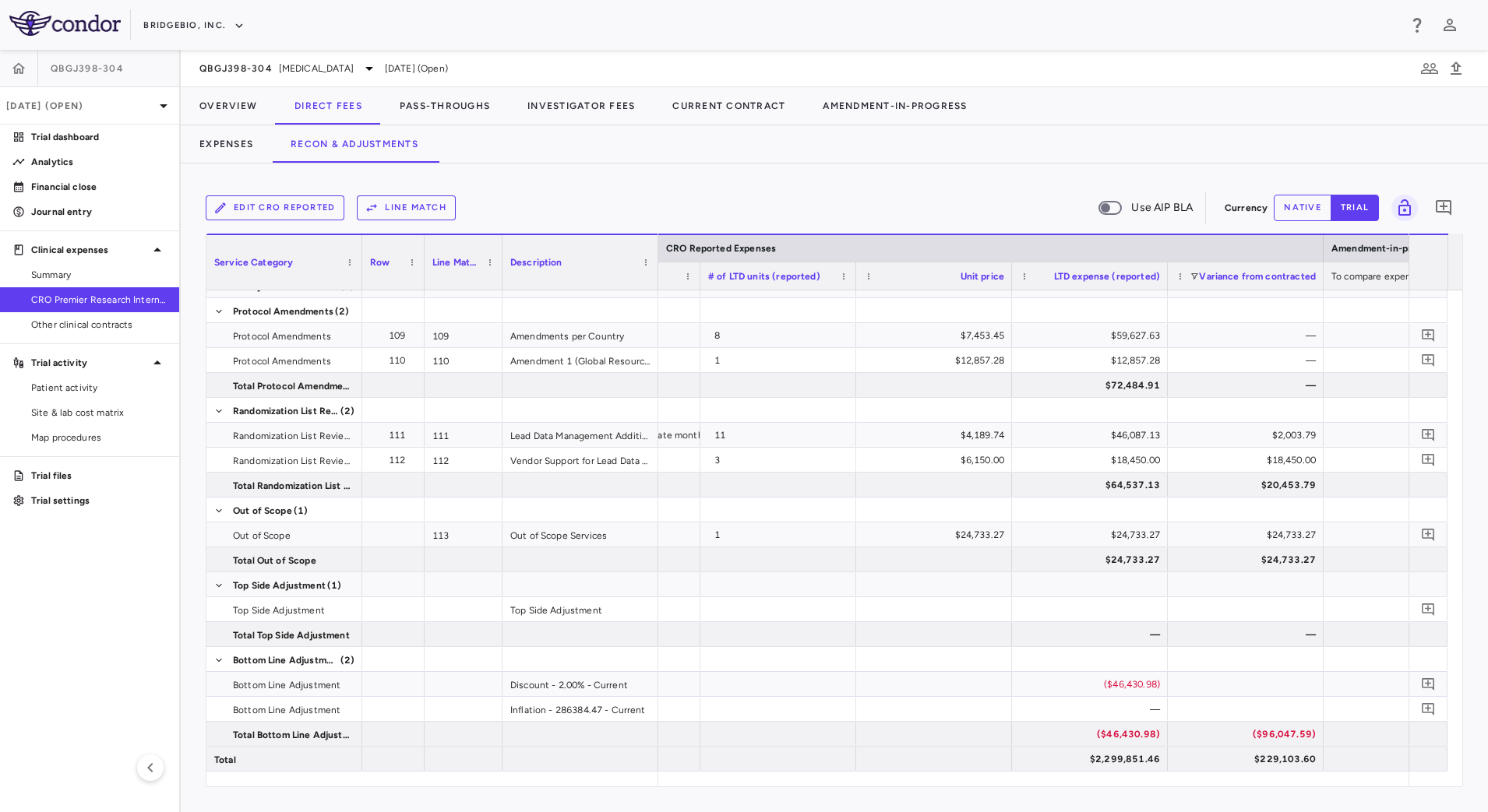
scroll to position [0, 1683]
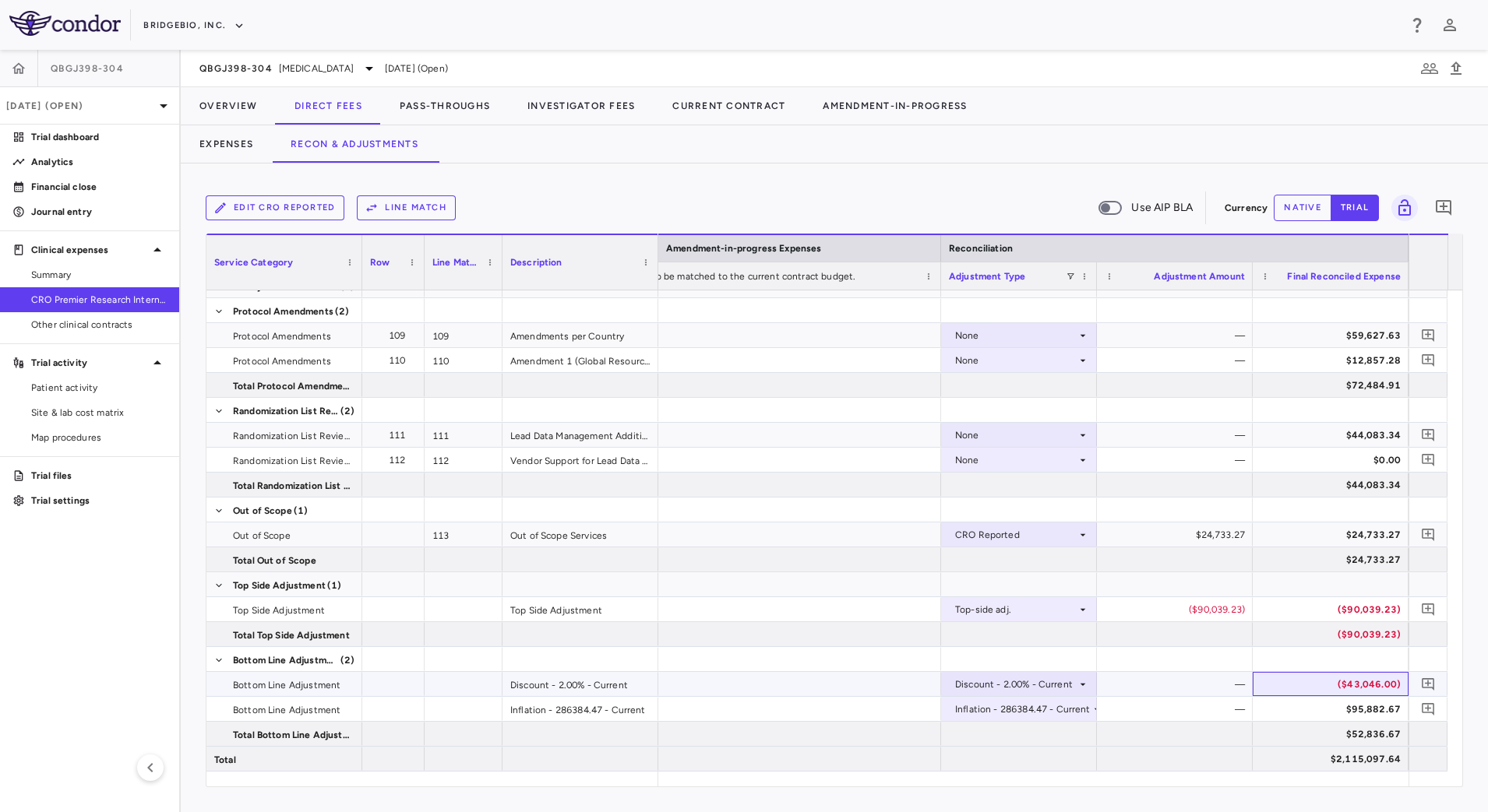
click at [1291, 680] on div "($43,046.00)" at bounding box center [1334, 685] width 134 height 25
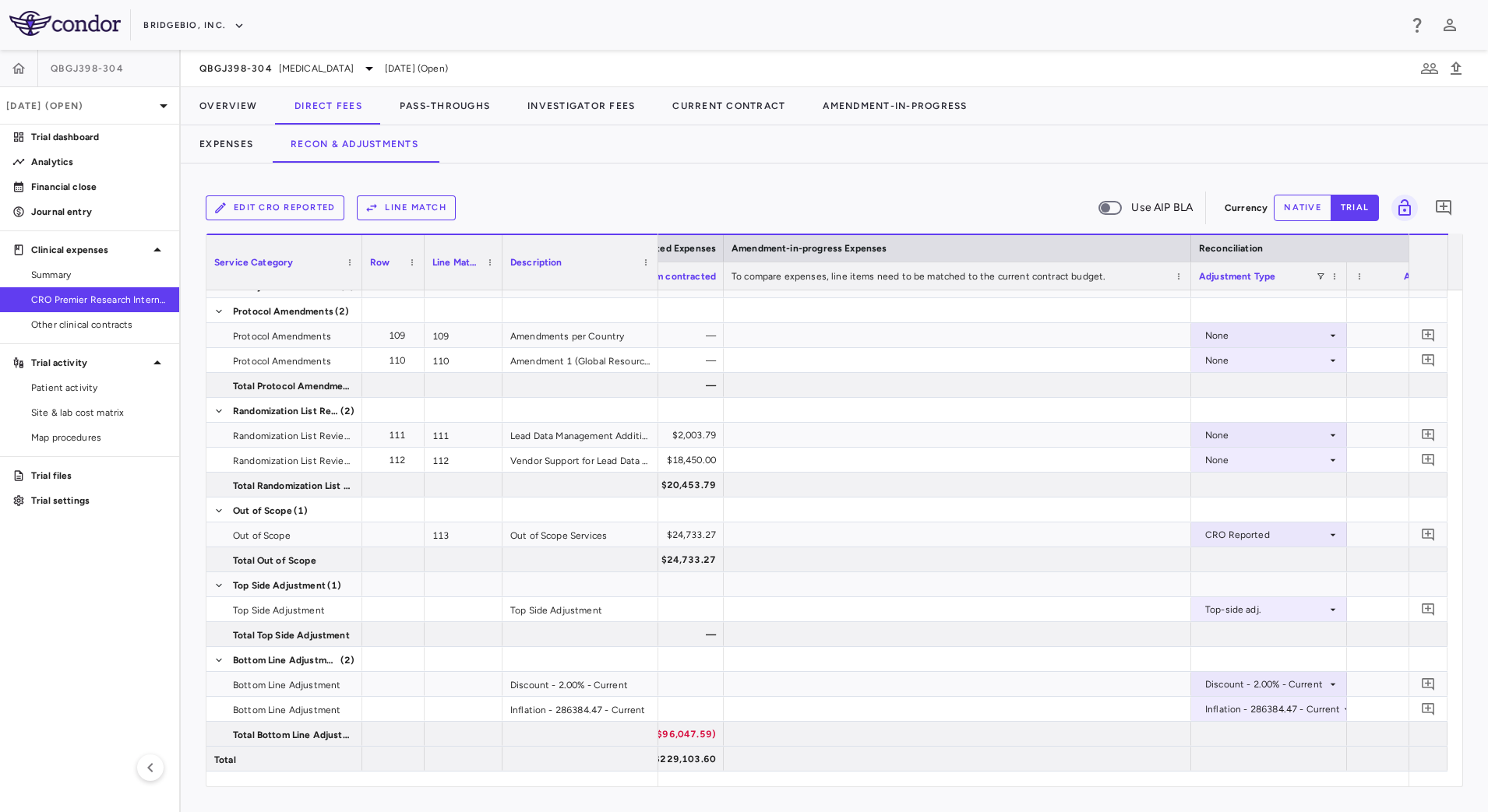
scroll to position [0, 2144]
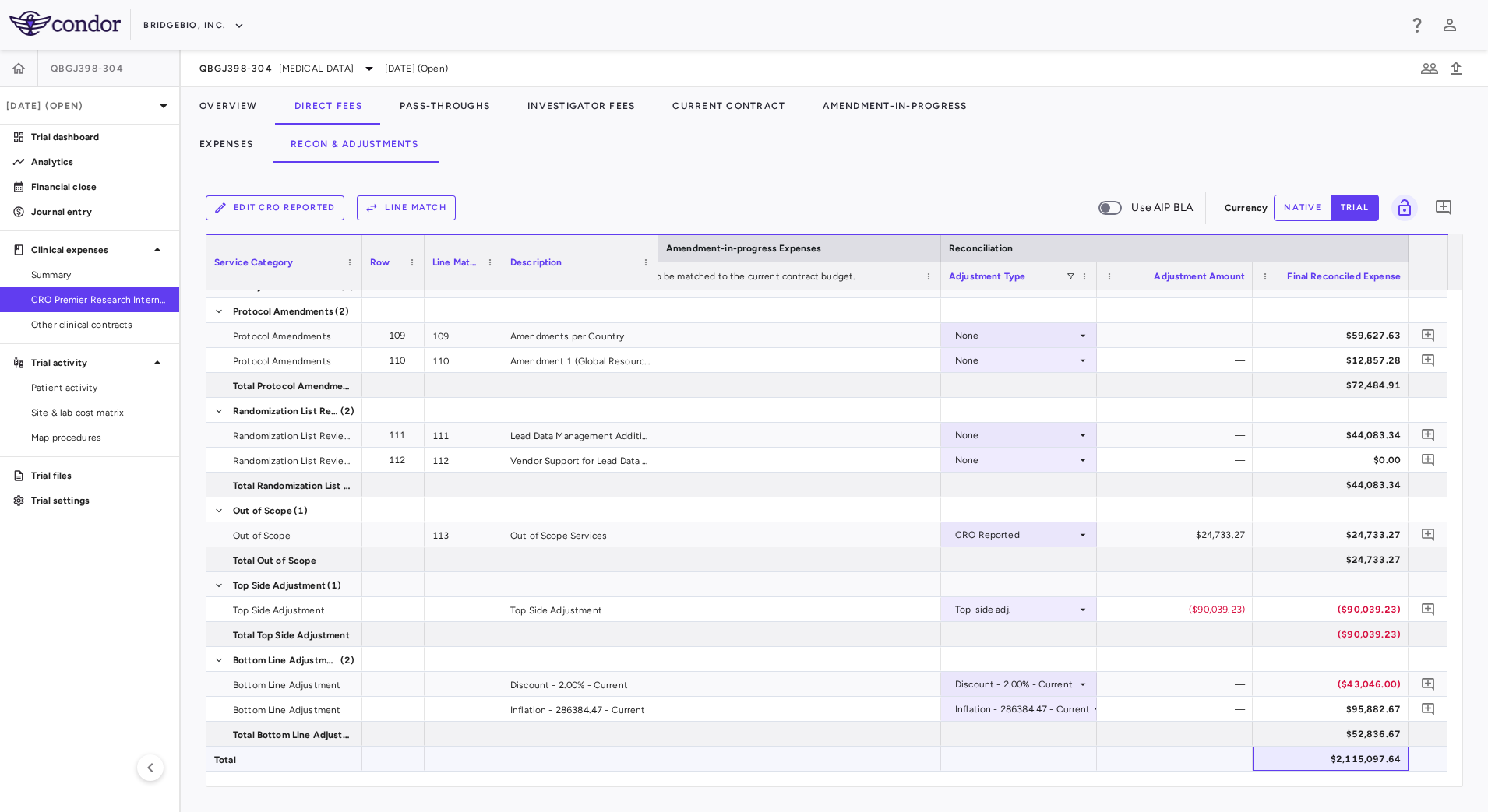
click at [1291, 761] on div "$2,115,097.64" at bounding box center [1334, 760] width 134 height 25
click at [1037, 765] on div at bounding box center [1019, 759] width 156 height 24
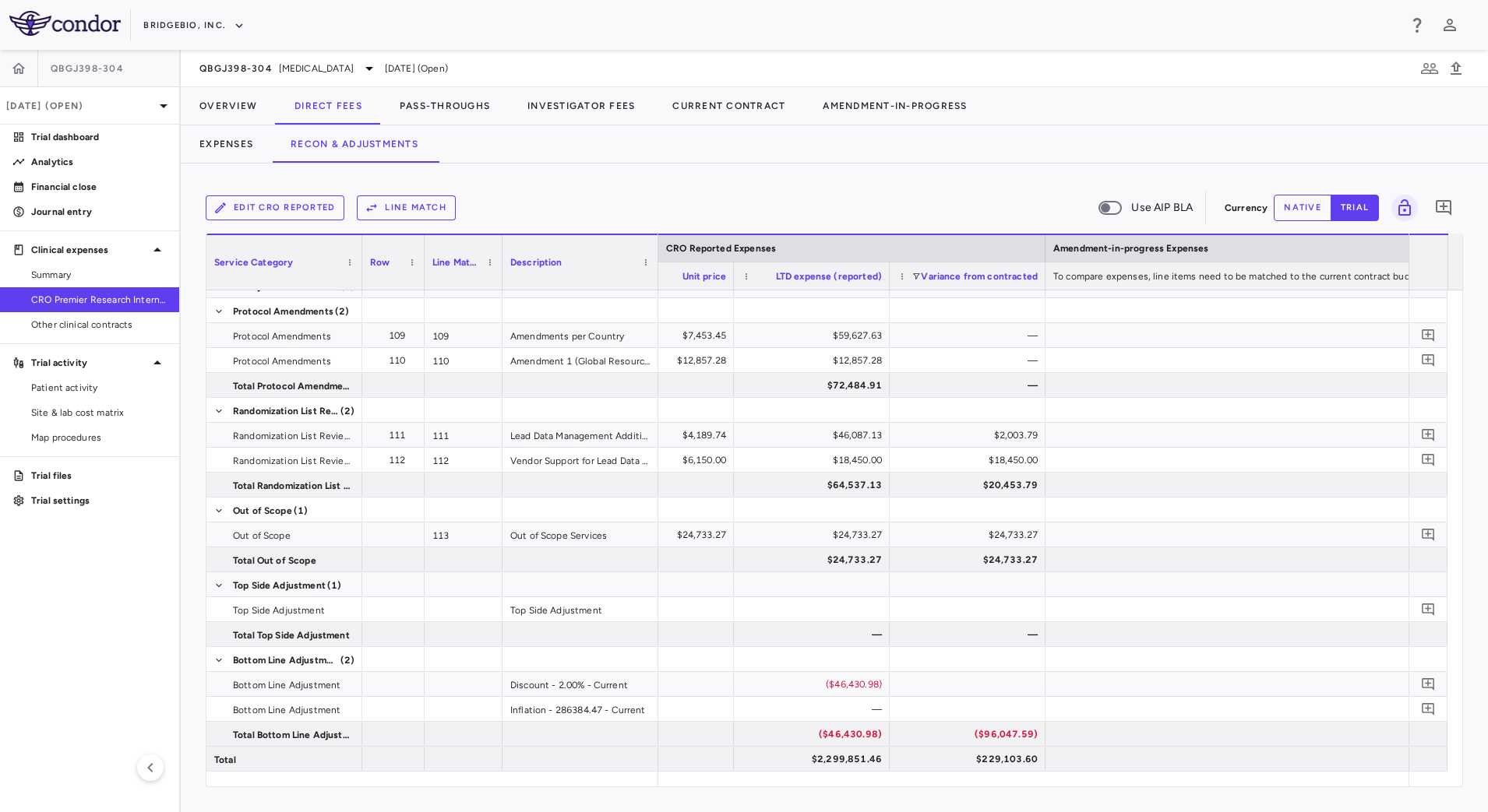
scroll to position [0, 1762]
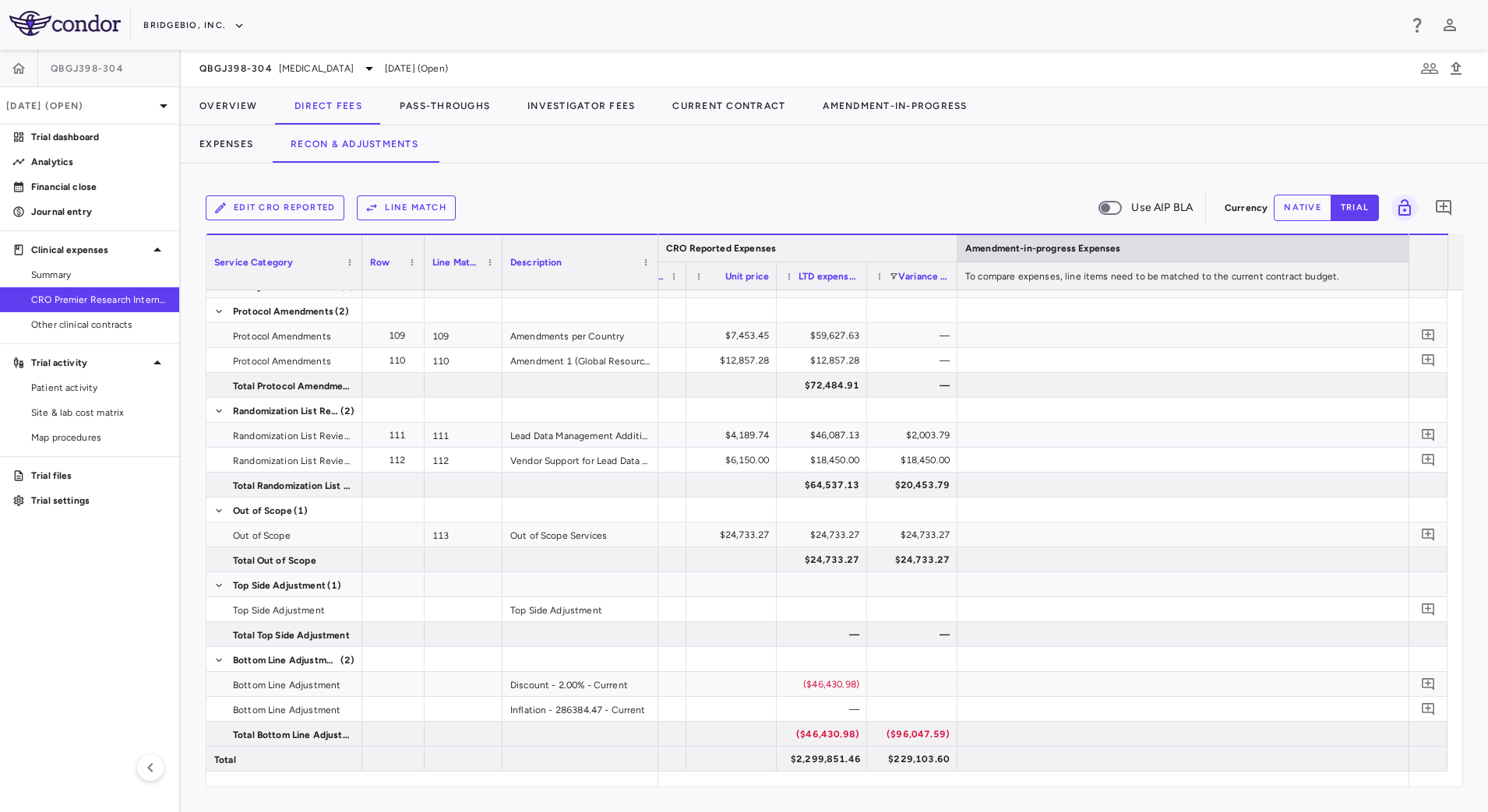
drag, startPoint x: 1282, startPoint y: 246, endPoint x: 871, endPoint y: 241, distance: 411.0
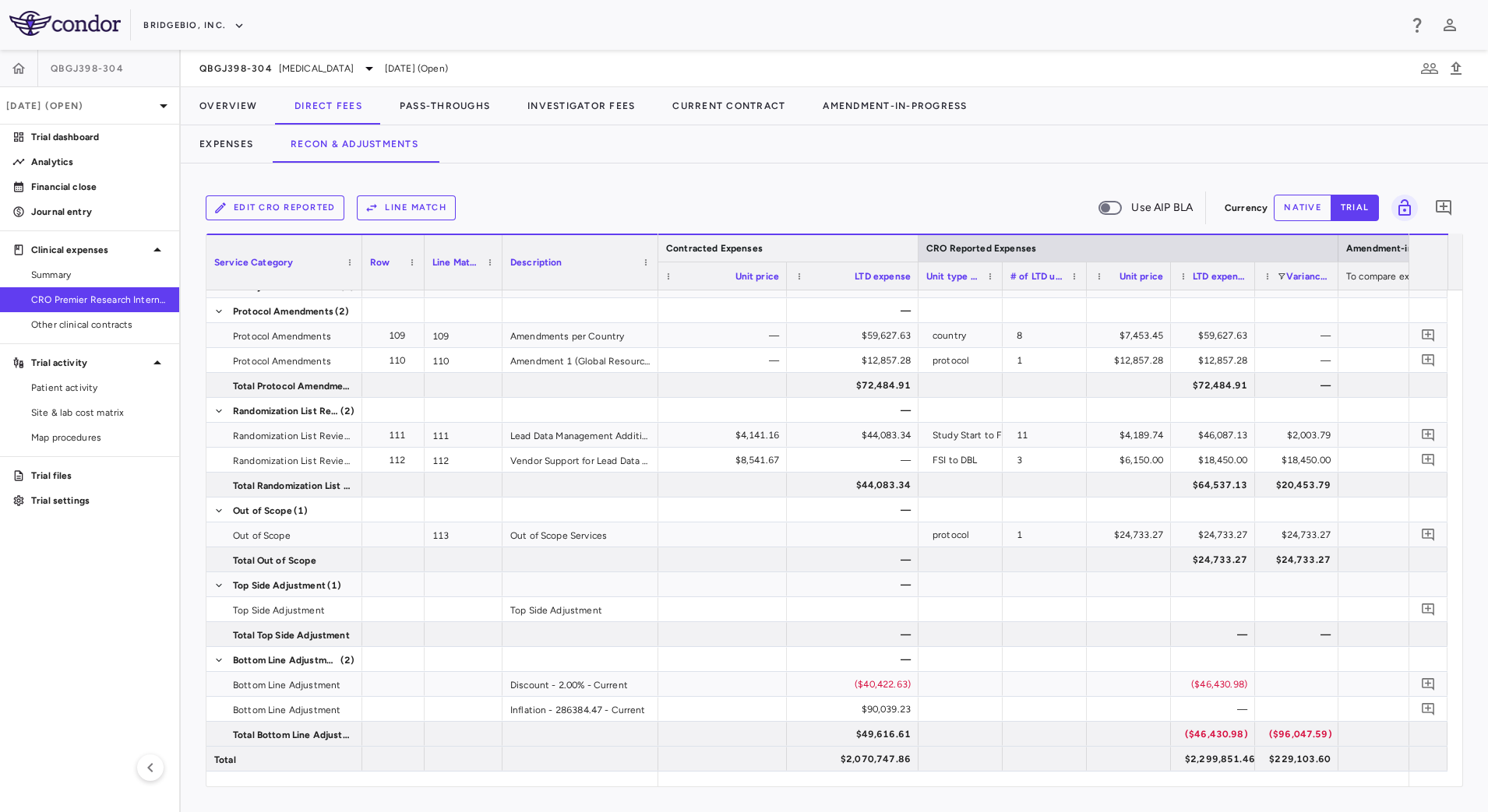
drag, startPoint x: 1110, startPoint y: 252, endPoint x: 819, endPoint y: 246, distance: 291.1
click at [915, 250] on div at bounding box center [917, 248] width 6 height 26
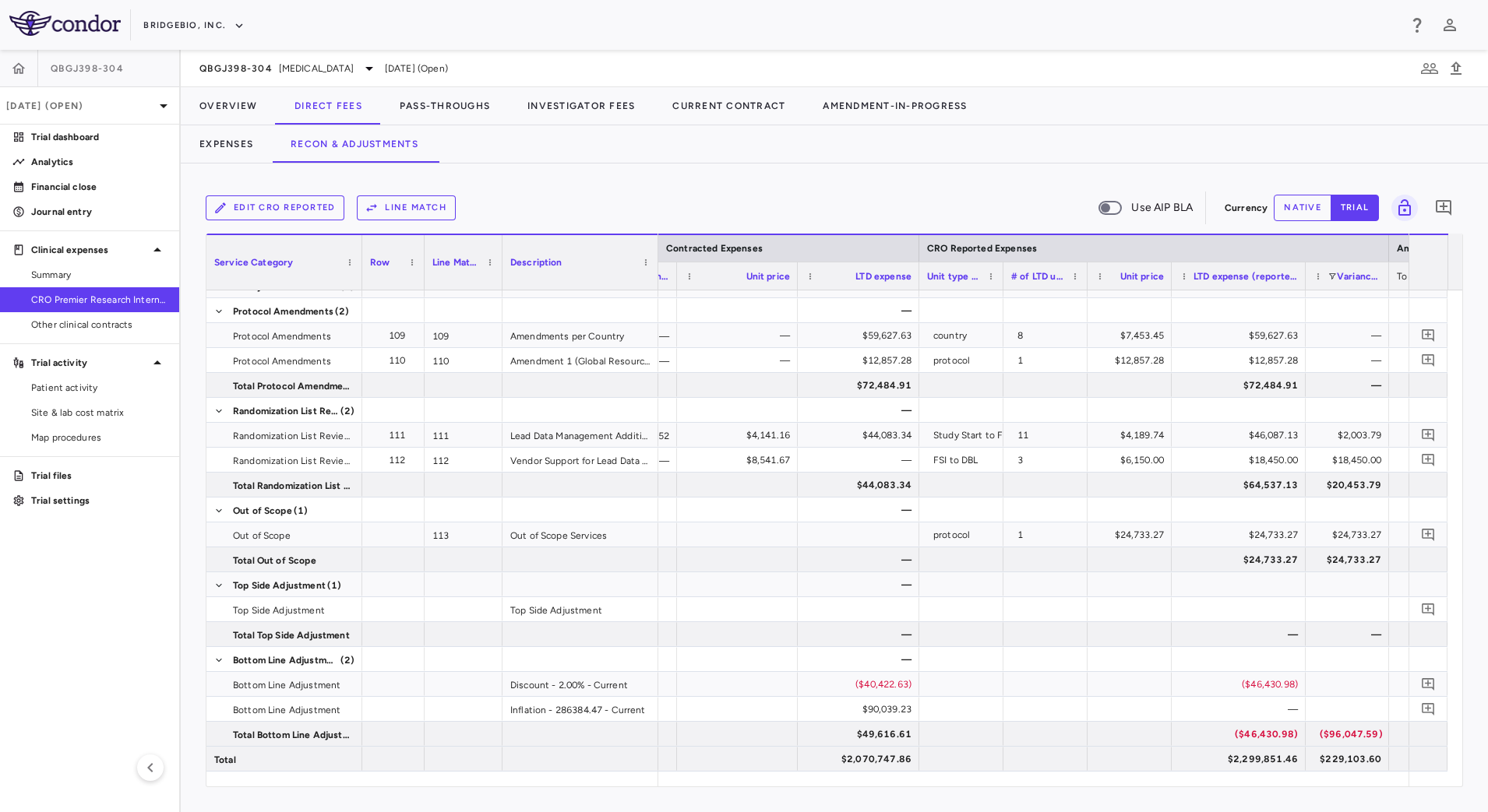
drag, startPoint x: 1253, startPoint y: 285, endPoint x: 1303, endPoint y: 293, distance: 50.6
click at [1303, 293] on div "Service Category Row Line Match" at bounding box center [834, 510] width 1256 height 553
drag, startPoint x: 1388, startPoint y: 284, endPoint x: 1408, endPoint y: 290, distance: 20.9
click at [1408, 290] on div "Service Category Row Line Match" at bounding box center [834, 510] width 1256 height 553
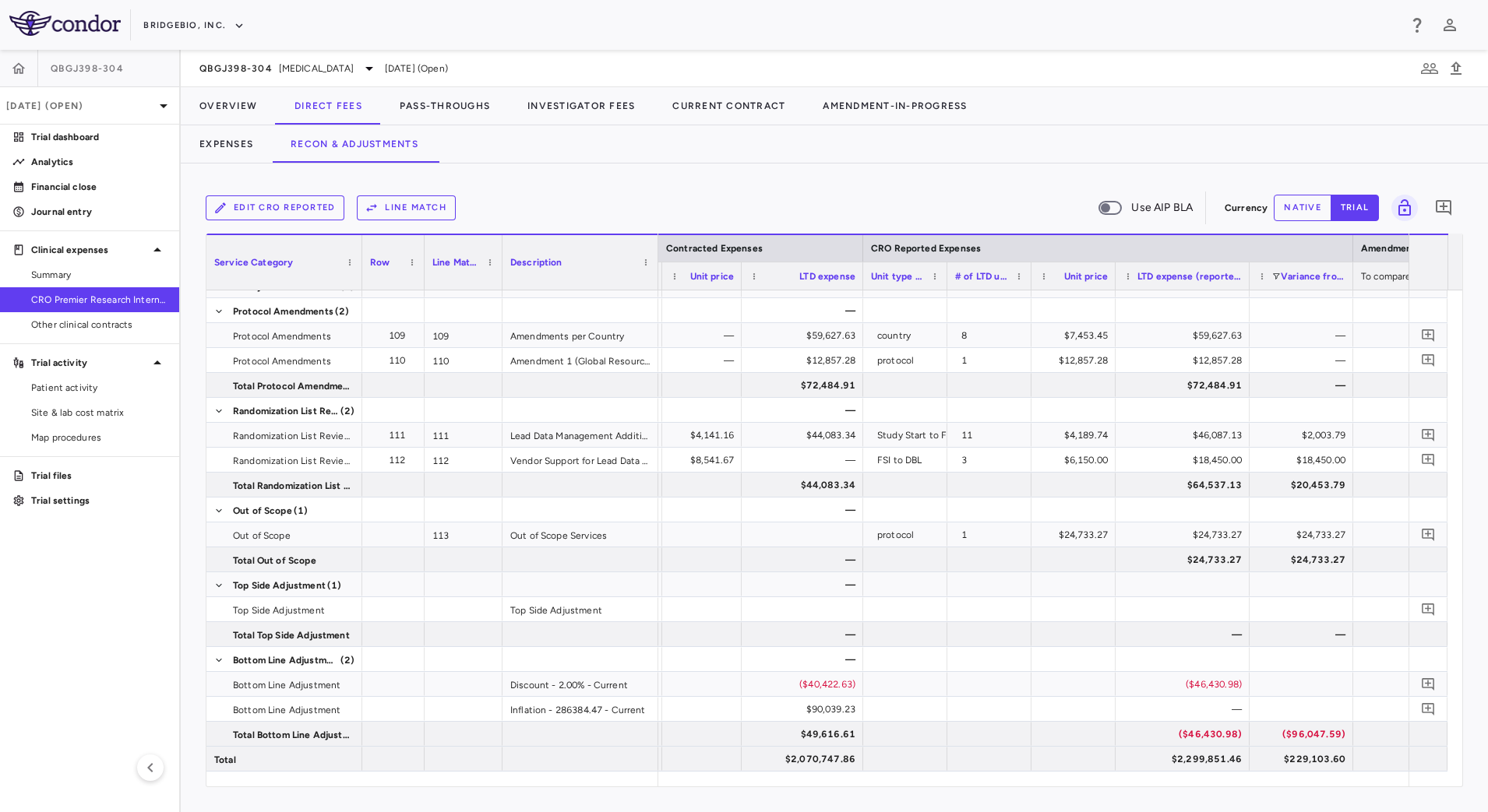
drag, startPoint x: 782, startPoint y: 287, endPoint x: 741, endPoint y: 285, distance: 41.0
click at [741, 285] on div at bounding box center [741, 276] width 6 height 27
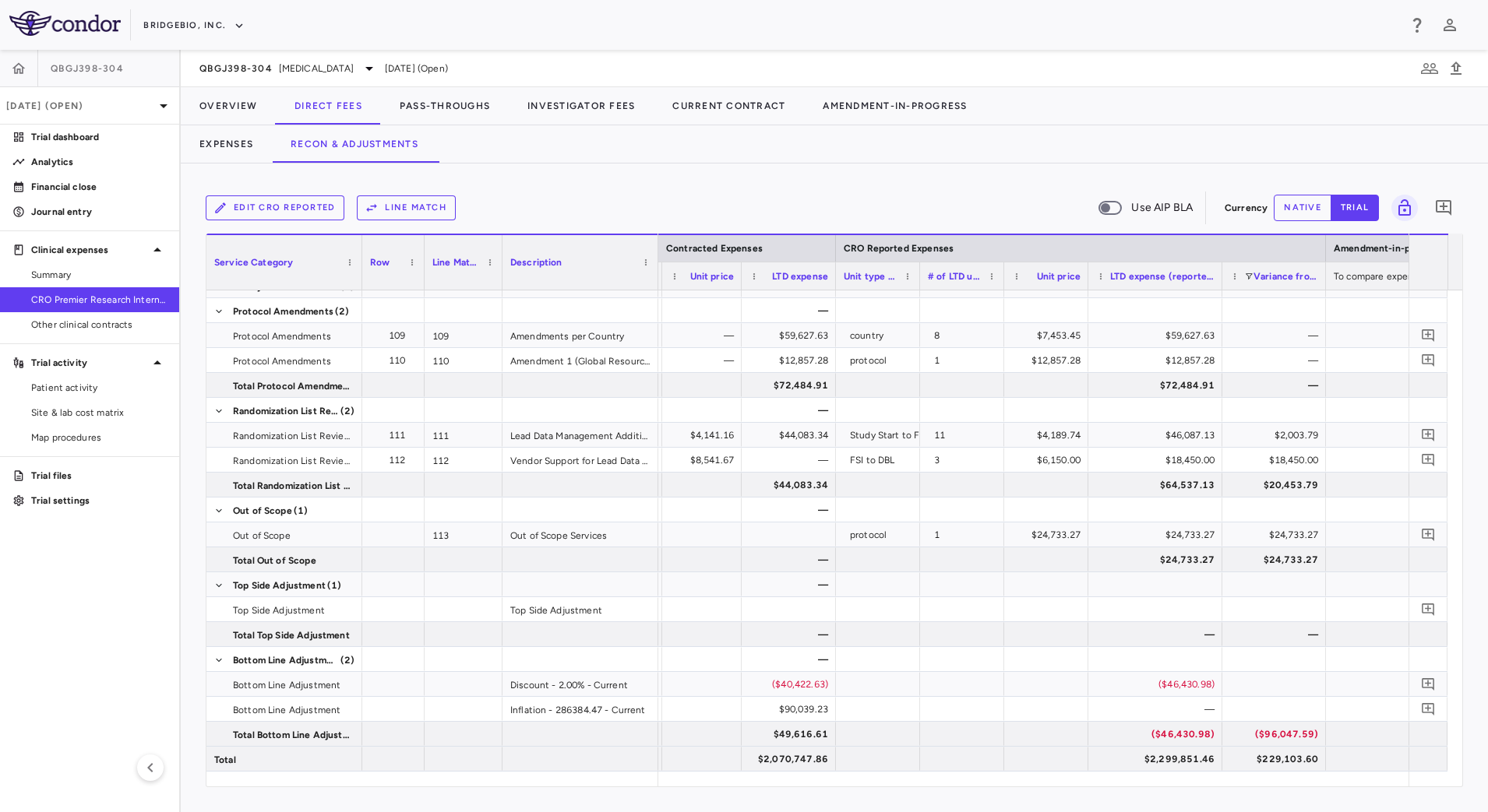
drag, startPoint x: 862, startPoint y: 284, endPoint x: 835, endPoint y: 282, distance: 27.1
click at [835, 282] on div at bounding box center [835, 276] width 6 height 27
drag, startPoint x: 1325, startPoint y: 286, endPoint x: 1340, endPoint y: 293, distance: 16.6
click at [1352, 293] on div "Service Category Row Line Match" at bounding box center [834, 510] width 1256 height 553
click at [424, 107] on button "Pass-Throughs" at bounding box center [444, 105] width 128 height 37
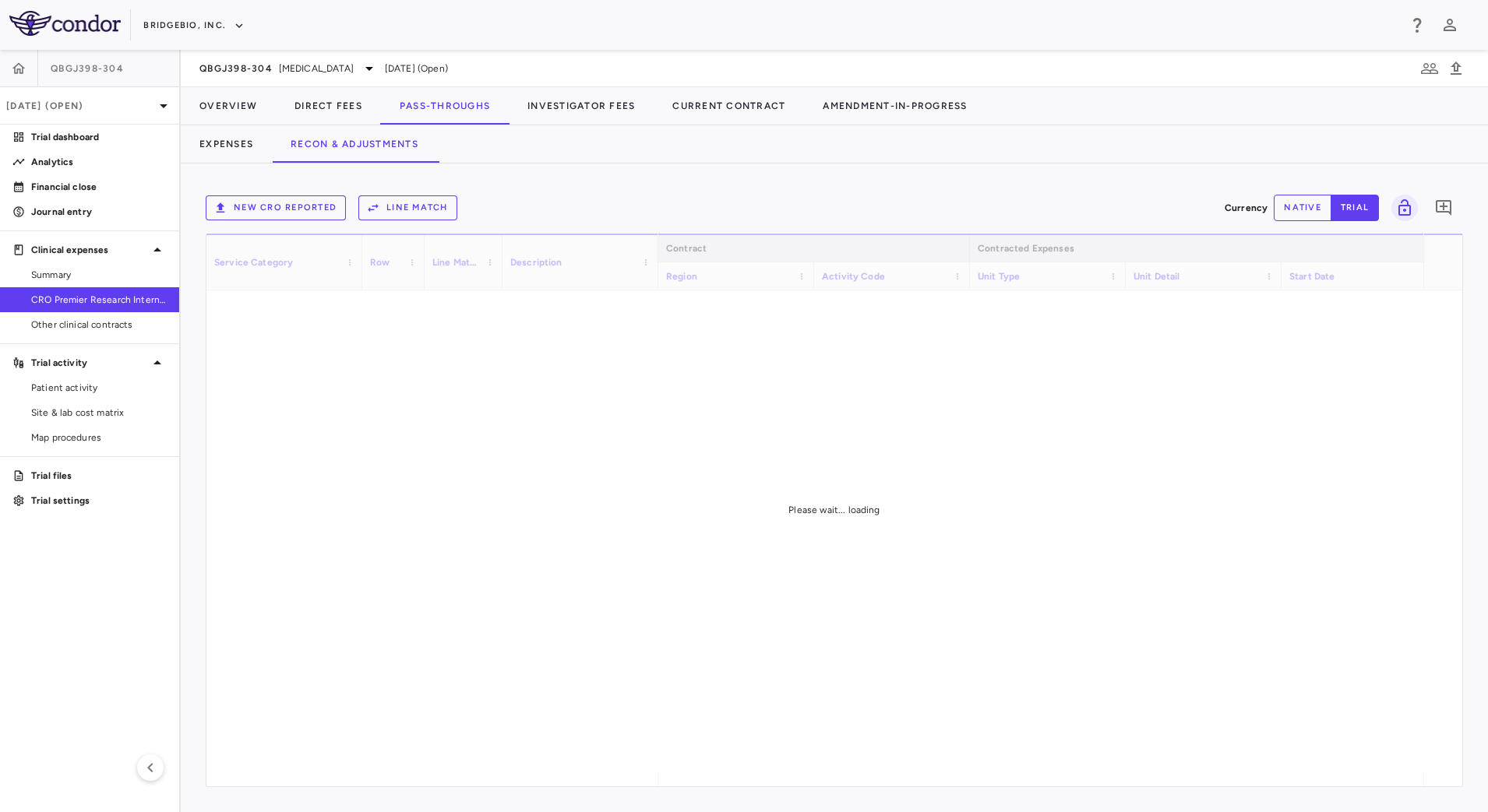
drag, startPoint x: 840, startPoint y: 779, endPoint x: 1066, endPoint y: 779, distance: 226.0
click at [1066, 779] on div "Please wait... loading" at bounding box center [834, 510] width 1256 height 553
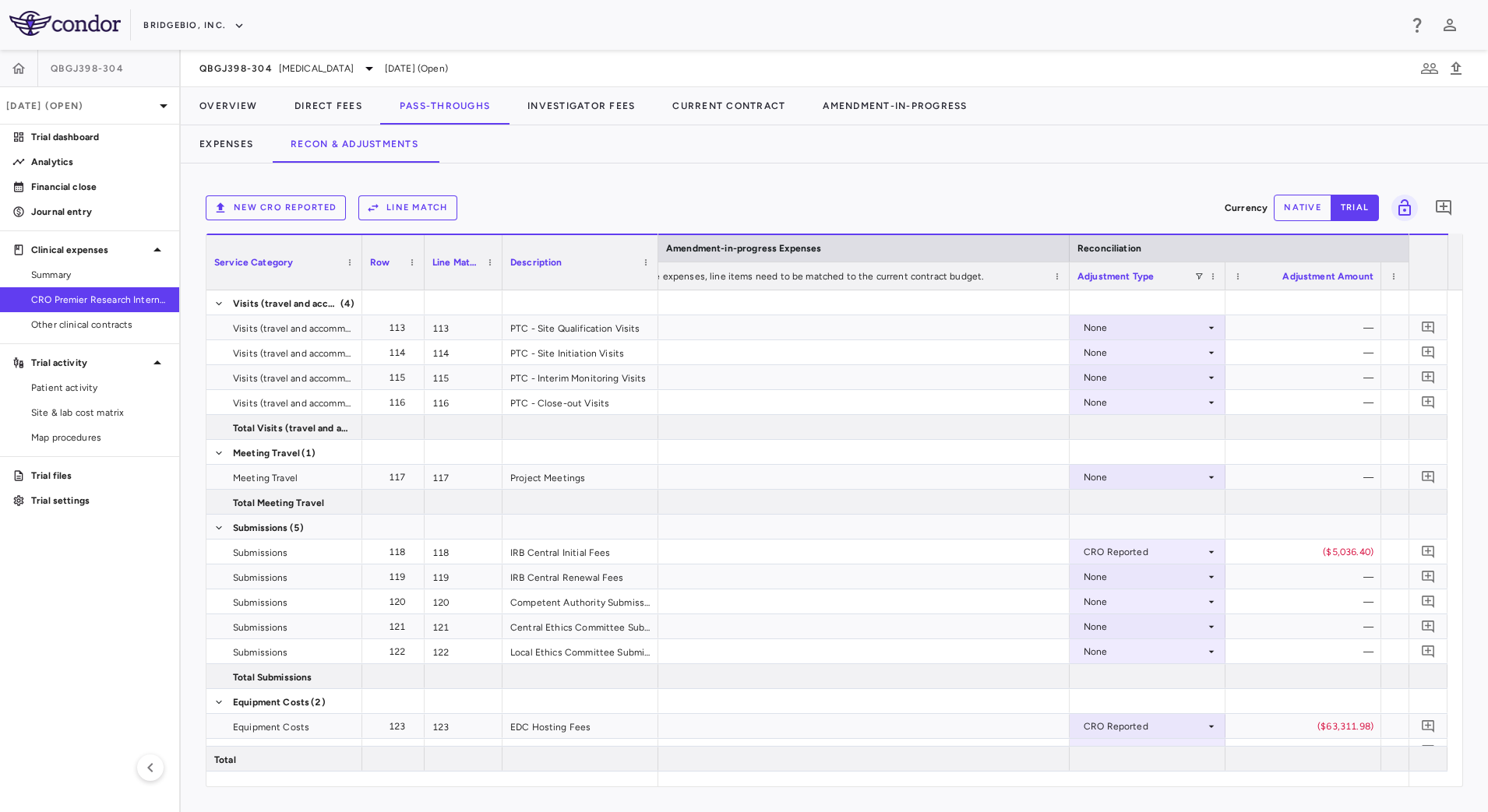
scroll to position [0, 2483]
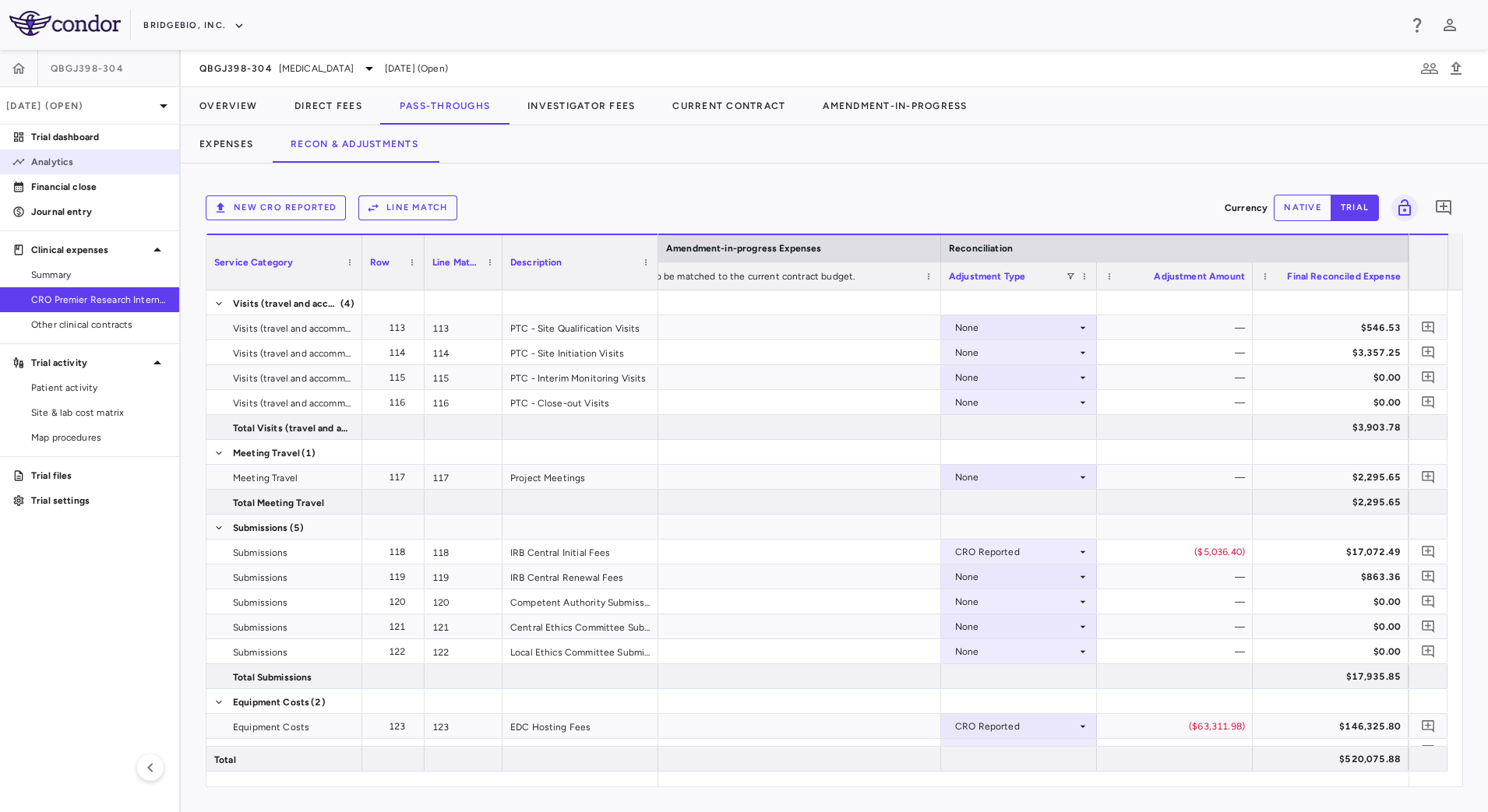
click at [91, 155] on p "Analytics" at bounding box center [99, 162] width 136 height 14
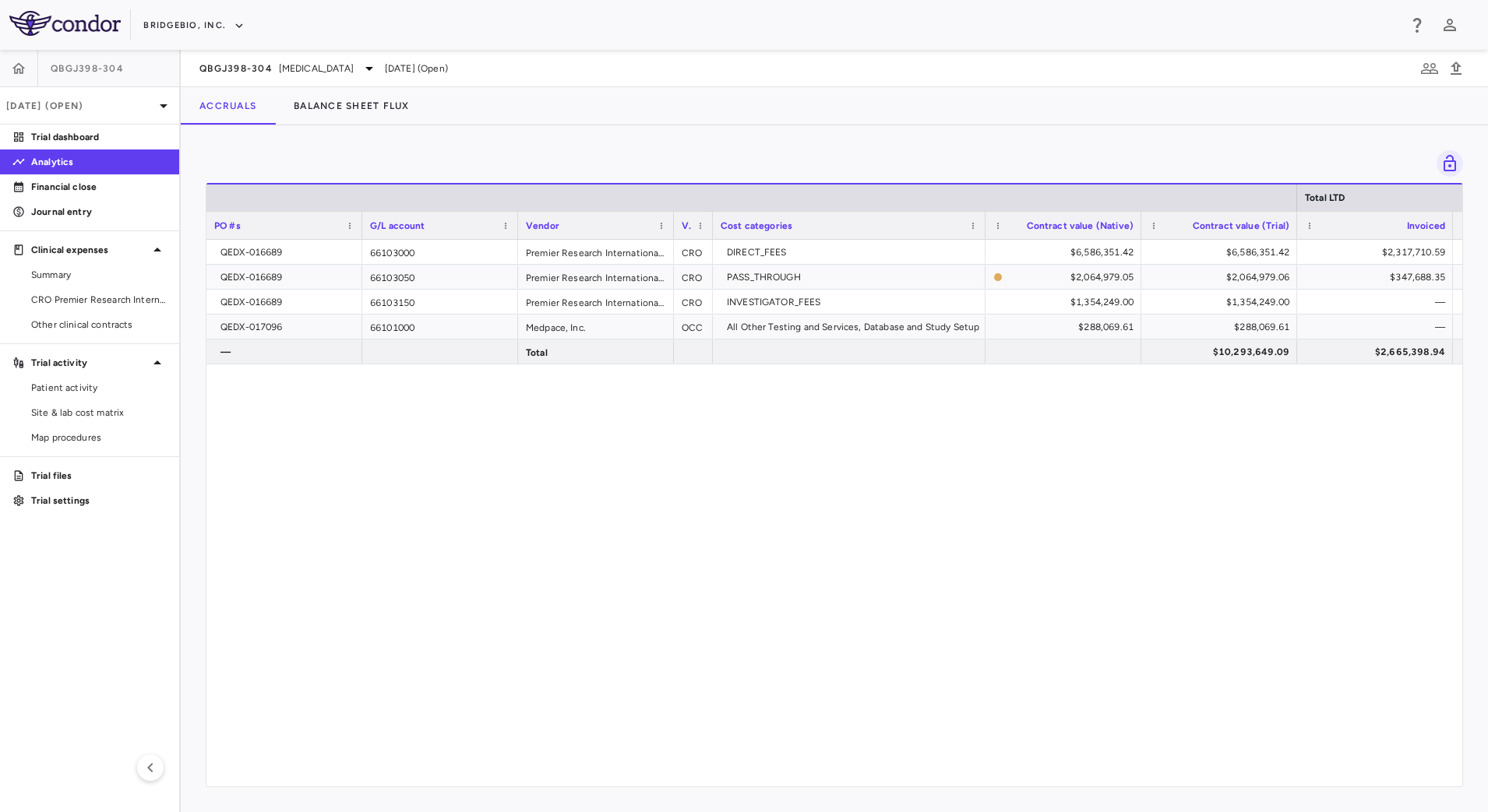
drag, startPoint x: 699, startPoint y: 786, endPoint x: 741, endPoint y: 790, distance: 42.2
click at [741, 790] on div "Drag here to set row groups Drag here to set column labels Total LTD PO #s G/L …" at bounding box center [835, 469] width 1308 height 687
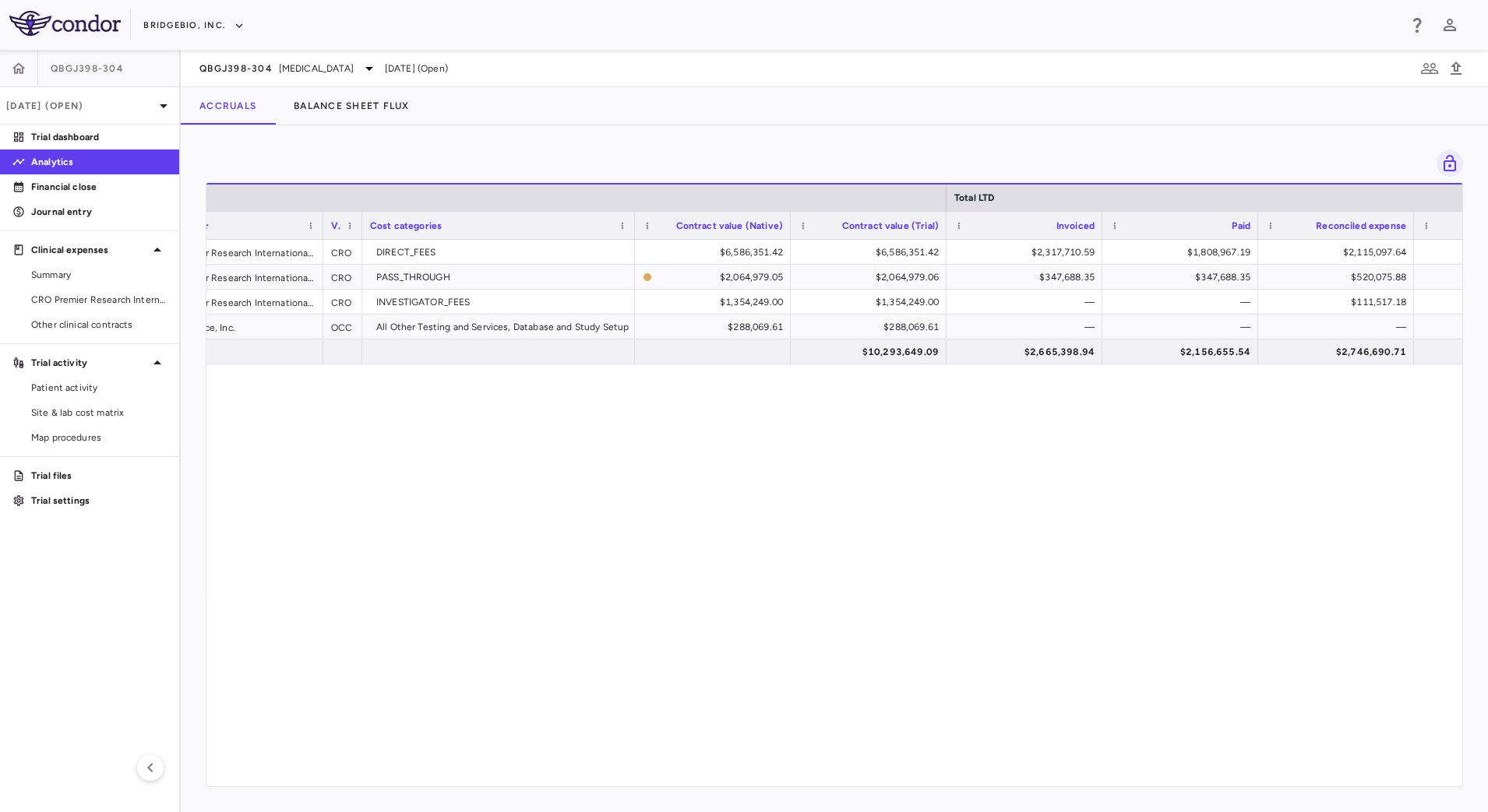
scroll to position [0, 408]
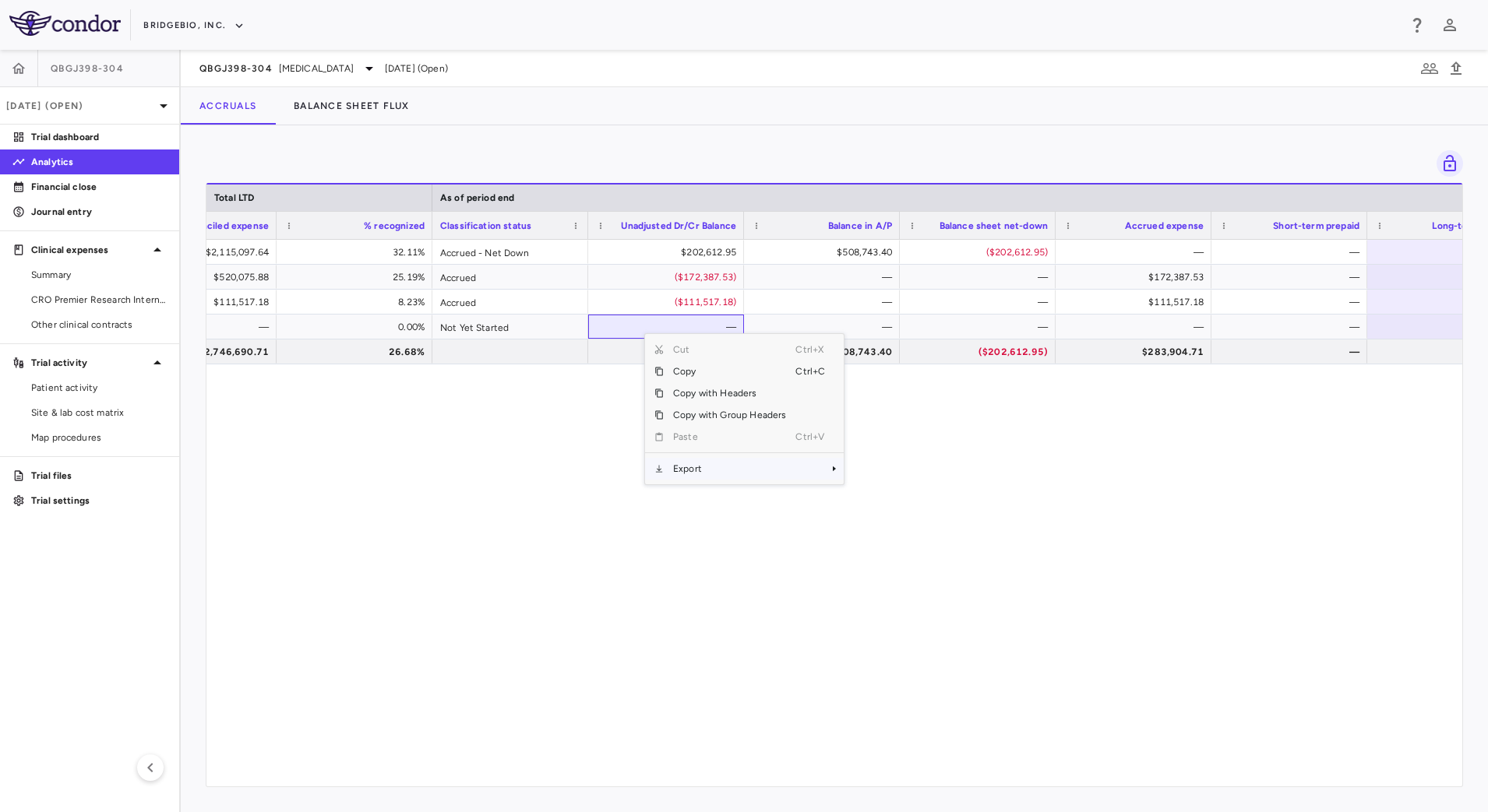
click at [713, 475] on span "Export" at bounding box center [730, 469] width 132 height 22
click at [869, 473] on span "CSV Export" at bounding box center [896, 475] width 73 height 22
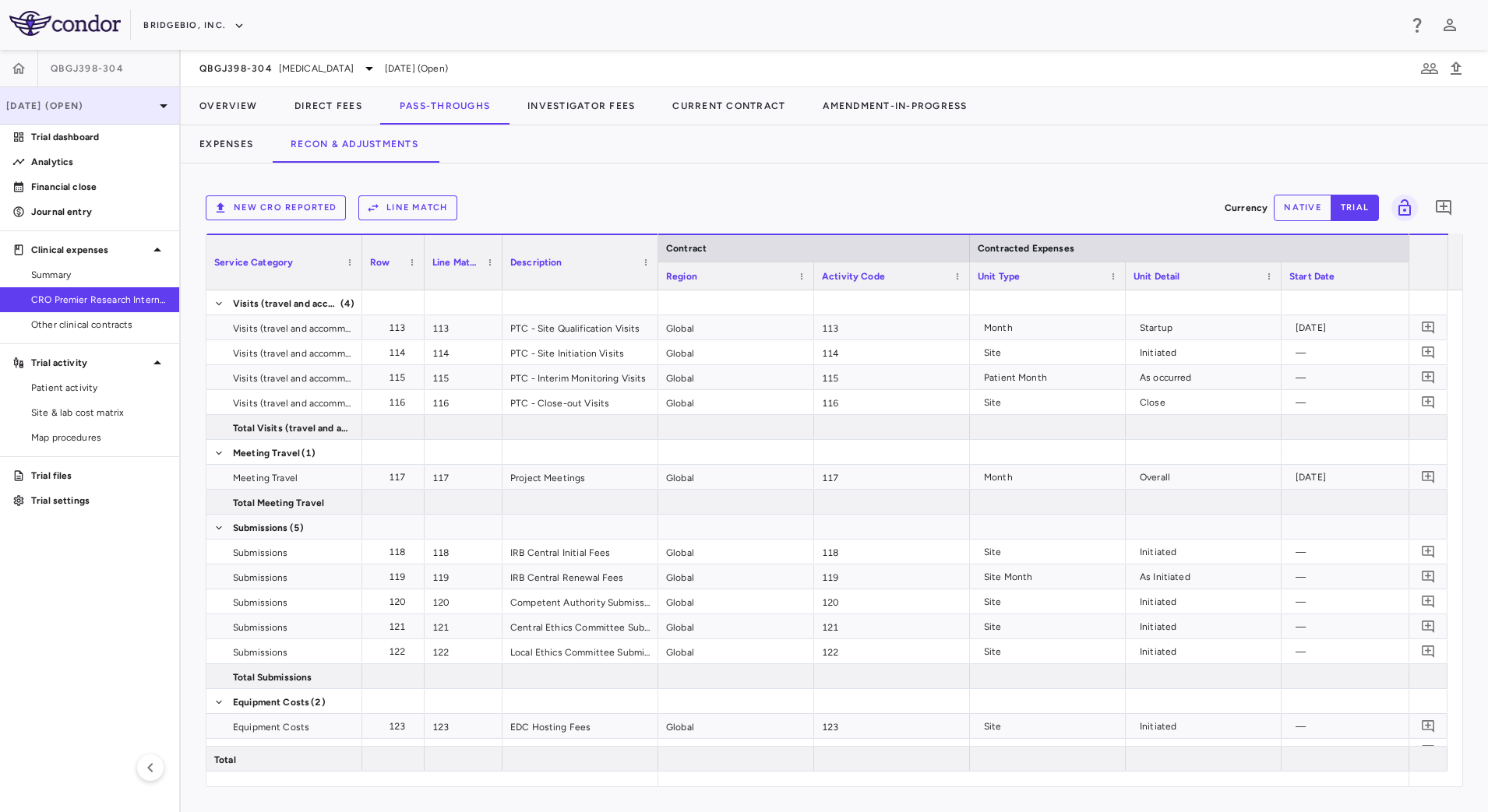
click at [75, 122] on div "[DATE] (Open)" at bounding box center [90, 105] width 179 height 37
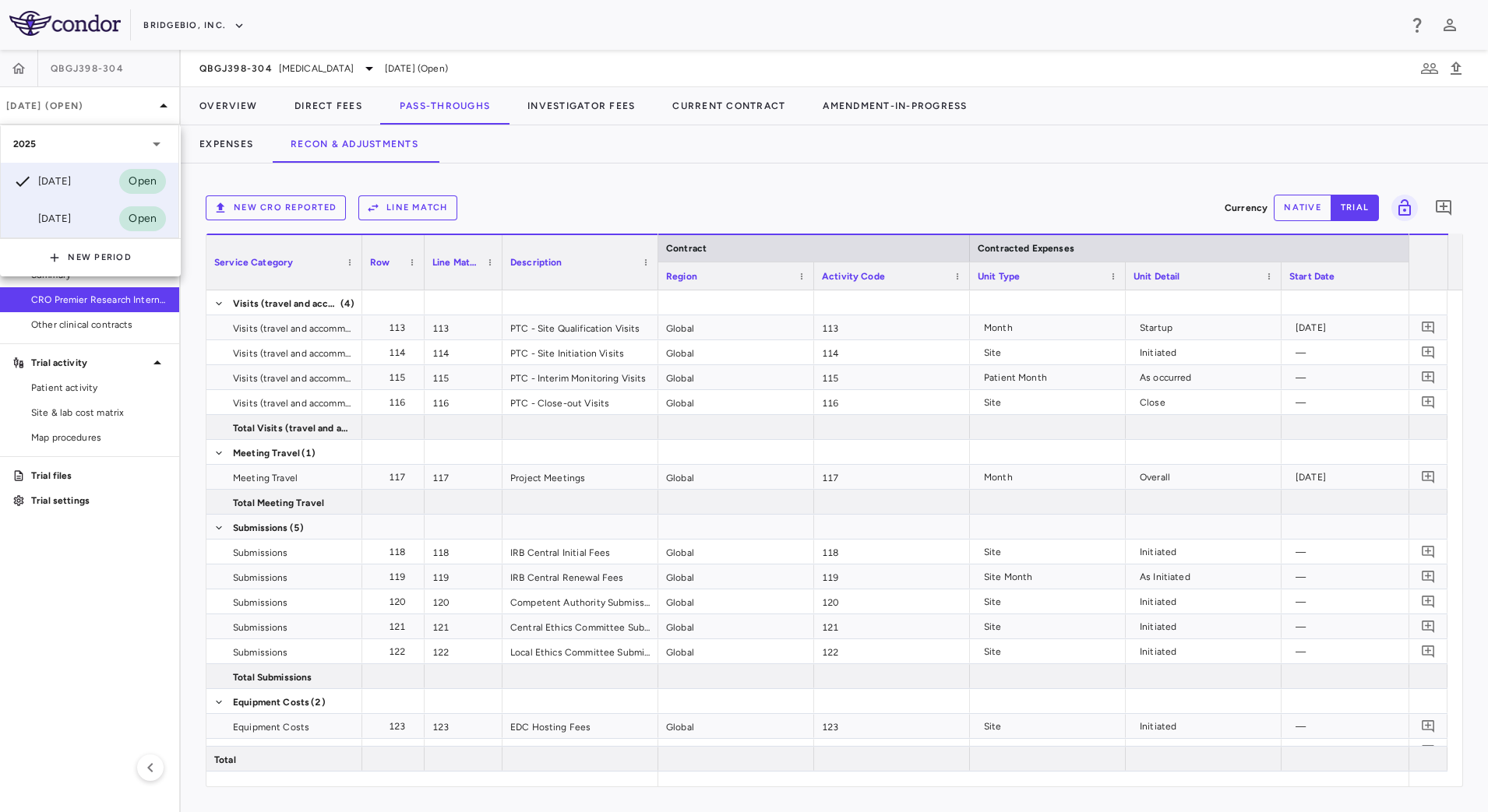
click at [55, 214] on div "[DATE]" at bounding box center [43, 219] width 58 height 19
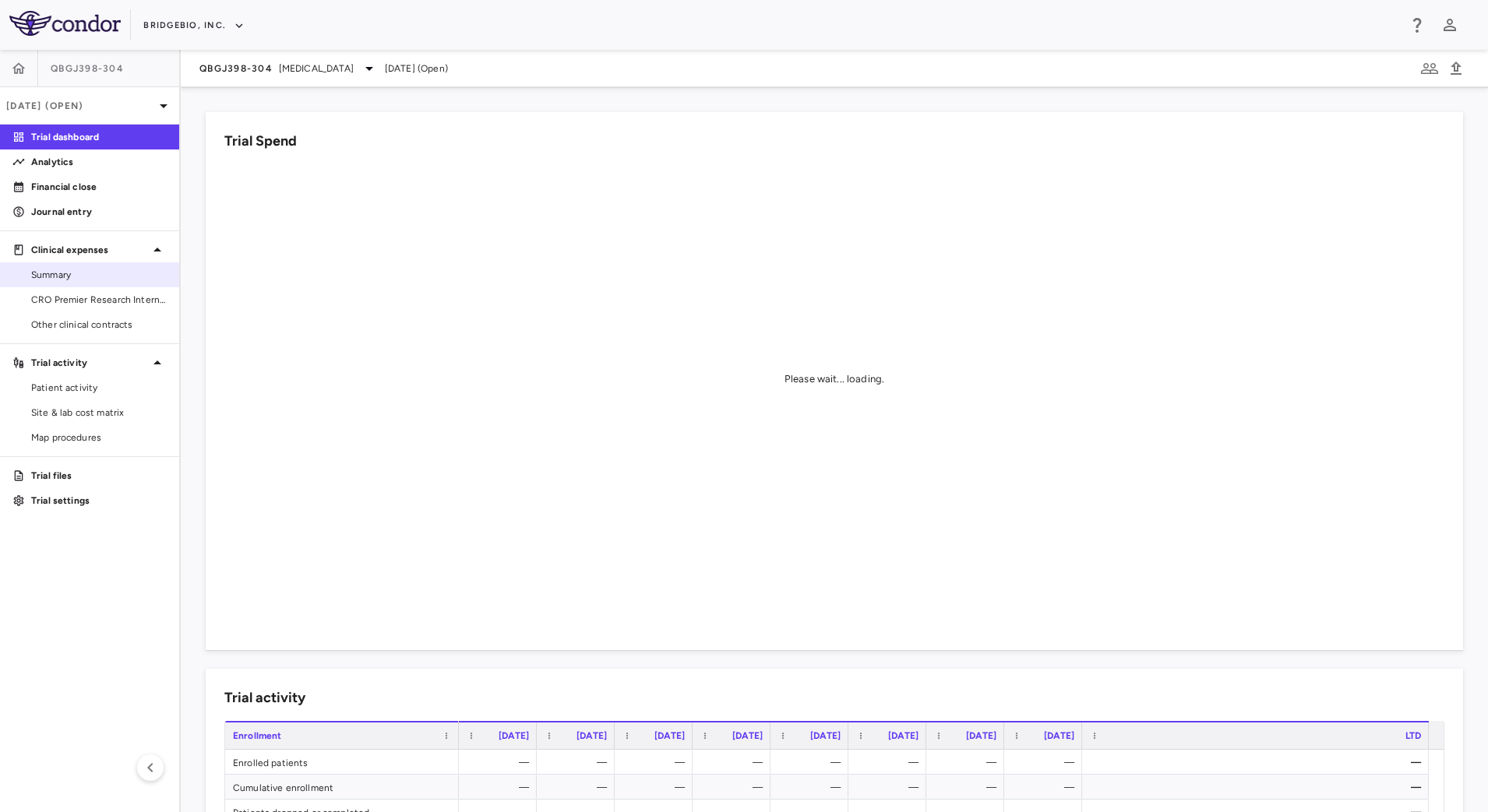
drag, startPoint x: 67, startPoint y: 296, endPoint x: 104, endPoint y: 282, distance: 39.6
click at [67, 296] on span "CRO Premier Research International LLC" at bounding box center [99, 300] width 136 height 14
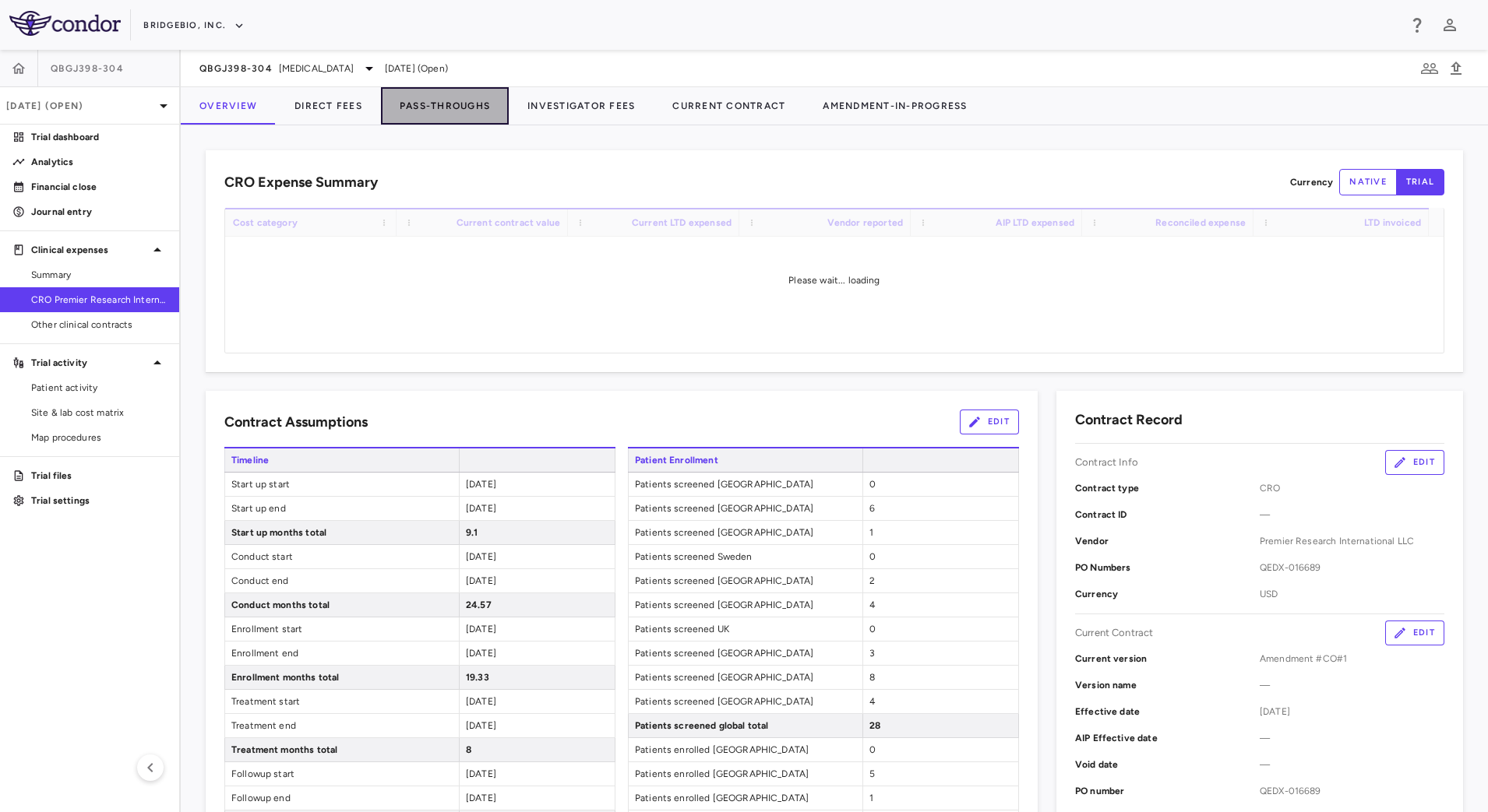
click at [422, 111] on button "Pass-Throughs" at bounding box center [444, 105] width 128 height 37
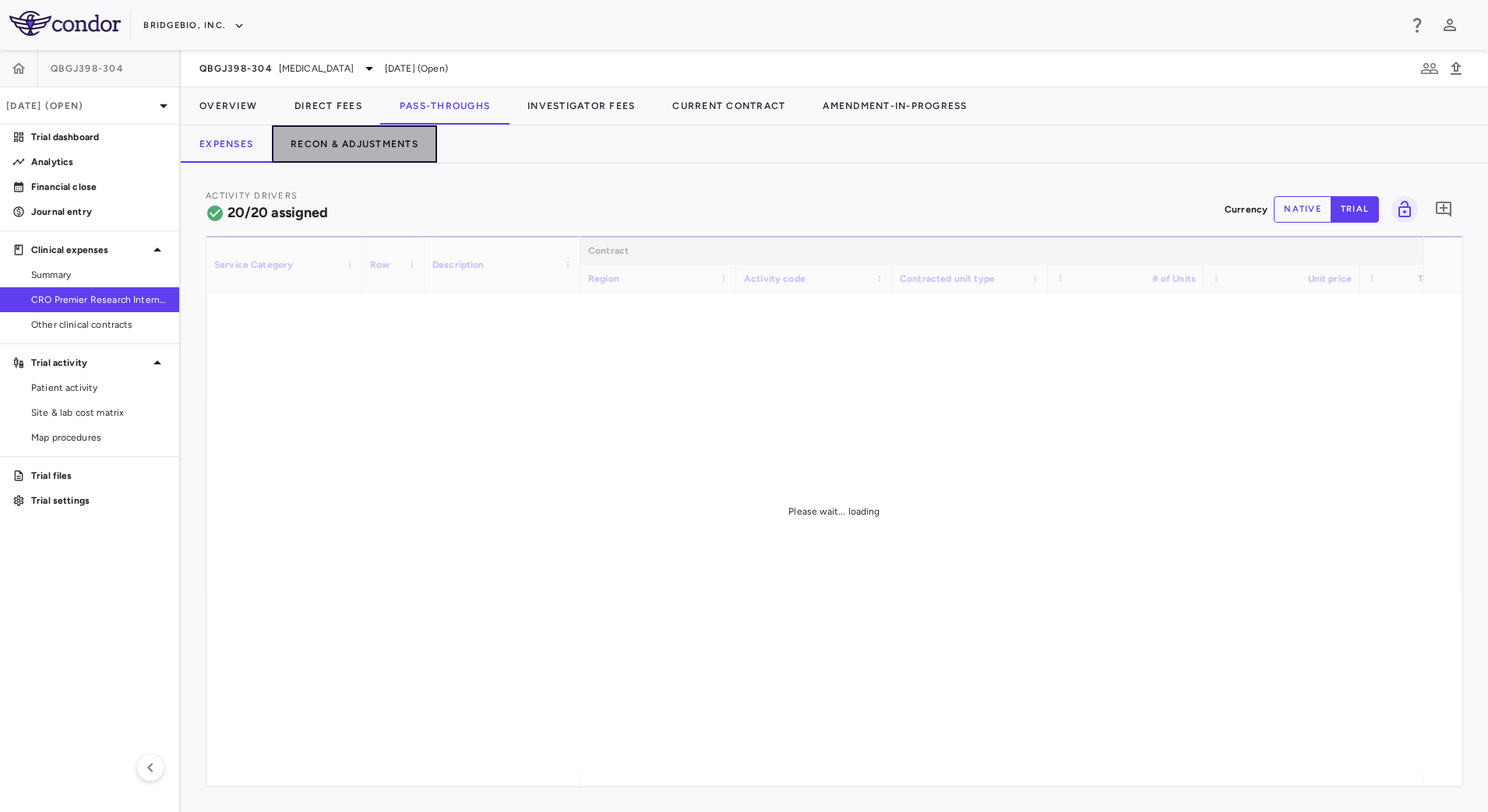
click at [365, 146] on button "Recon & Adjustments" at bounding box center [355, 144] width 166 height 37
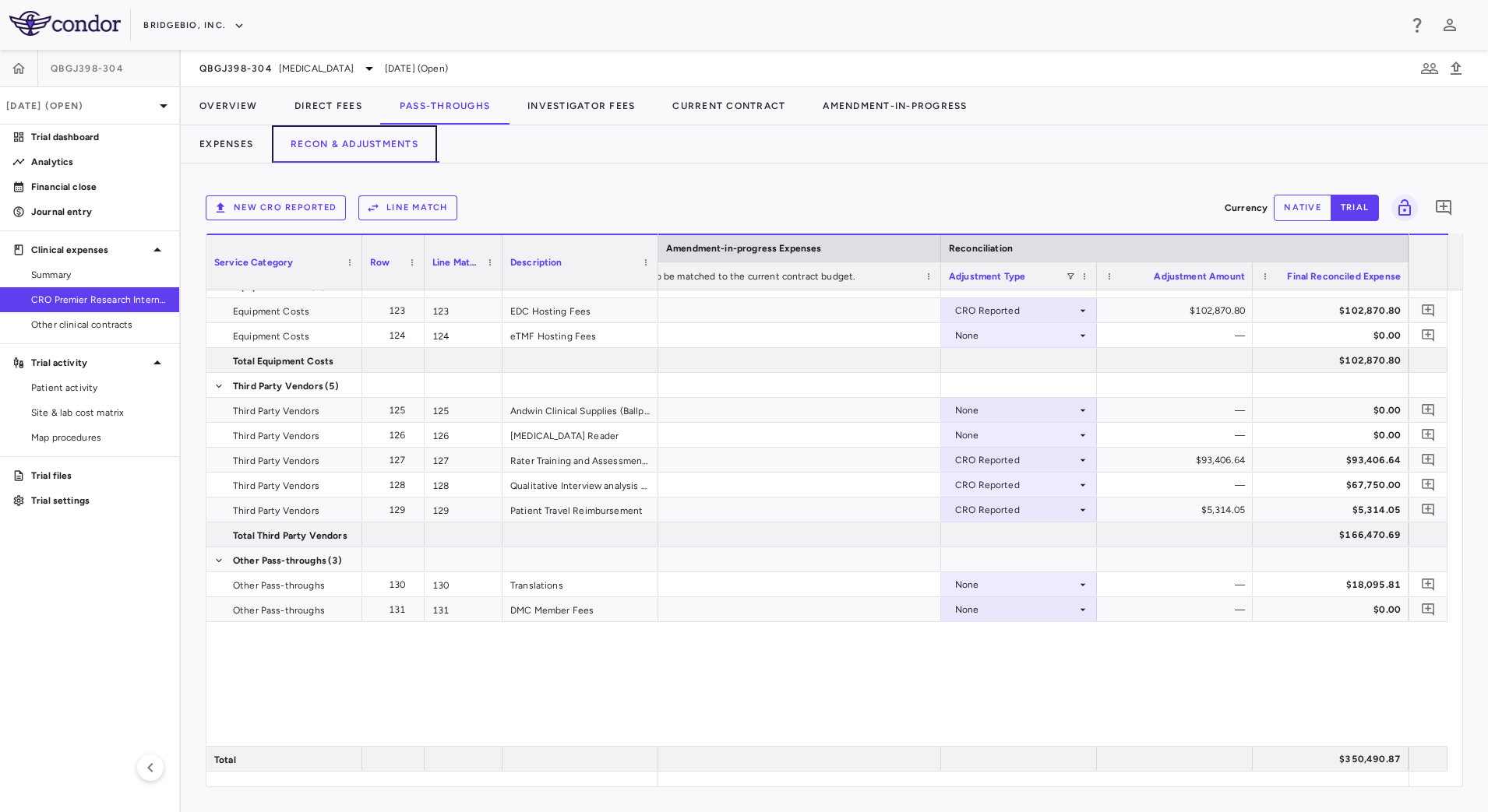
scroll to position [416, 0]
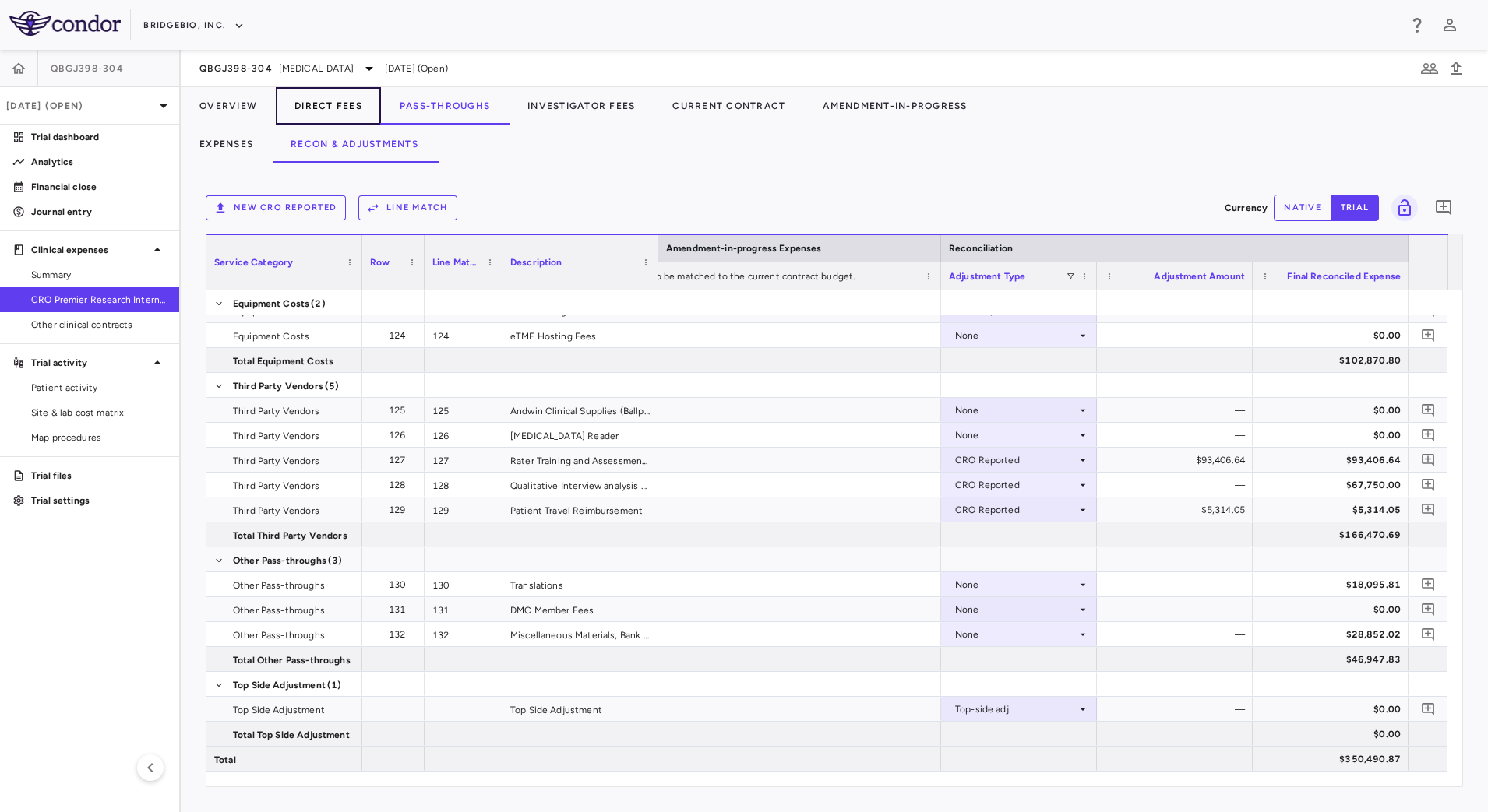
click at [320, 113] on button "Direct Fees" at bounding box center [328, 105] width 105 height 37
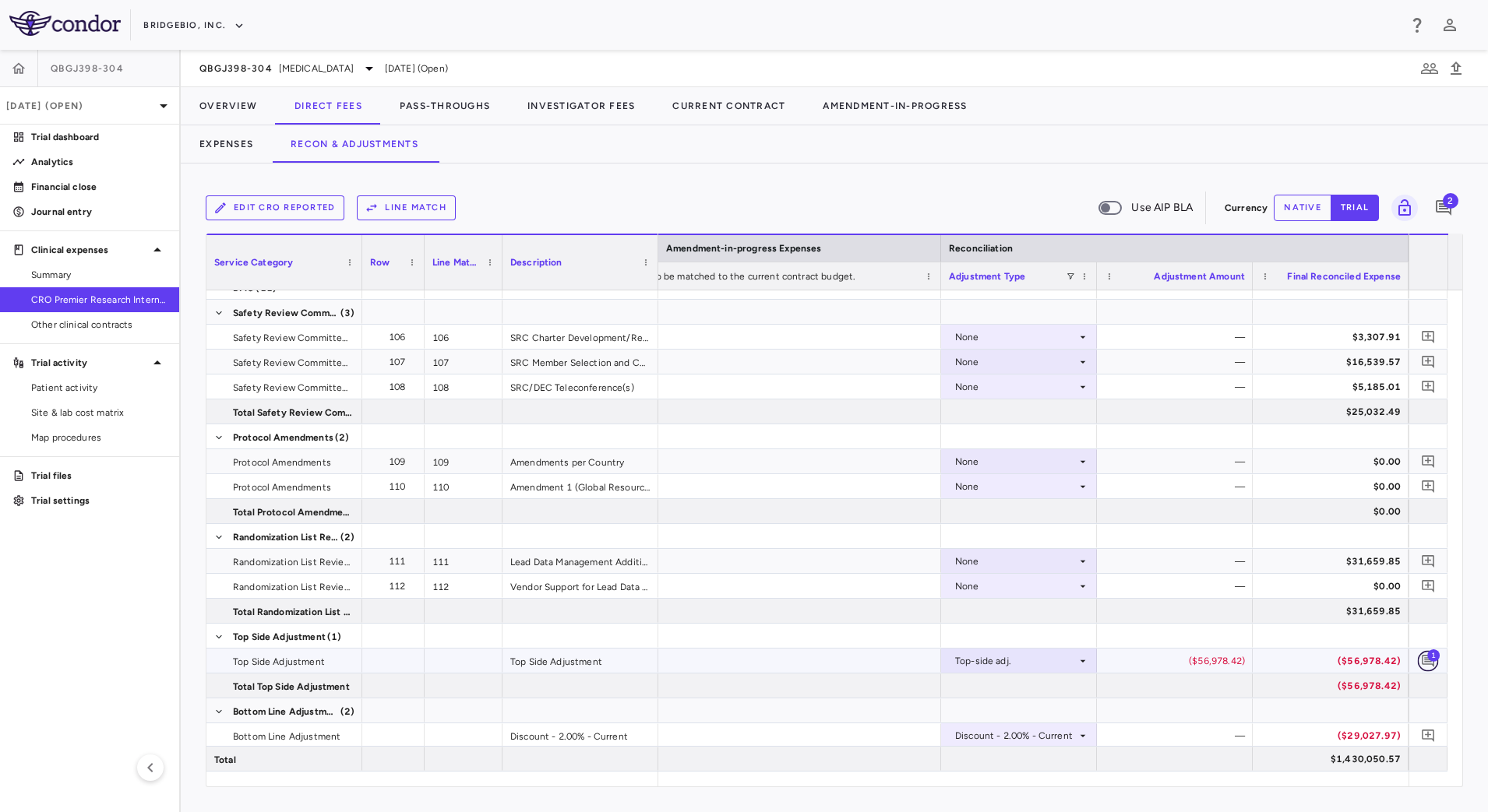
click at [1424, 664] on icon "Add comment" at bounding box center [1428, 661] width 13 height 13
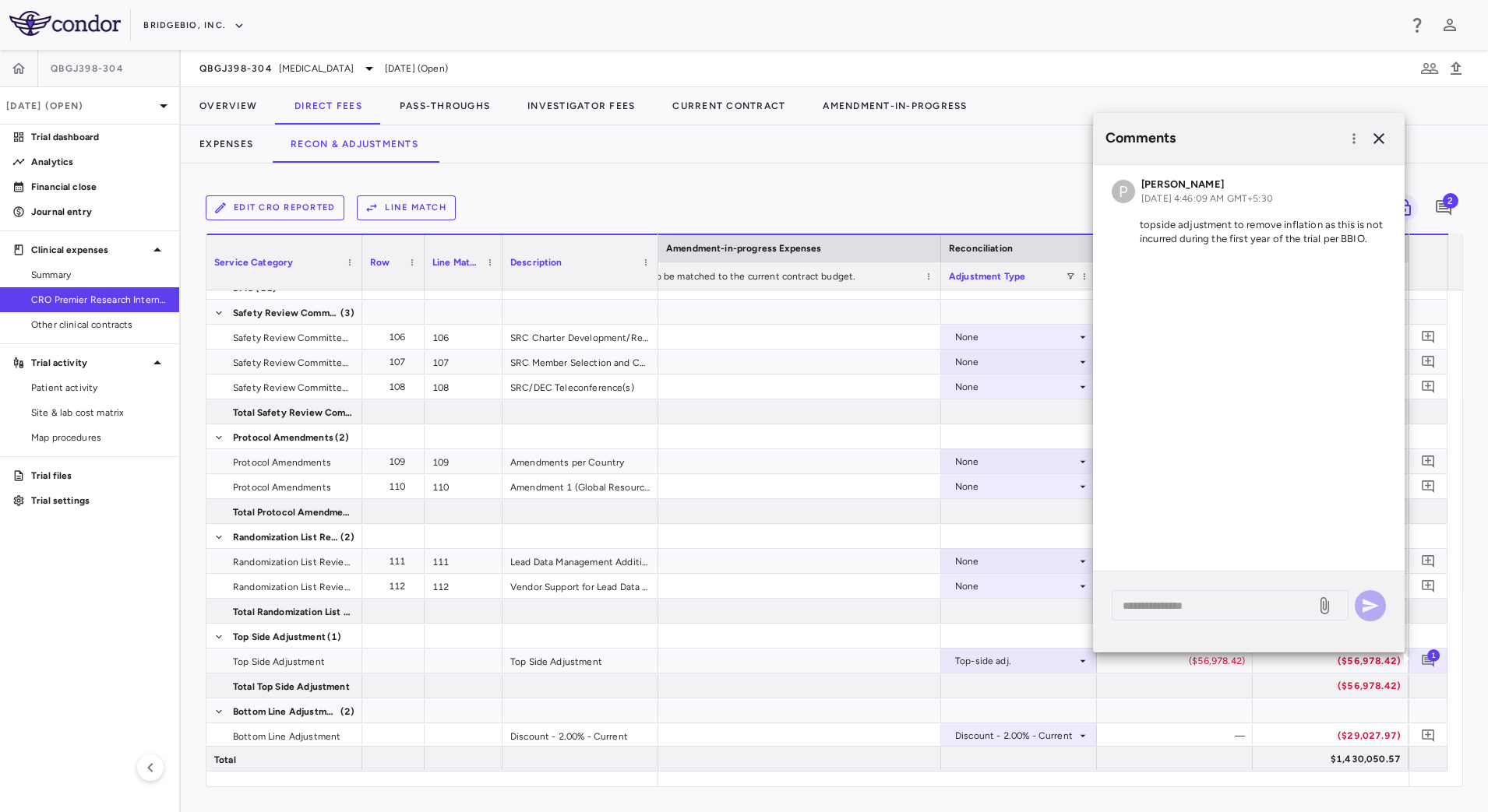
click at [1179, 793] on div "Edit CRO reported Line Match Use AIP BLA Currency native trial 2 Service Catego…" at bounding box center [835, 488] width 1308 height 649
click at [1379, 136] on icon "button" at bounding box center [1379, 138] width 19 height 19
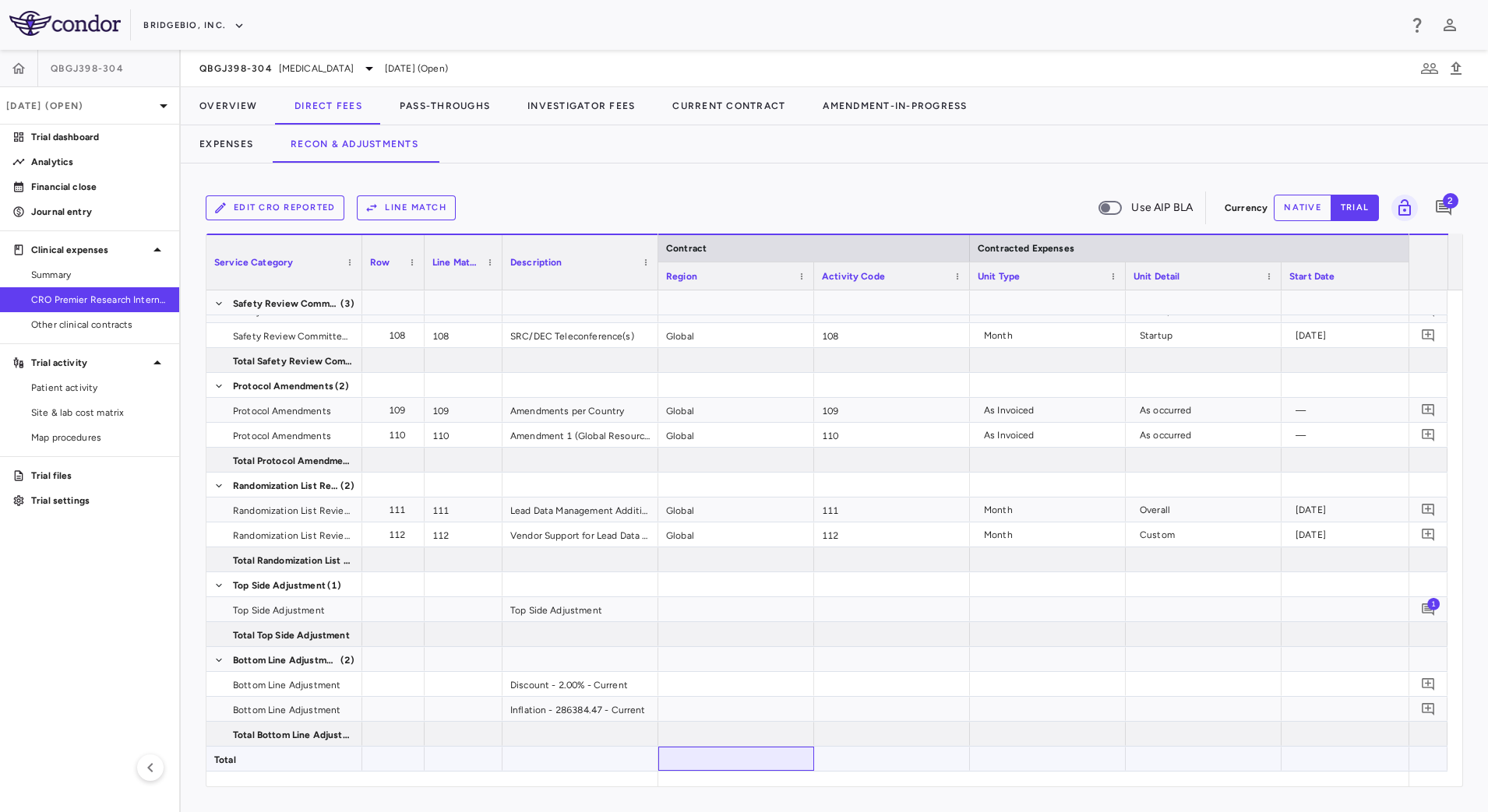
click at [774, 770] on div at bounding box center [736, 759] width 156 height 24
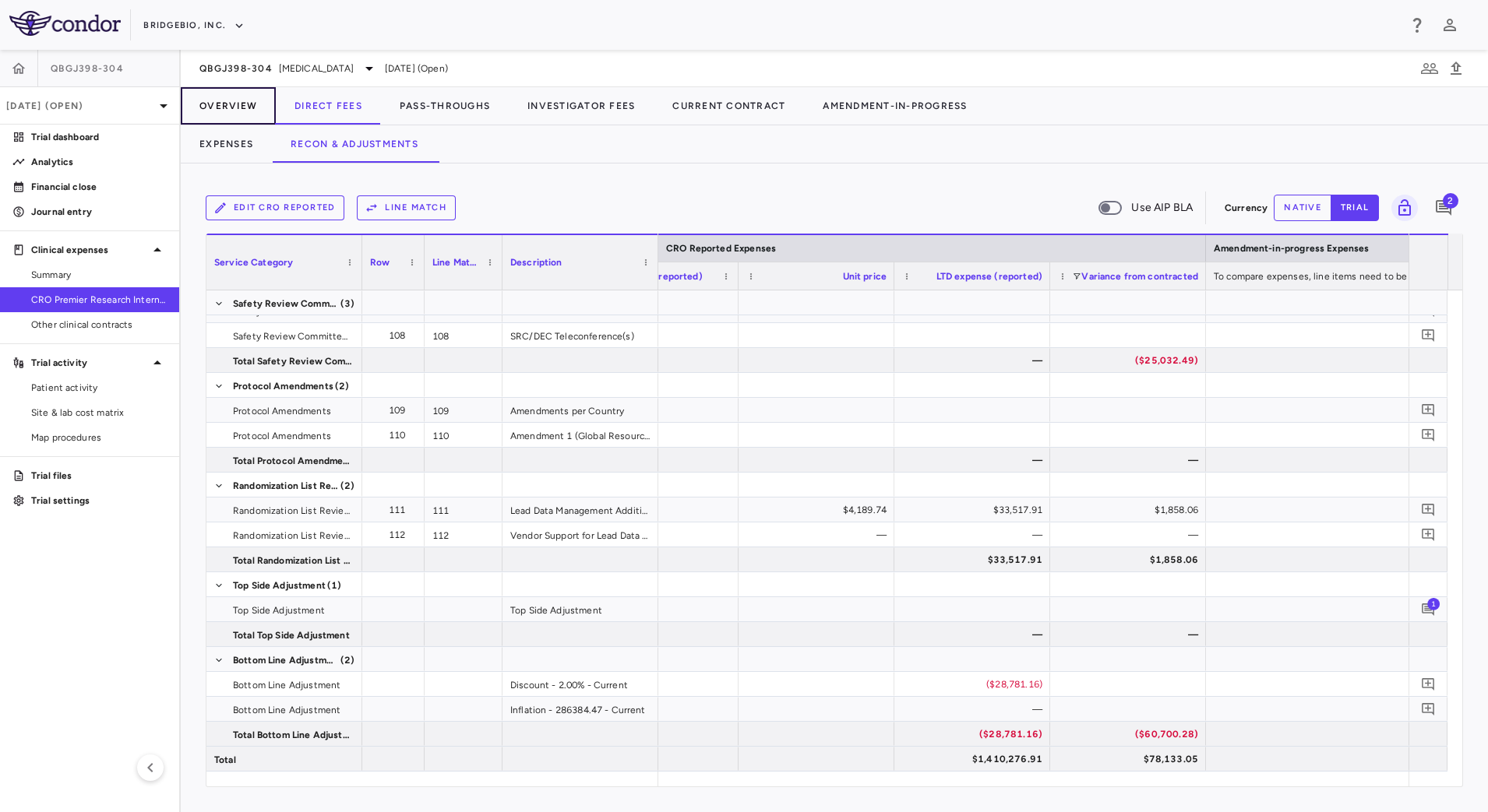
click at [256, 110] on button "Overview" at bounding box center [228, 105] width 95 height 37
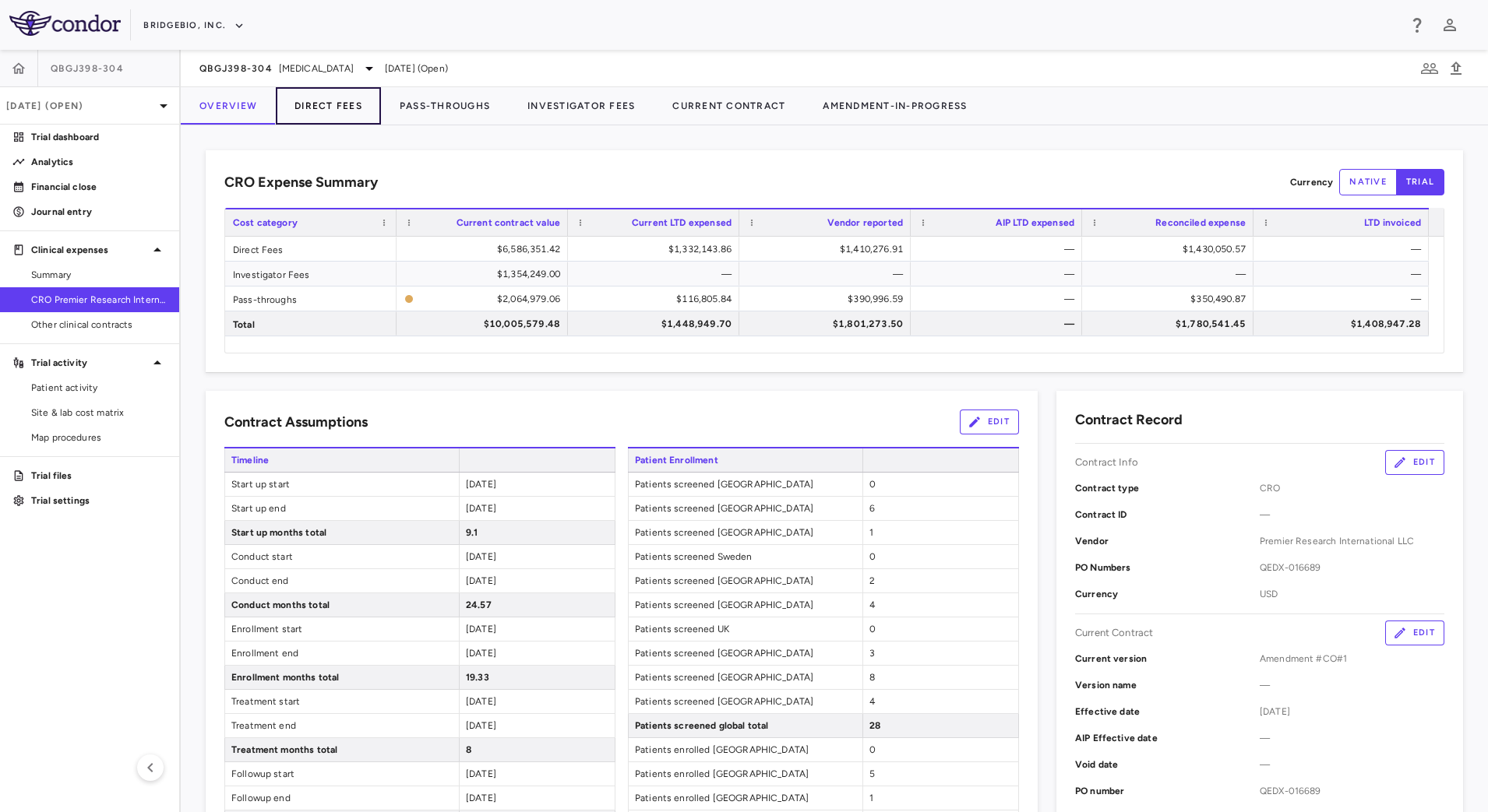
click at [348, 110] on button "Direct Fees" at bounding box center [328, 105] width 105 height 37
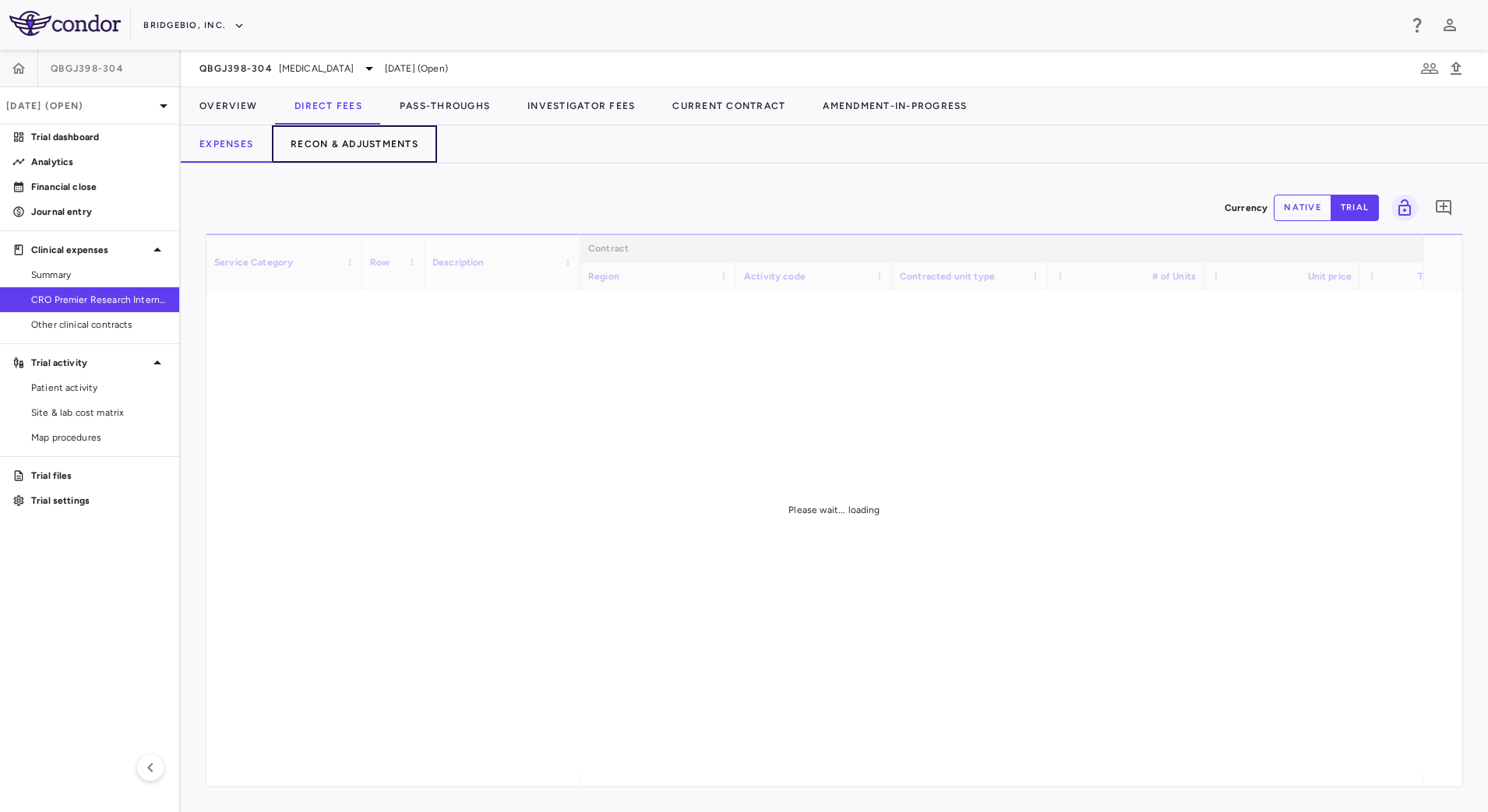
drag, startPoint x: 363, startPoint y: 142, endPoint x: 374, endPoint y: 153, distance: 15.6
click at [363, 143] on button "Recon & Adjustments" at bounding box center [355, 144] width 166 height 37
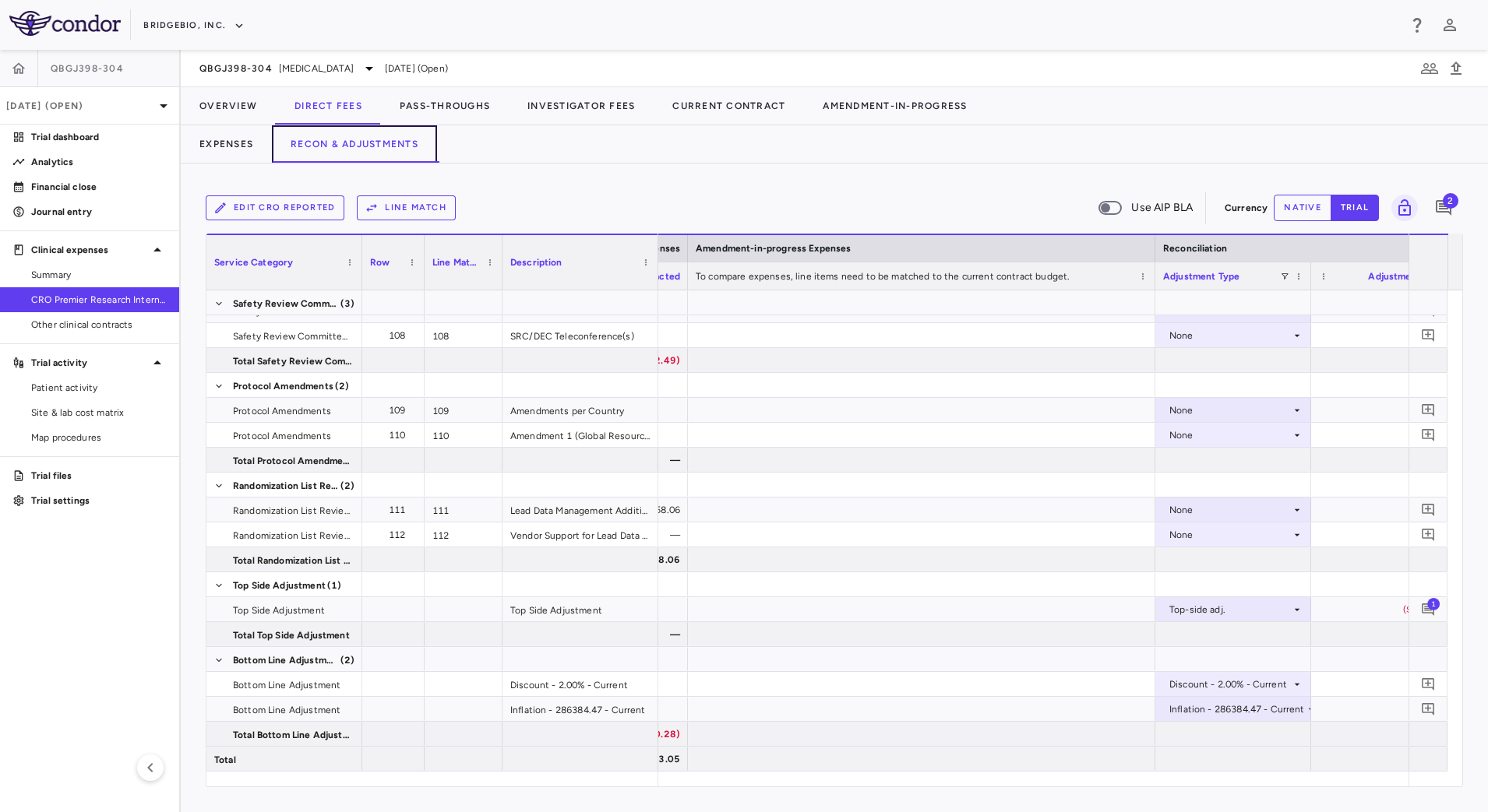
scroll to position [0, 1375]
